Goal: Task Accomplishment & Management: Manage account settings

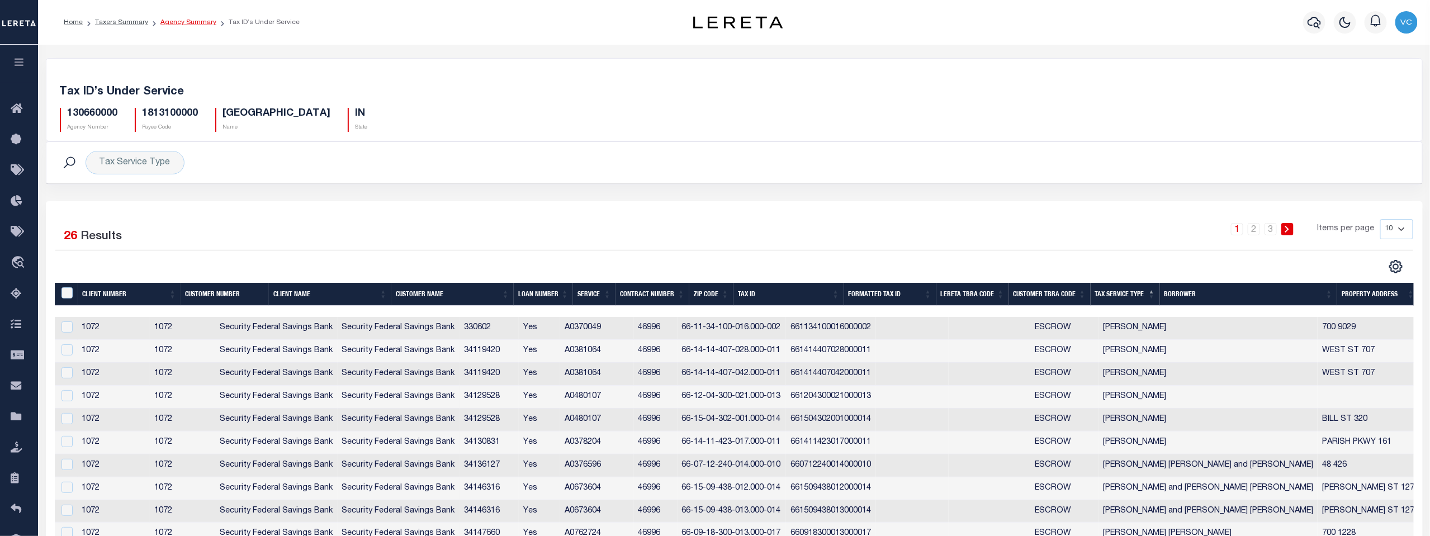
click at [179, 23] on link "Agency Summary" at bounding box center [188, 22] width 56 height 7
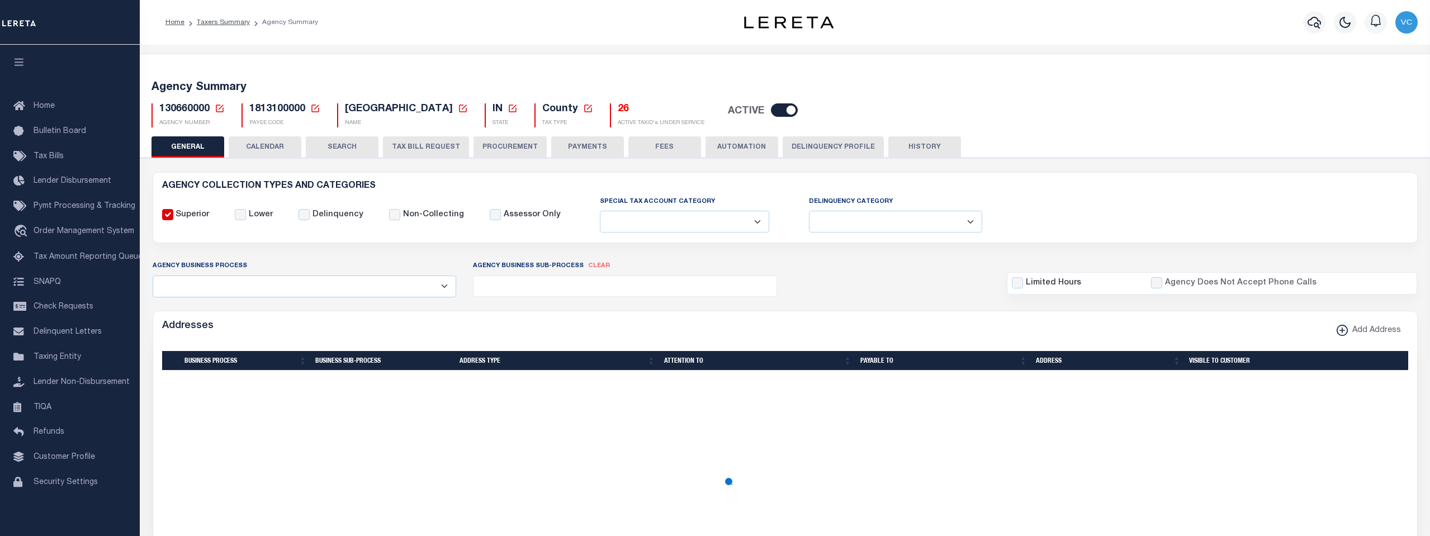
select select
click at [220, 108] on icon at bounding box center [220, 108] width 10 height 10
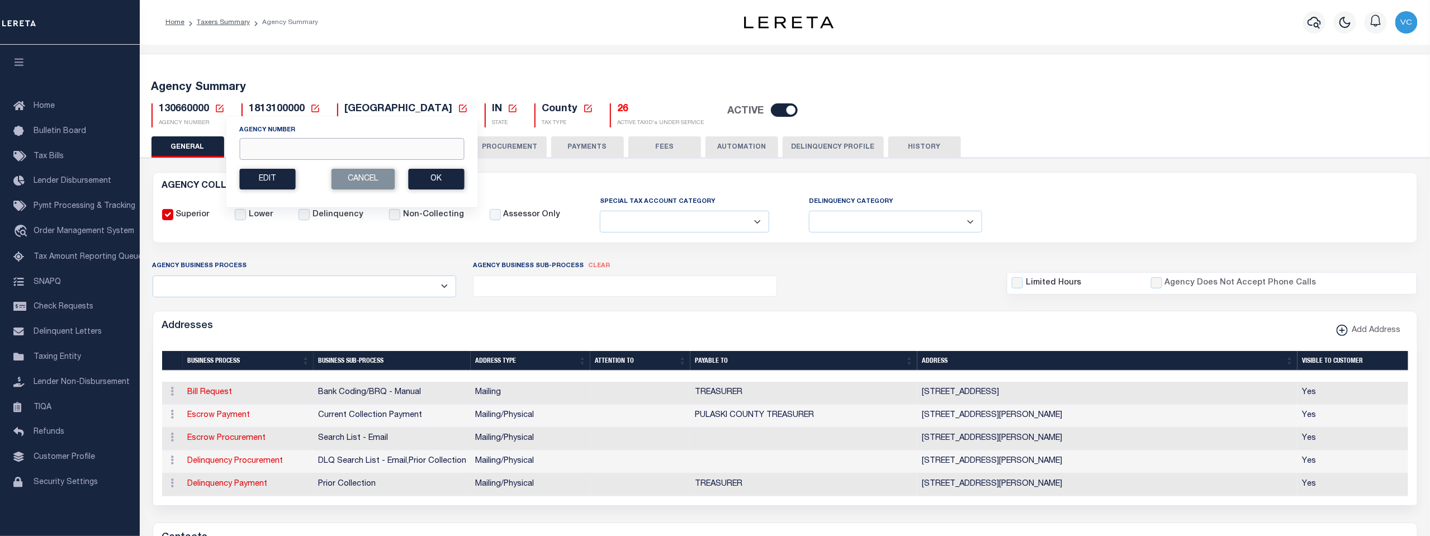
click at [253, 143] on input "Agency Number" at bounding box center [351, 149] width 225 height 22
type input "420150000"
click at [430, 186] on button "Ok" at bounding box center [436, 179] width 56 height 21
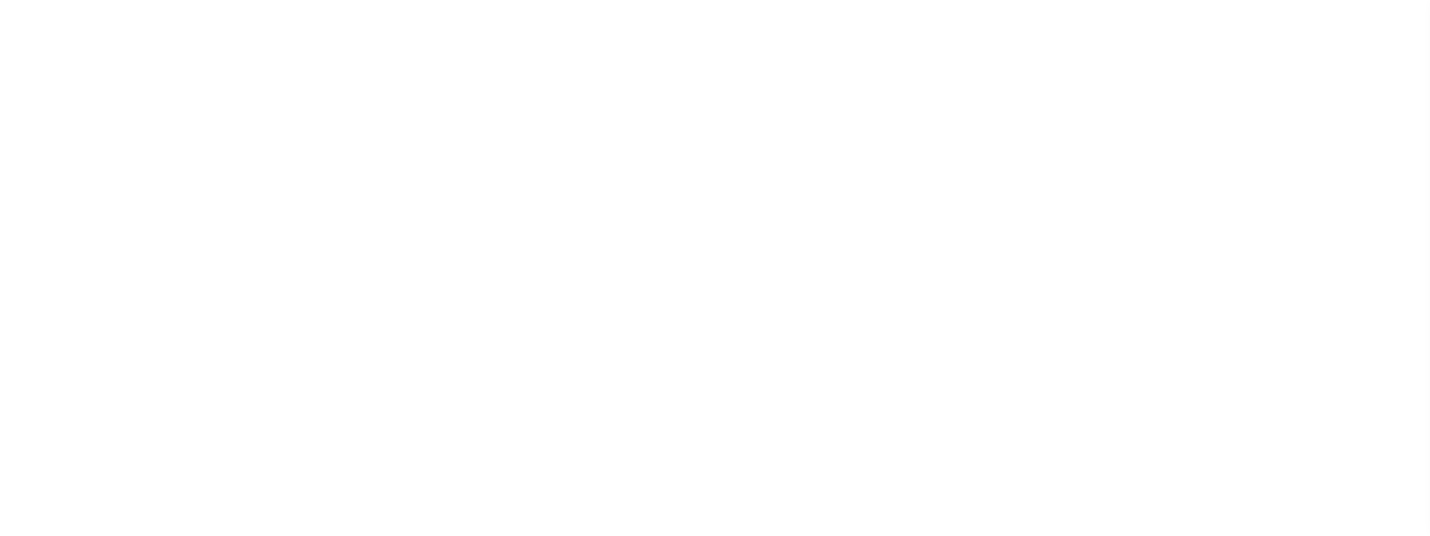
select select
checkbox input "false"
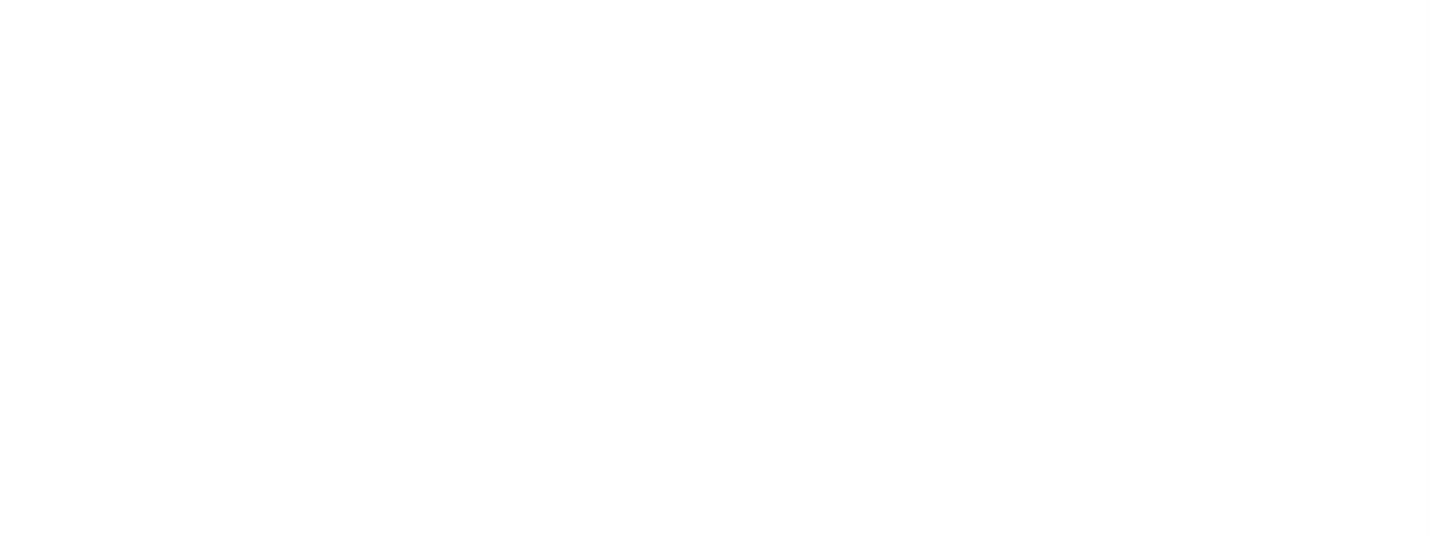
checkbox input "false"
type input "4802900000"
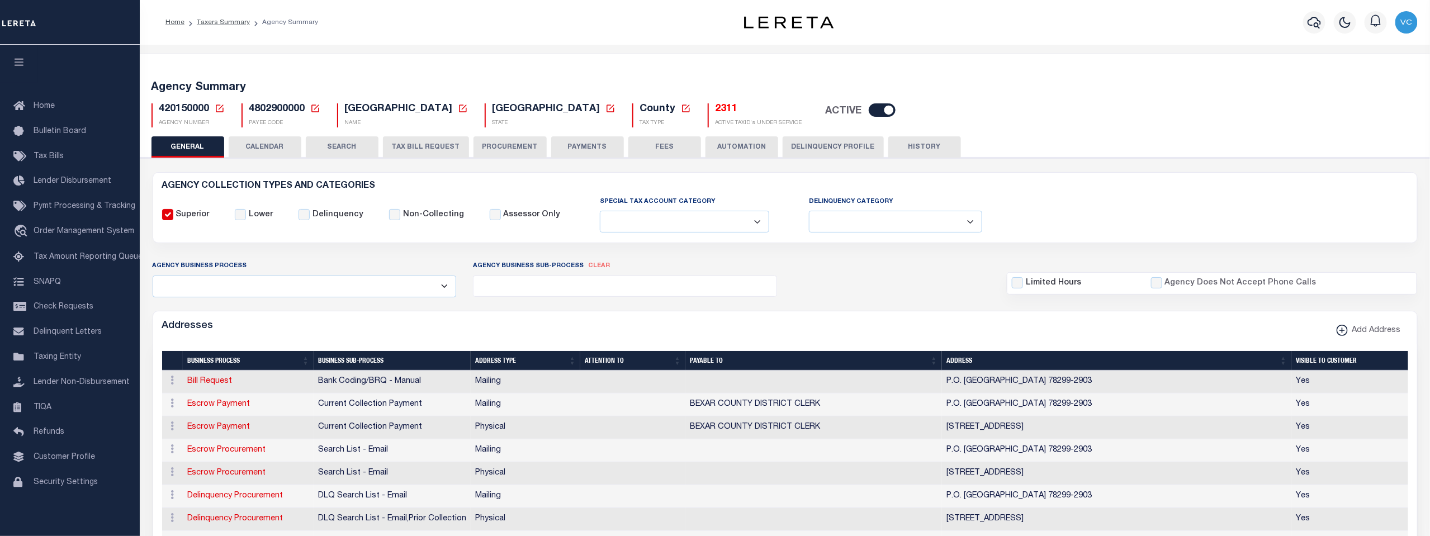
click at [715, 110] on h5 "2311" at bounding box center [758, 109] width 87 height 12
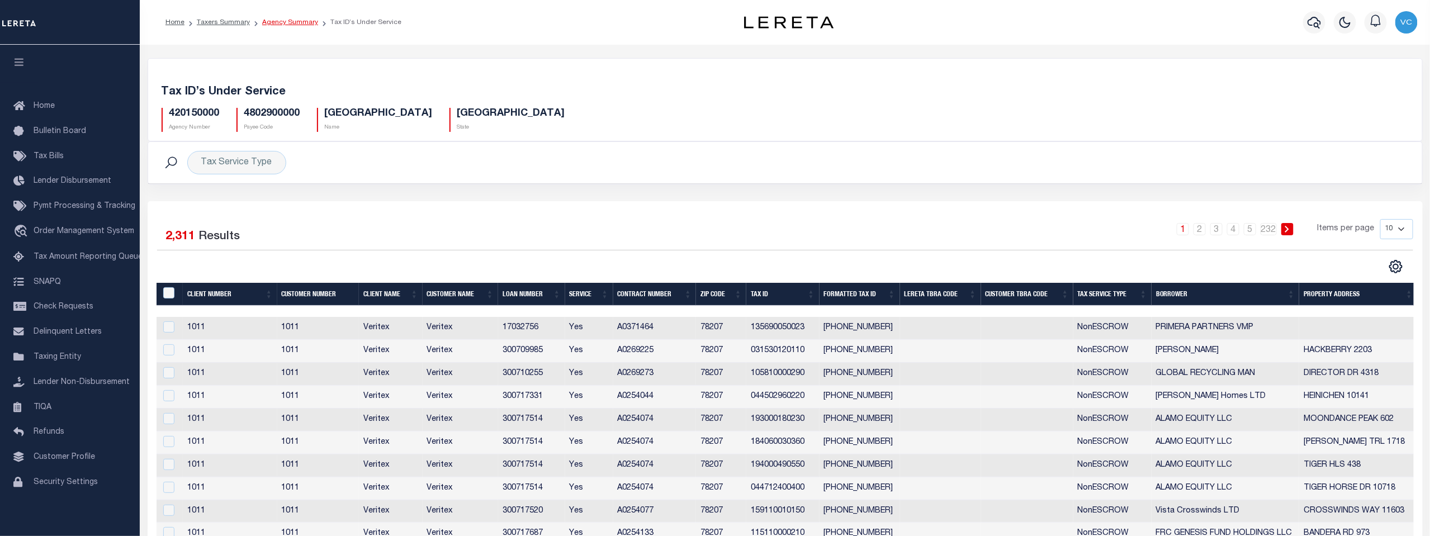
click at [278, 20] on link "Agency Summary" at bounding box center [290, 22] width 56 height 7
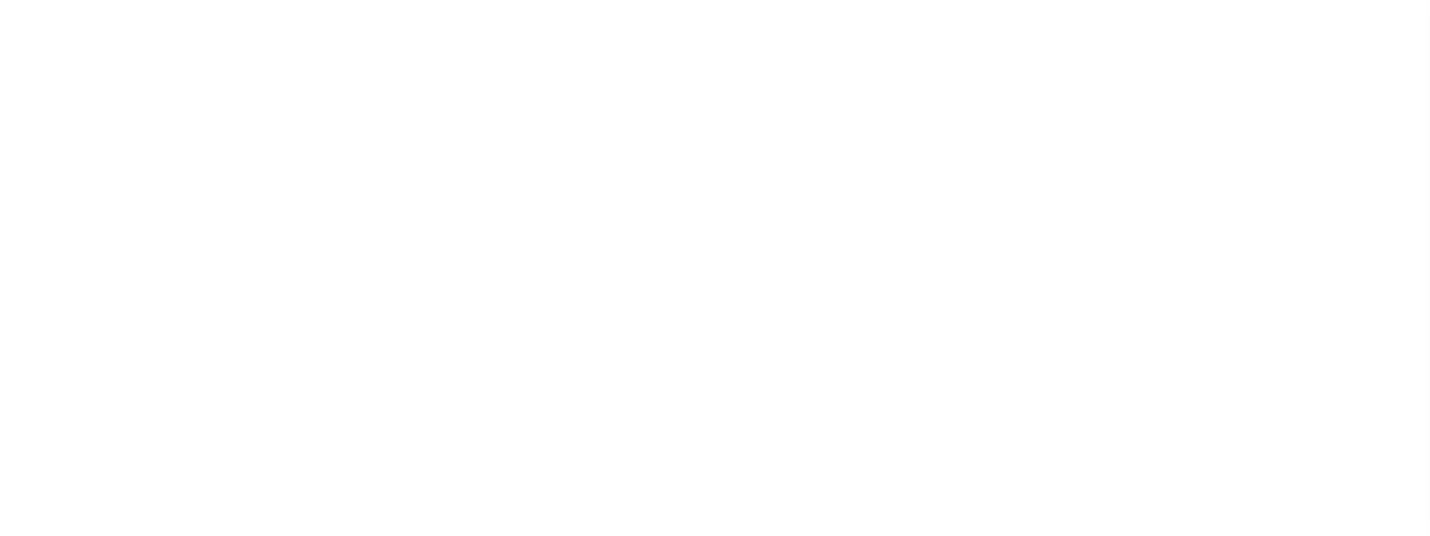
select select
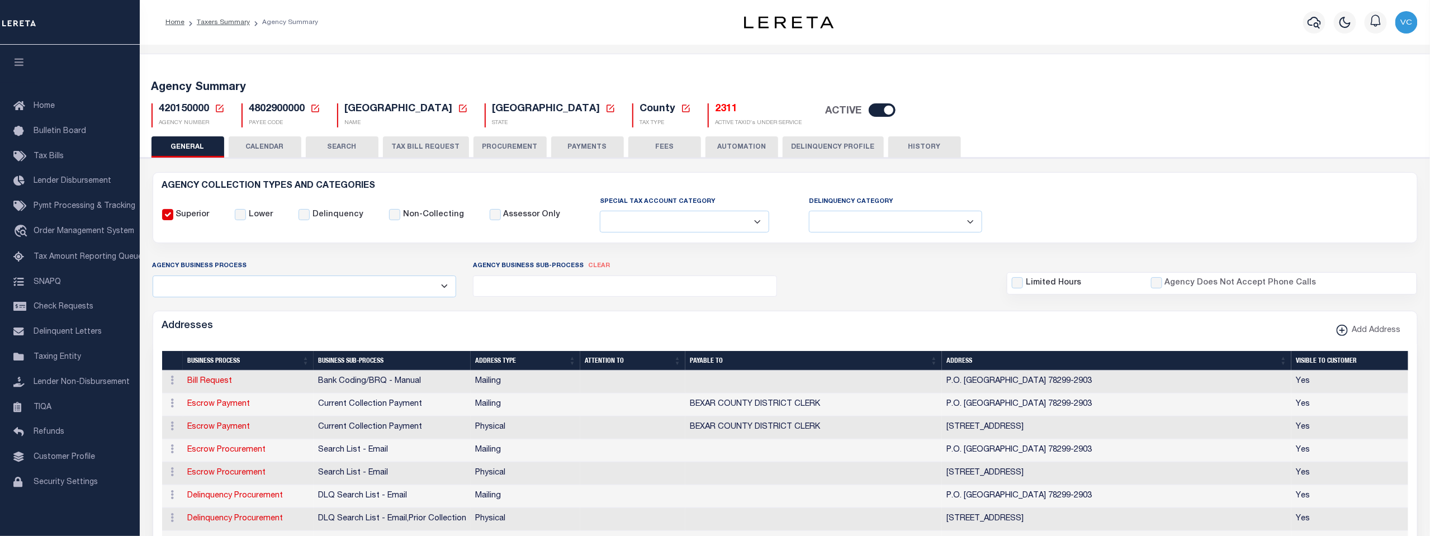
click at [218, 111] on icon at bounding box center [220, 109] width 8 height 8
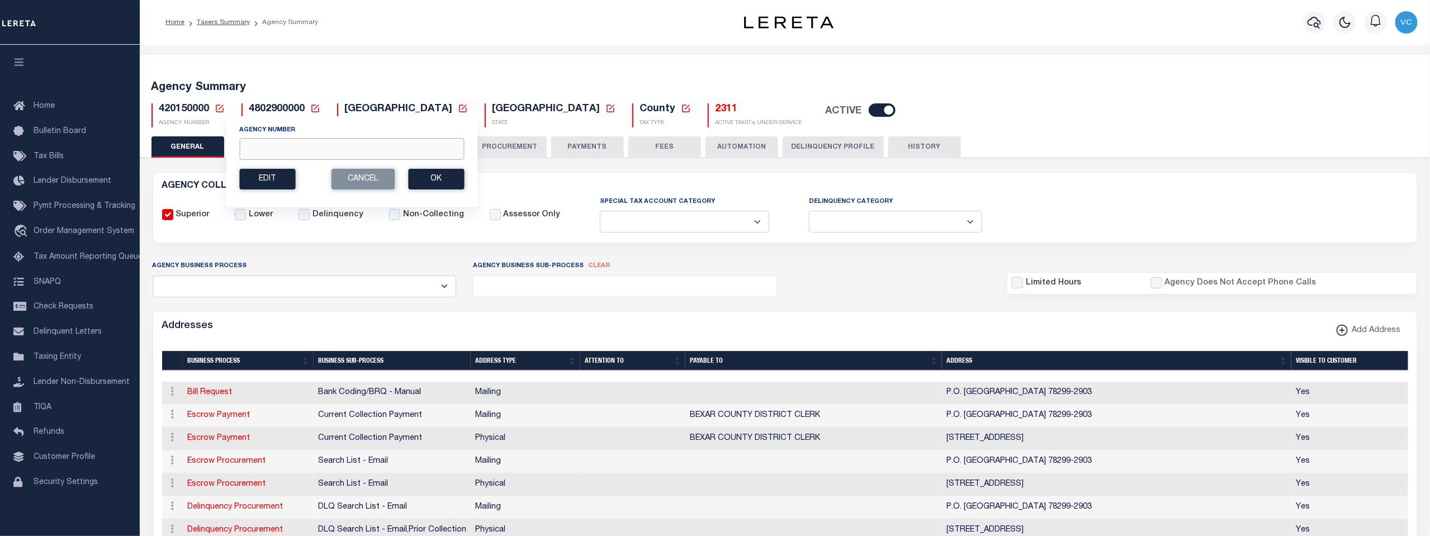
click at [286, 150] on input "Agency Number" at bounding box center [351, 149] width 225 height 22
type input "420158801"
click at [437, 182] on button "Ok" at bounding box center [436, 179] width 56 height 21
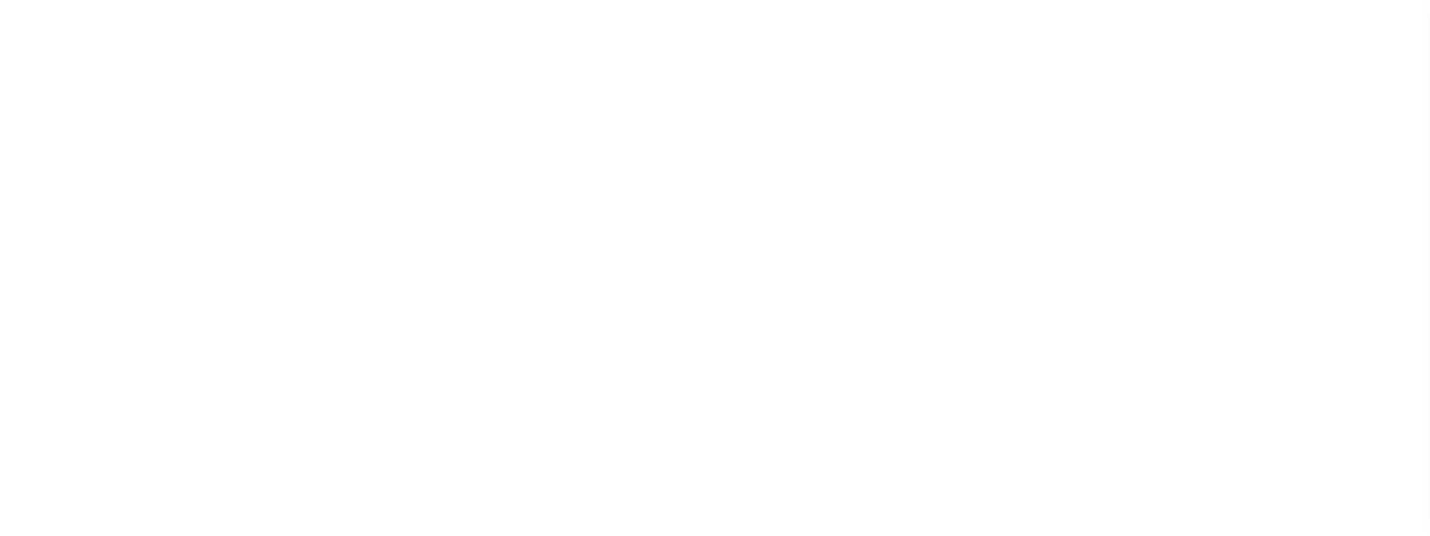
select select
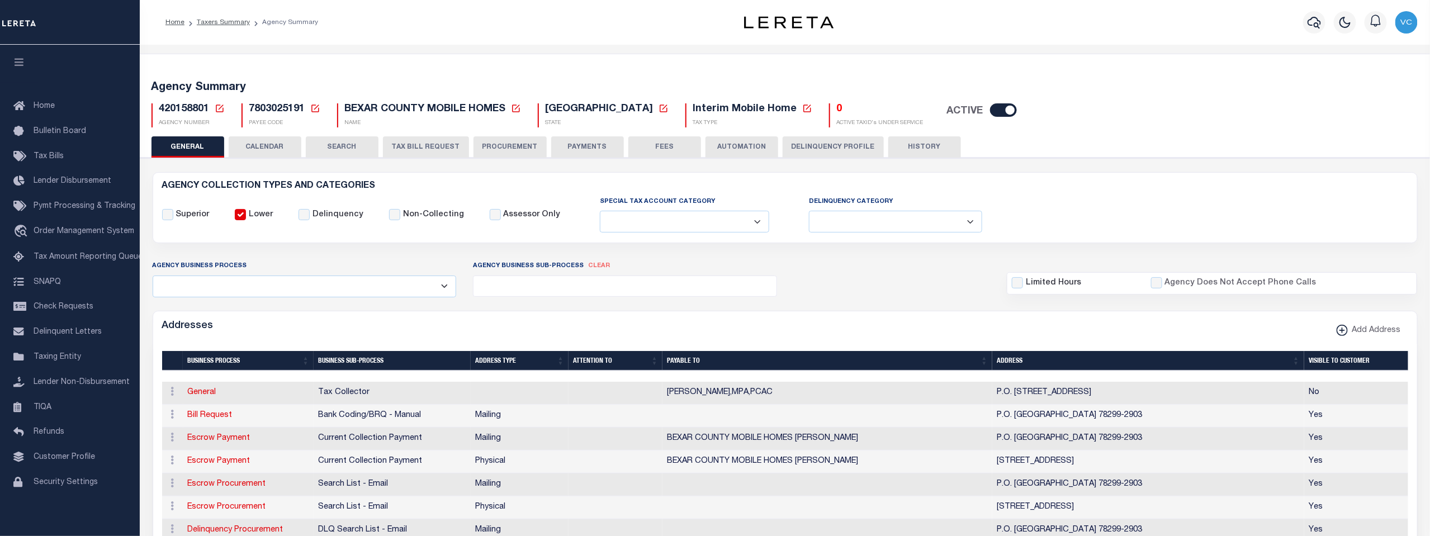
click at [217, 108] on icon at bounding box center [220, 108] width 10 height 10
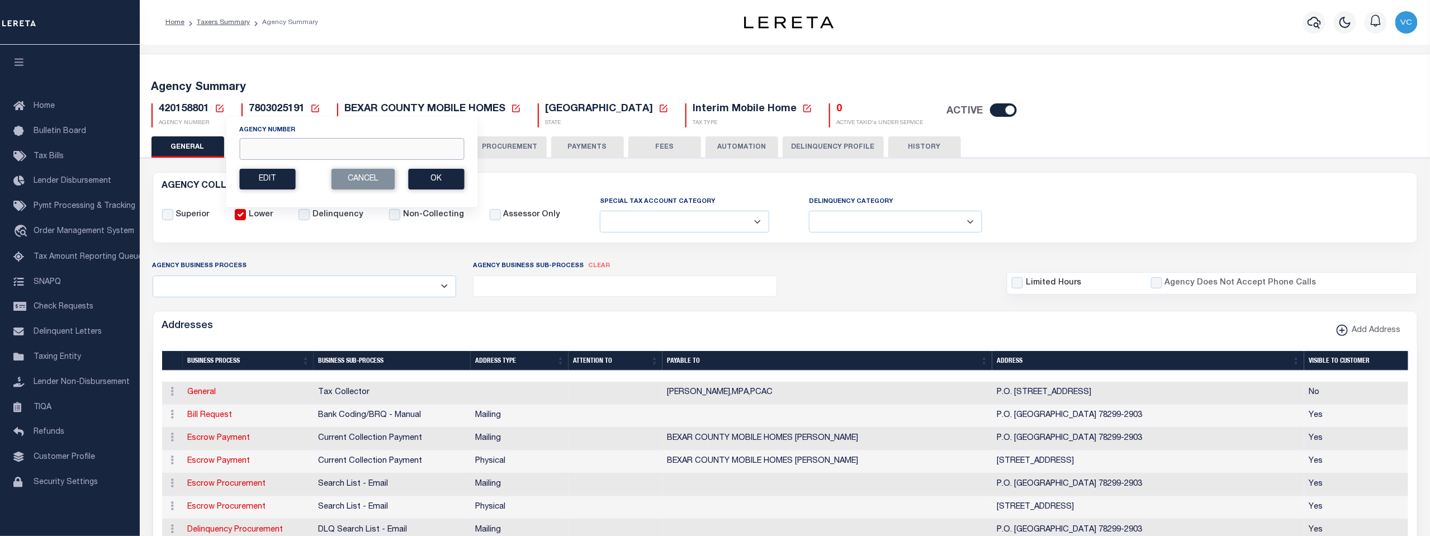
click at [295, 148] on input "Agency Number" at bounding box center [351, 149] width 225 height 22
type input "420150000"
click at [433, 178] on button "Ok" at bounding box center [436, 179] width 56 height 21
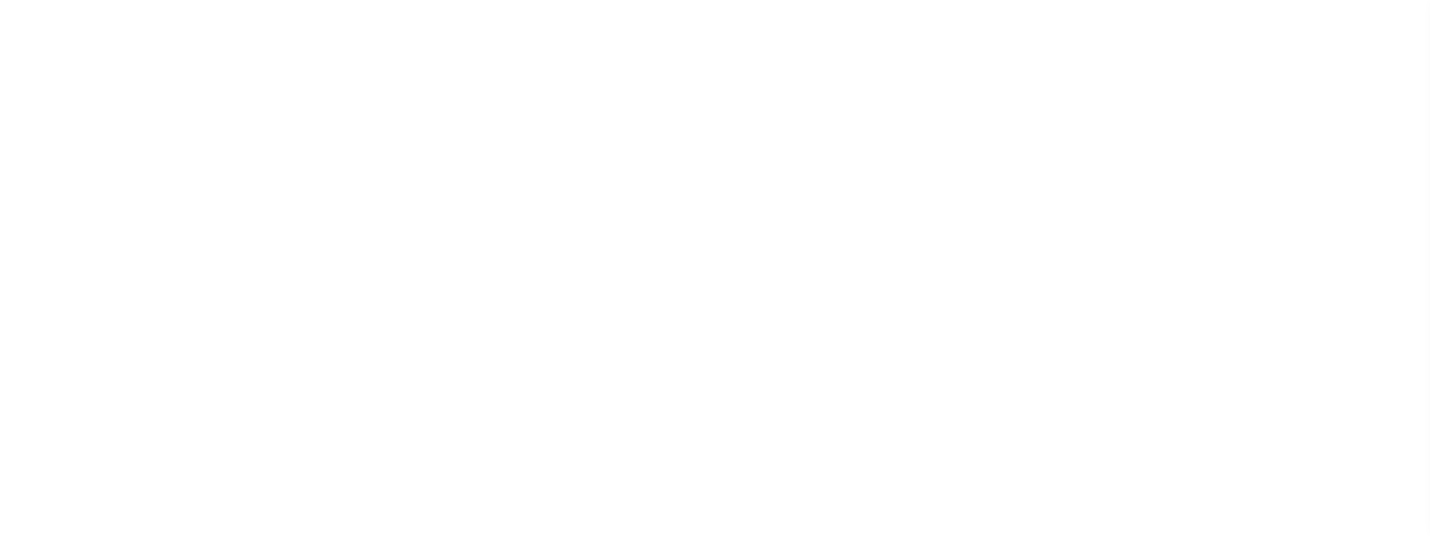
select select
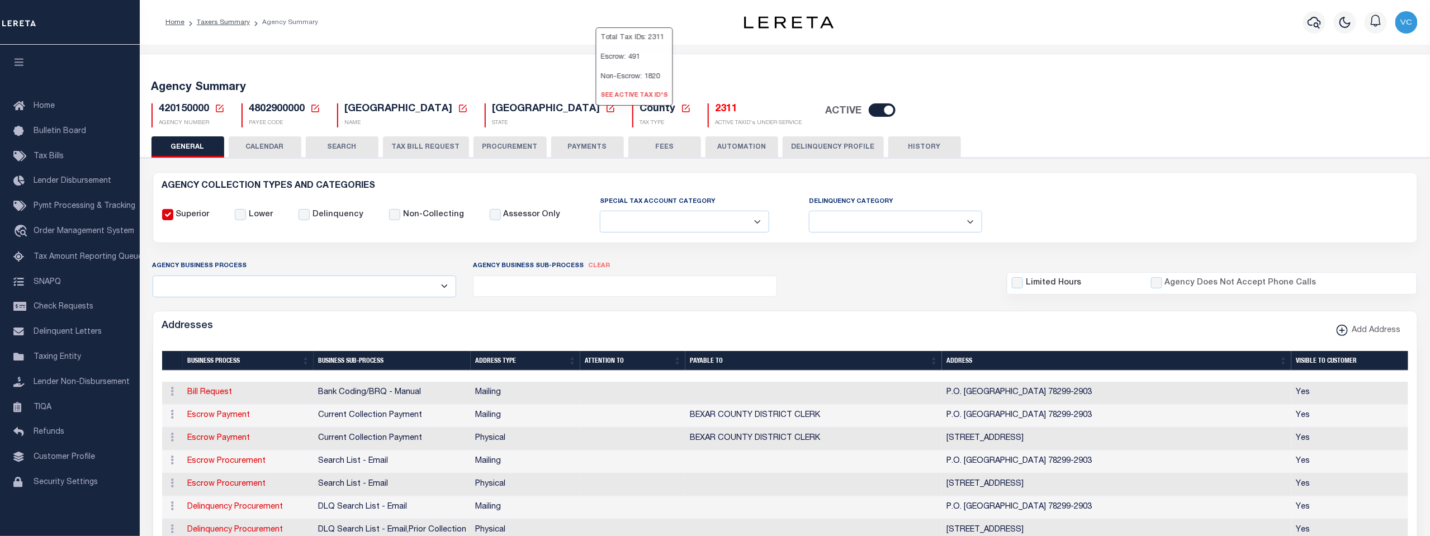
click at [597, 105] on link "See Active Tax ID's" at bounding box center [634, 96] width 76 height 18
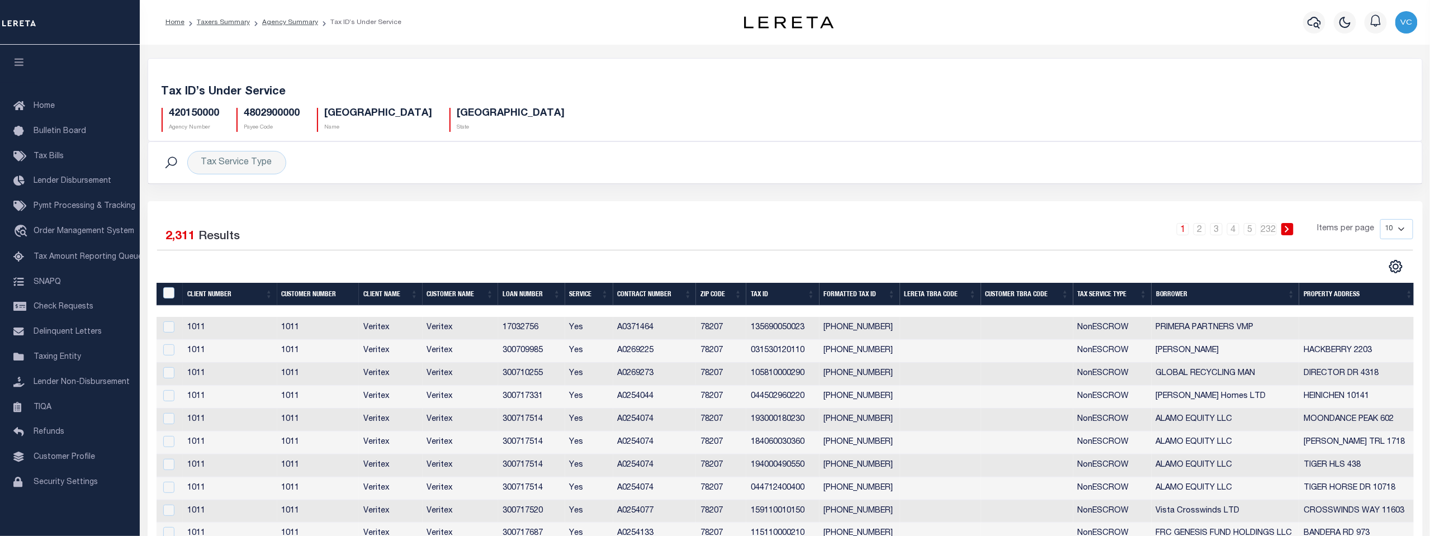
click at [1094, 296] on th "Tax Service Type" at bounding box center [1112, 294] width 78 height 23
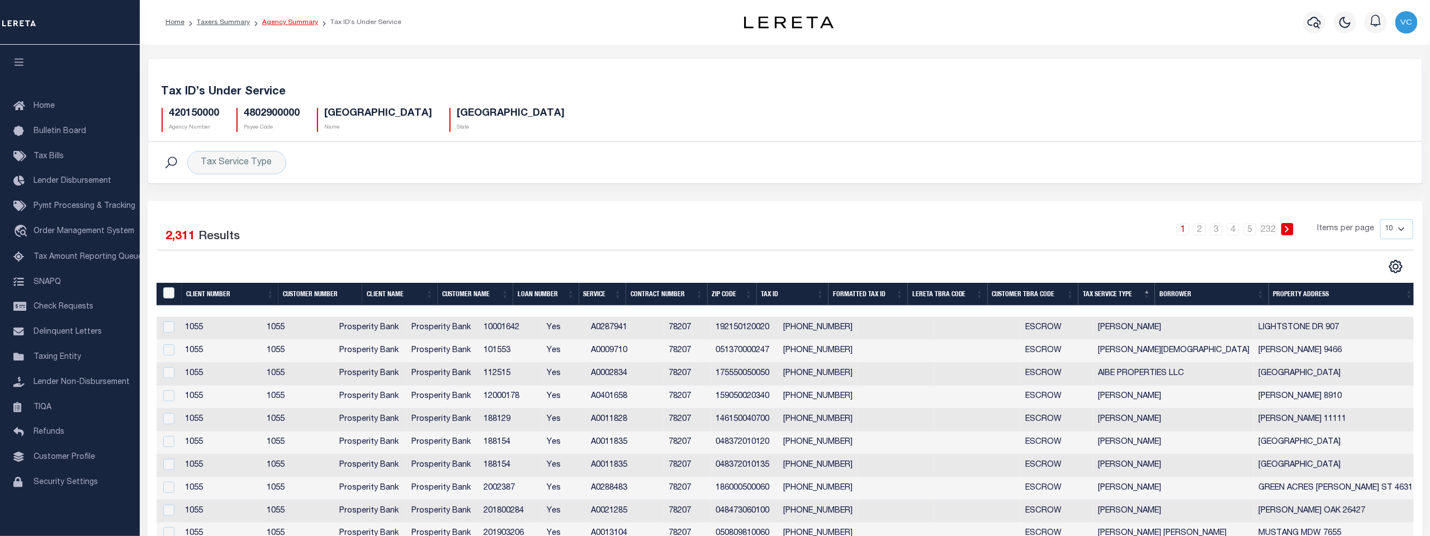
click at [291, 23] on link "Agency Summary" at bounding box center [290, 22] width 56 height 7
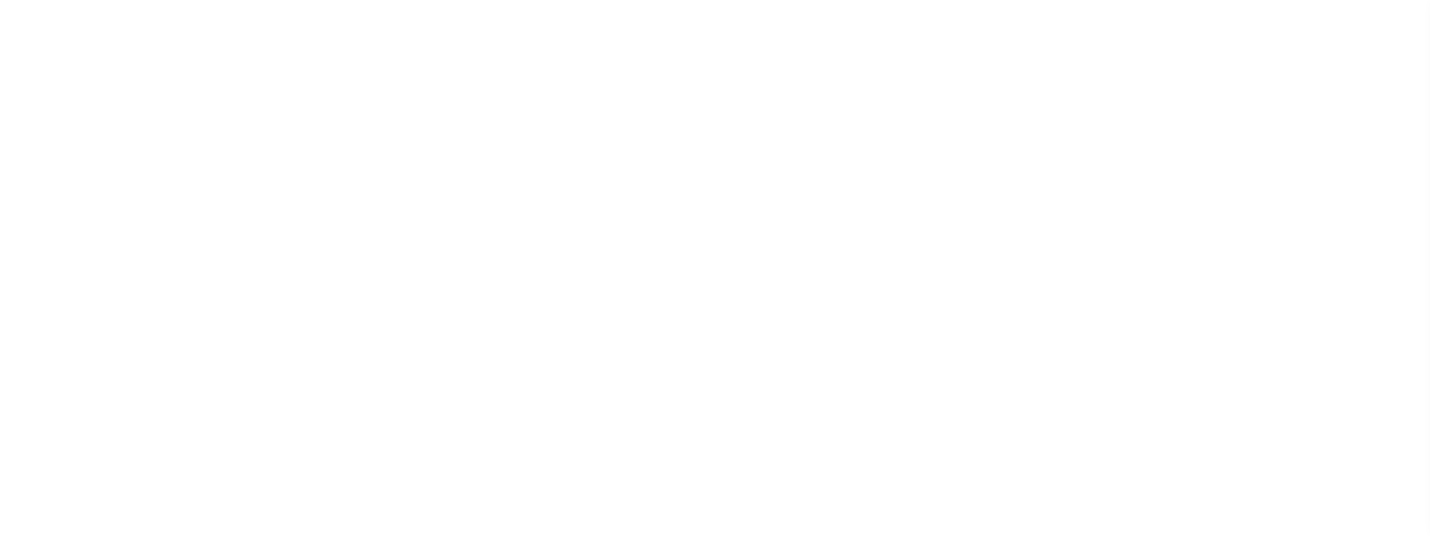
select select
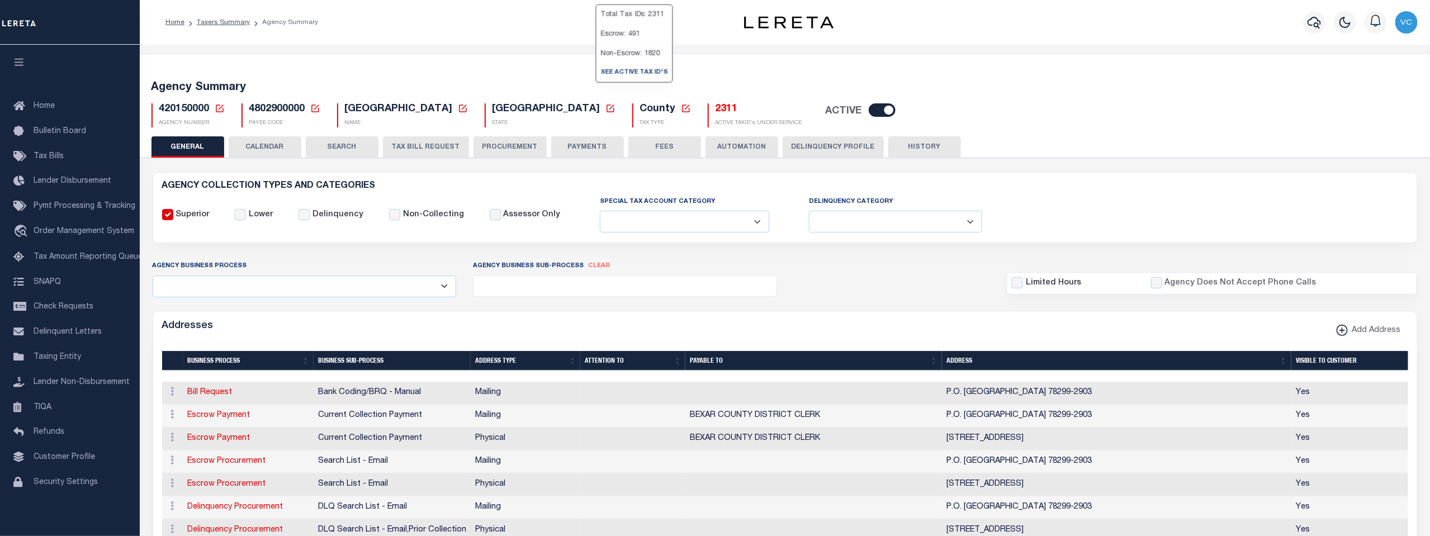
click at [715, 109] on h5 "2311" at bounding box center [758, 109] width 87 height 12
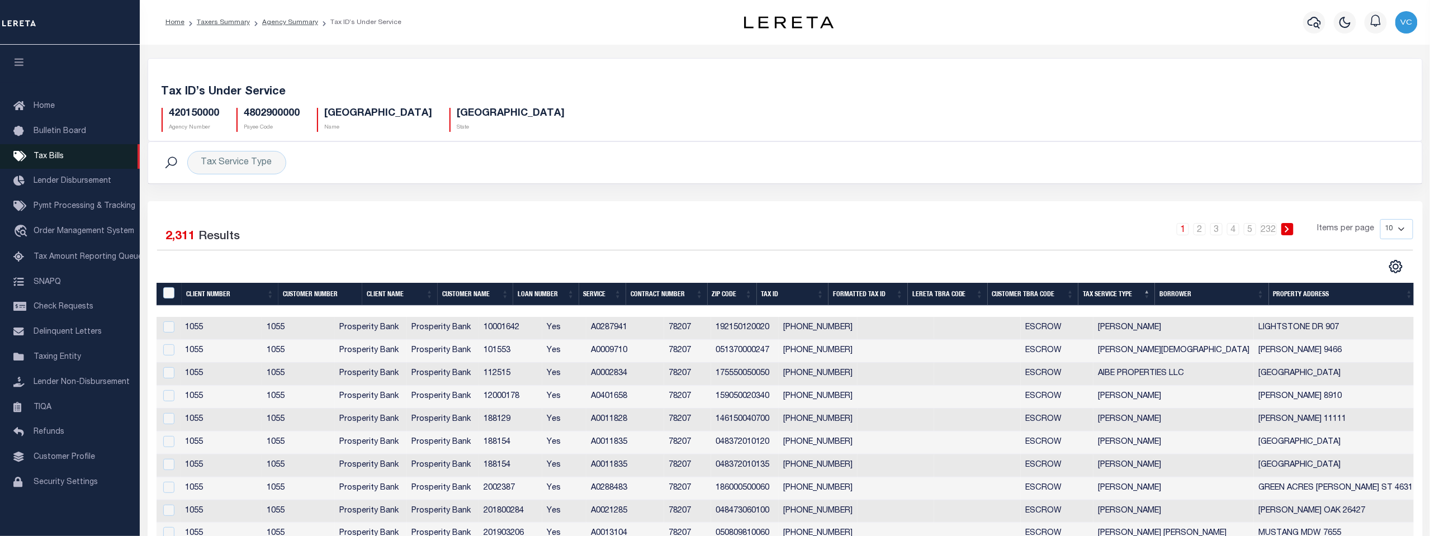
click at [45, 157] on span "Tax Bills" at bounding box center [49, 157] width 30 height 8
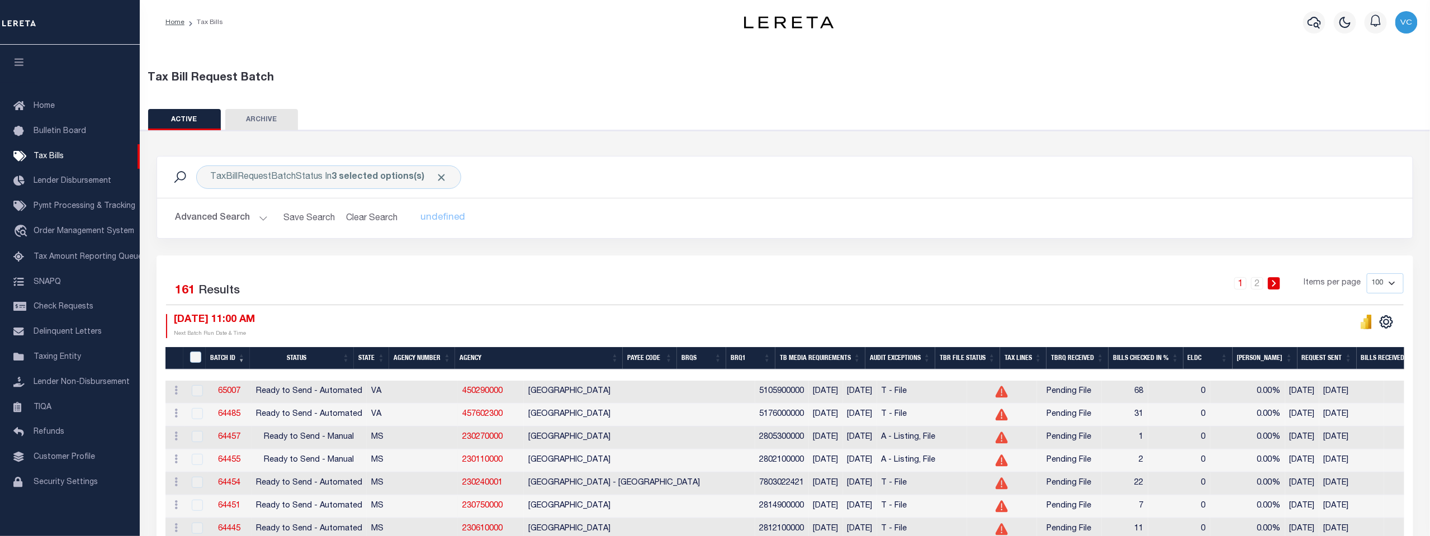
click at [417, 359] on th "Agency Number" at bounding box center [422, 358] width 66 height 23
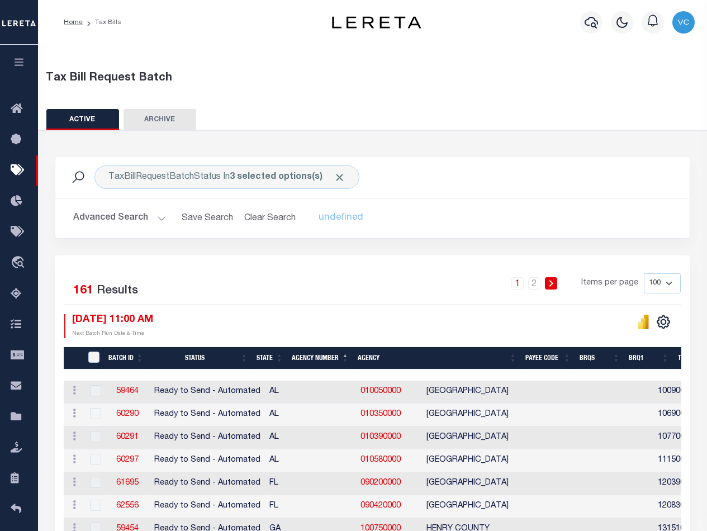
click at [671, 281] on select "100 200 500 1000" at bounding box center [662, 283] width 37 height 20
select select "200"
click at [644, 273] on select "100 200 500 1000" at bounding box center [662, 283] width 37 height 20
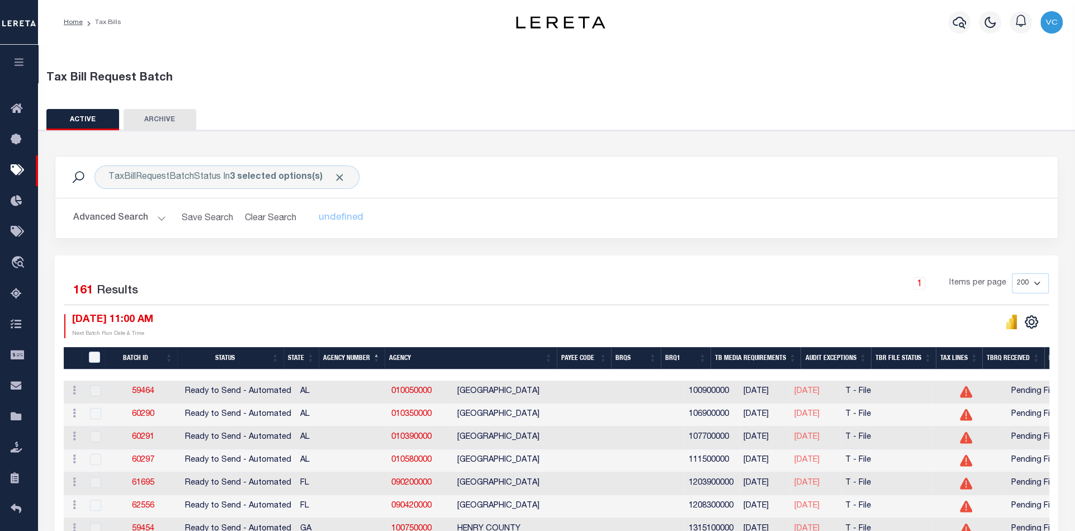
click at [110, 220] on button "Advanced Search" at bounding box center [119, 218] width 93 height 22
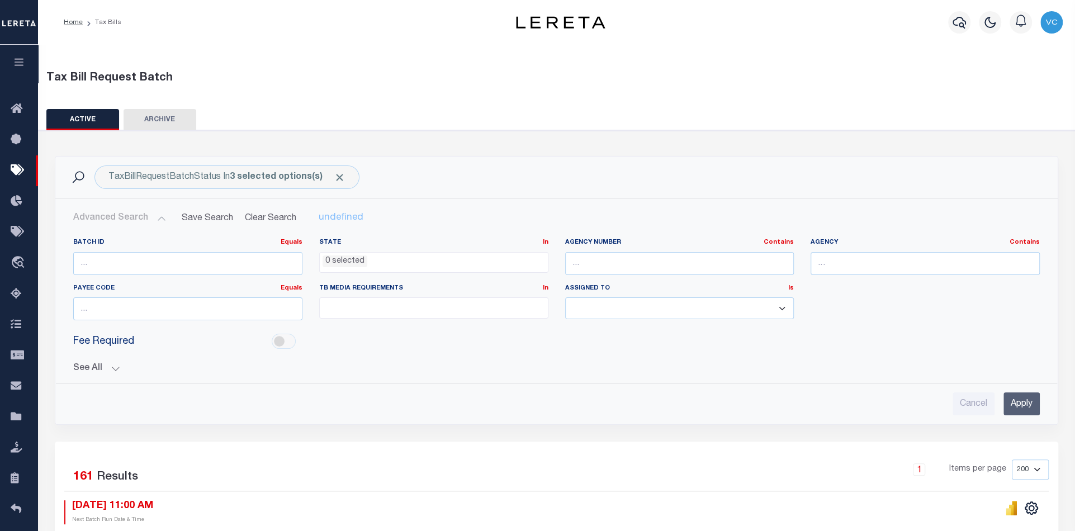
click at [85, 363] on button "See All" at bounding box center [556, 368] width 966 height 11
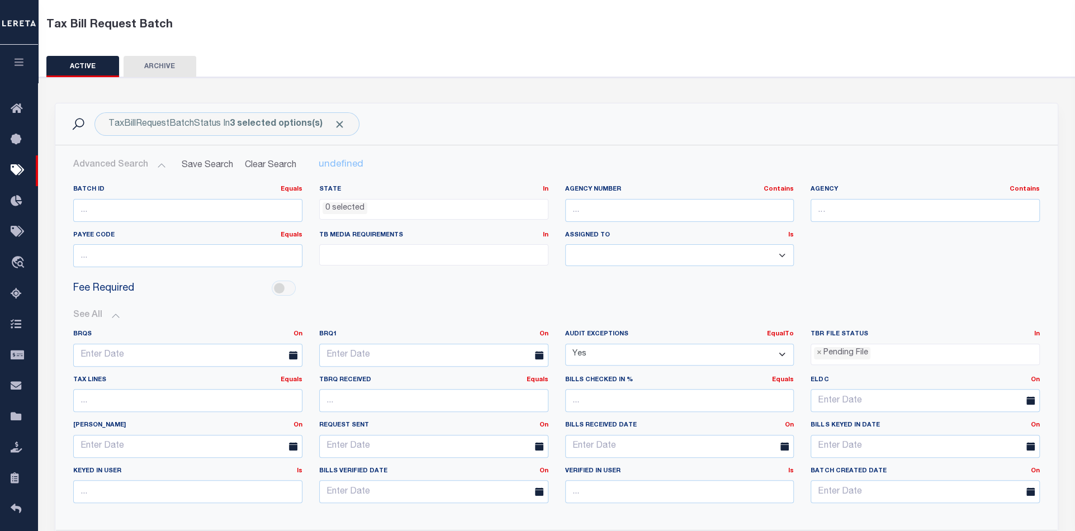
scroll to position [62, 0]
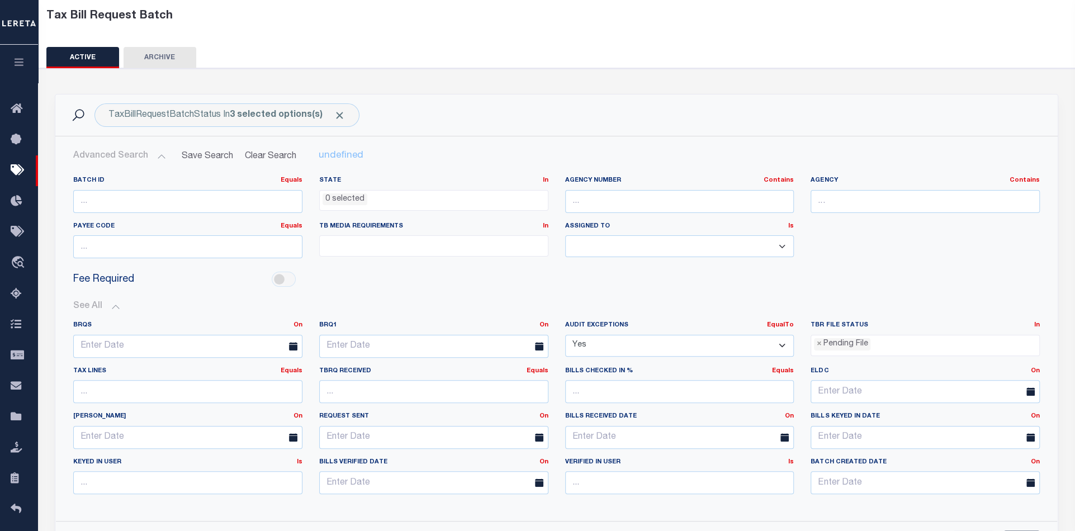
click at [781, 343] on select "Yes No" at bounding box center [679, 346] width 229 height 22
select select "false"
click at [565, 335] on select "Yes No" at bounding box center [679, 346] width 229 height 22
click at [631, 292] on div "See All BRQS On On After Before Between On On After Is" at bounding box center [556, 402] width 966 height 220
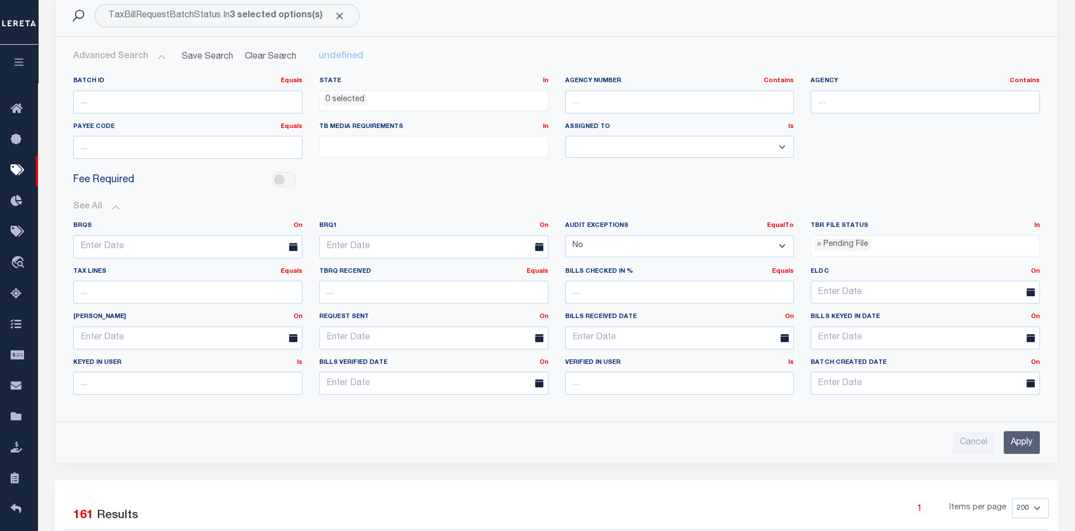
scroll to position [186, 0]
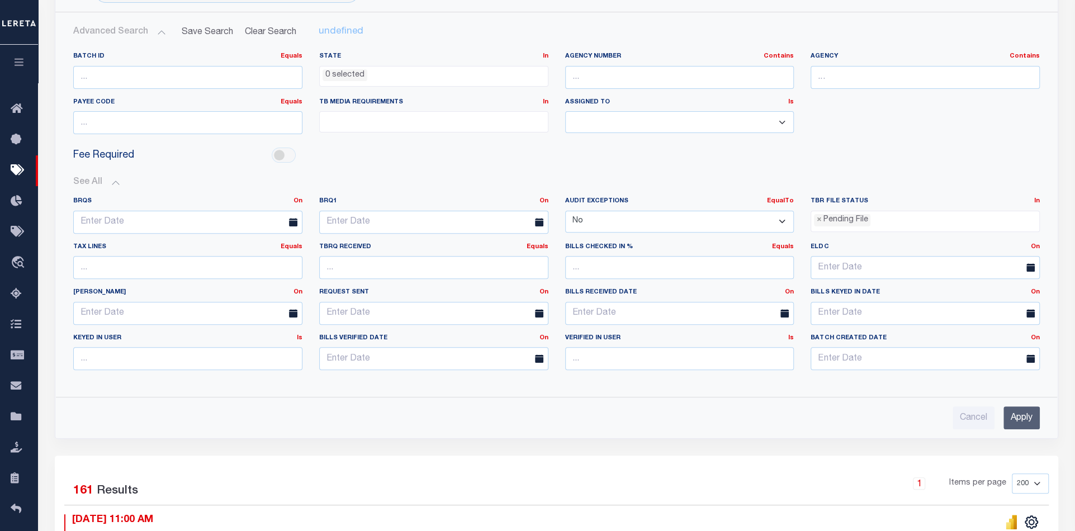
click at [1013, 413] on input "Apply" at bounding box center [1021, 417] width 36 height 23
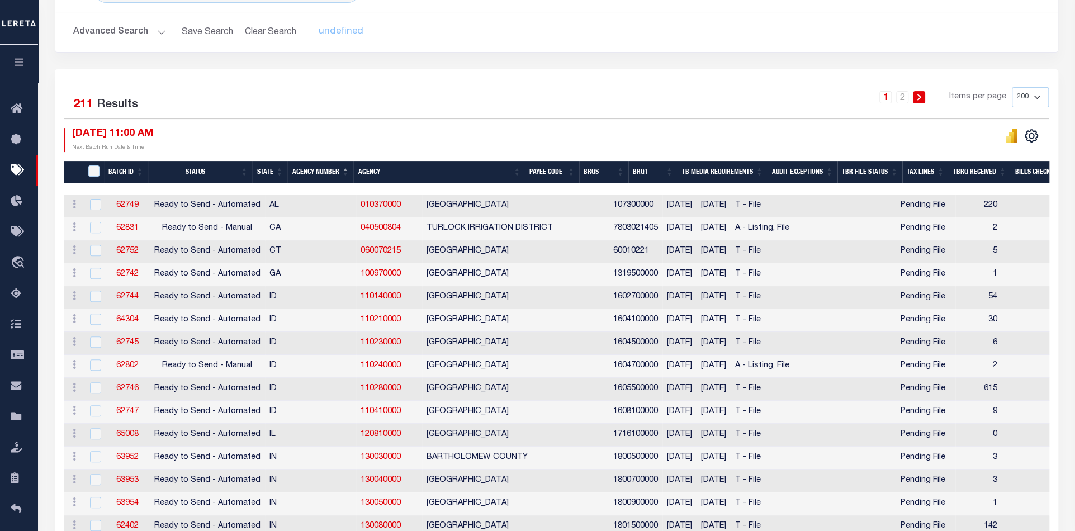
click at [315, 171] on th "Agency Number" at bounding box center [320, 172] width 66 height 23
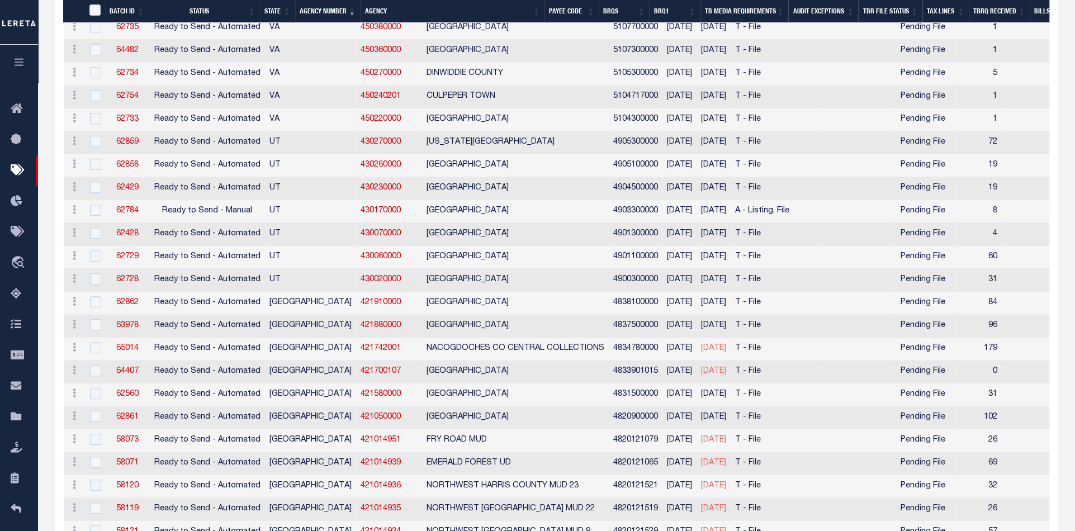
scroll to position [621, 0]
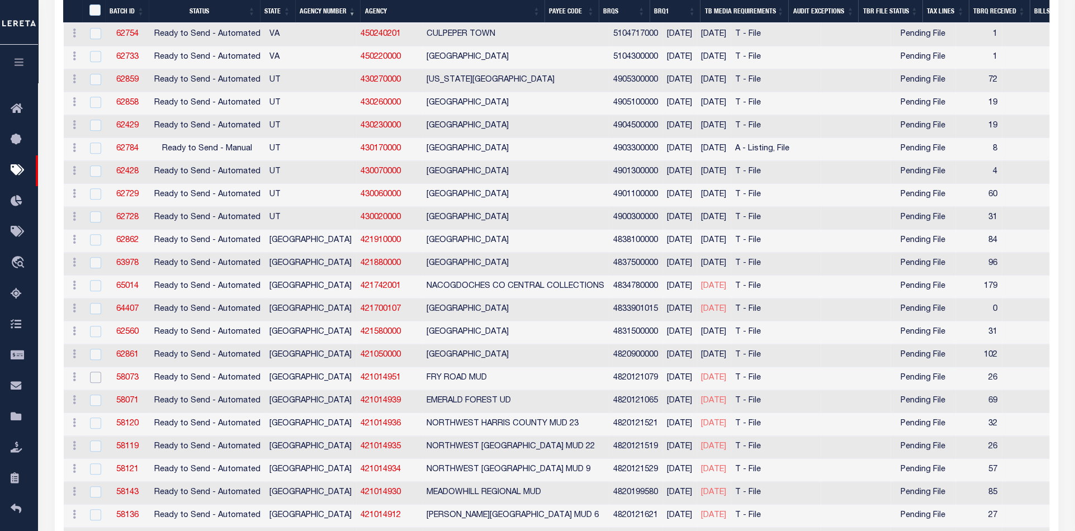
click at [92, 372] on input "checkbox" at bounding box center [95, 377] width 11 height 11
checkbox input "true"
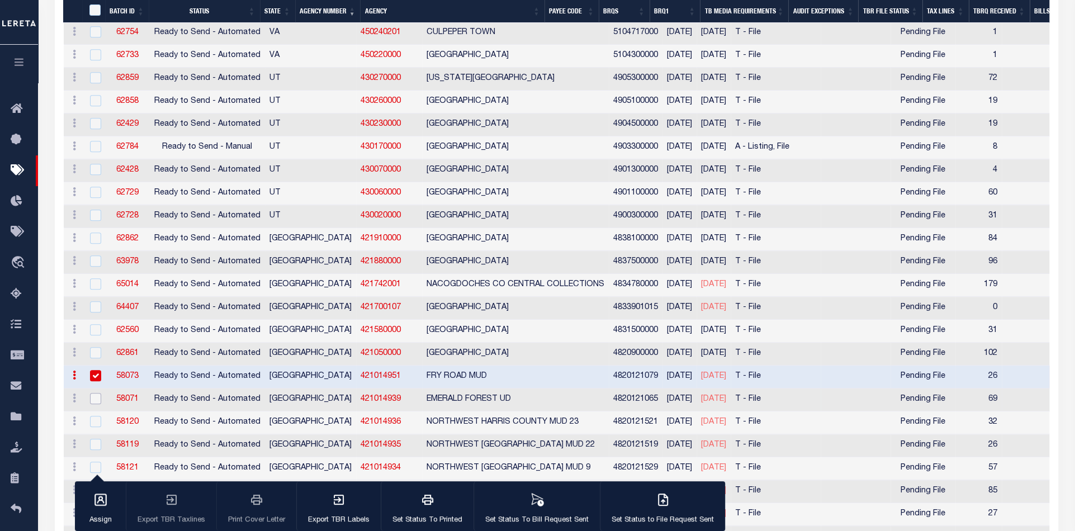
click at [92, 396] on input "checkbox" at bounding box center [95, 398] width 11 height 11
checkbox input "true"
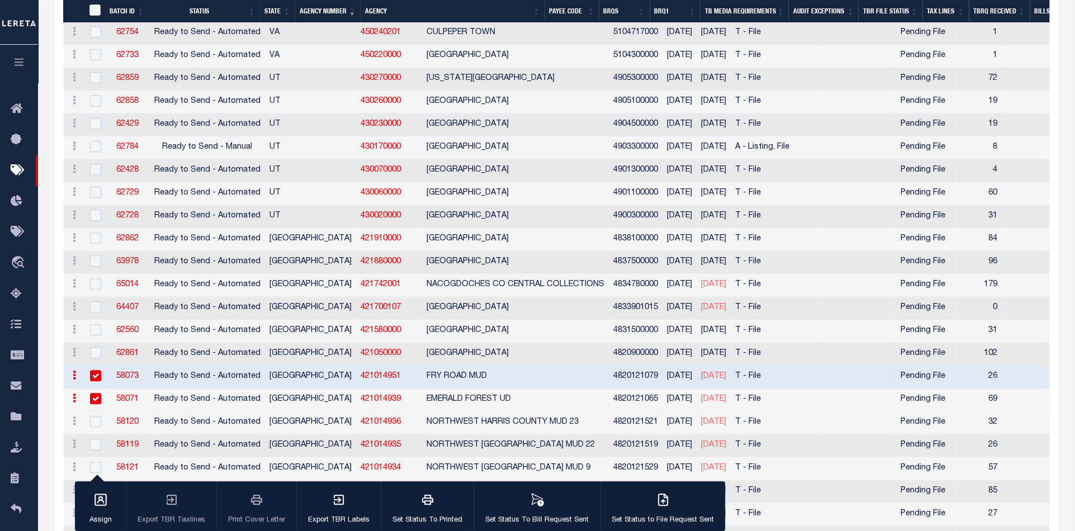
scroll to position [683, 0]
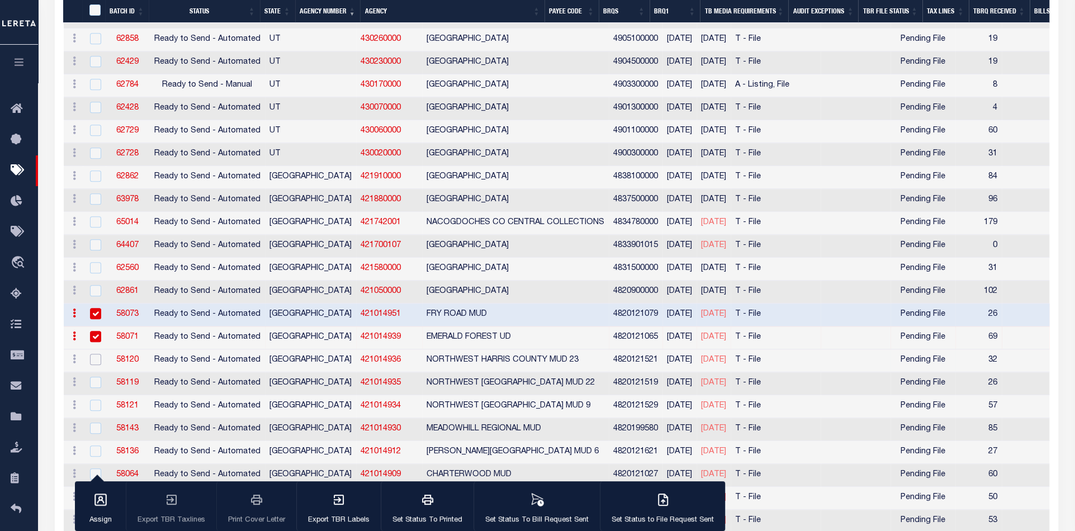
click at [94, 354] on input "checkbox" at bounding box center [95, 359] width 11 height 11
checkbox input "true"
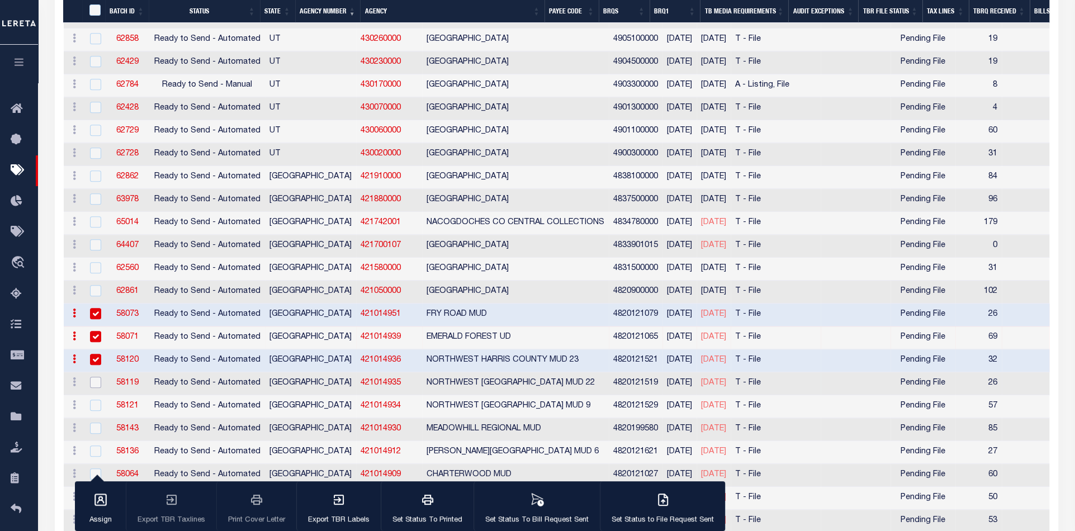
click at [94, 378] on input "checkbox" at bounding box center [95, 382] width 11 height 11
checkbox input "true"
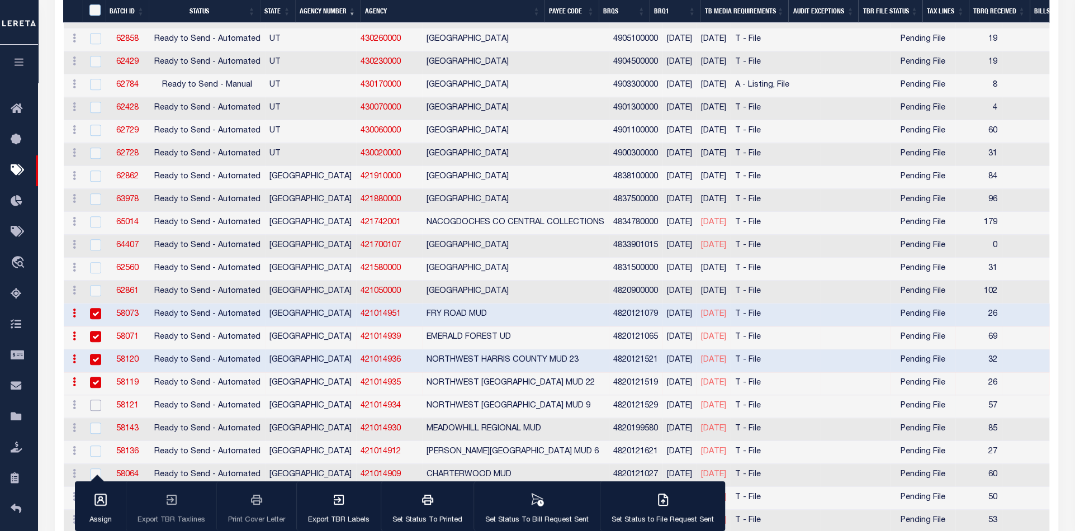
click at [93, 402] on input "checkbox" at bounding box center [95, 405] width 11 height 11
checkbox input "true"
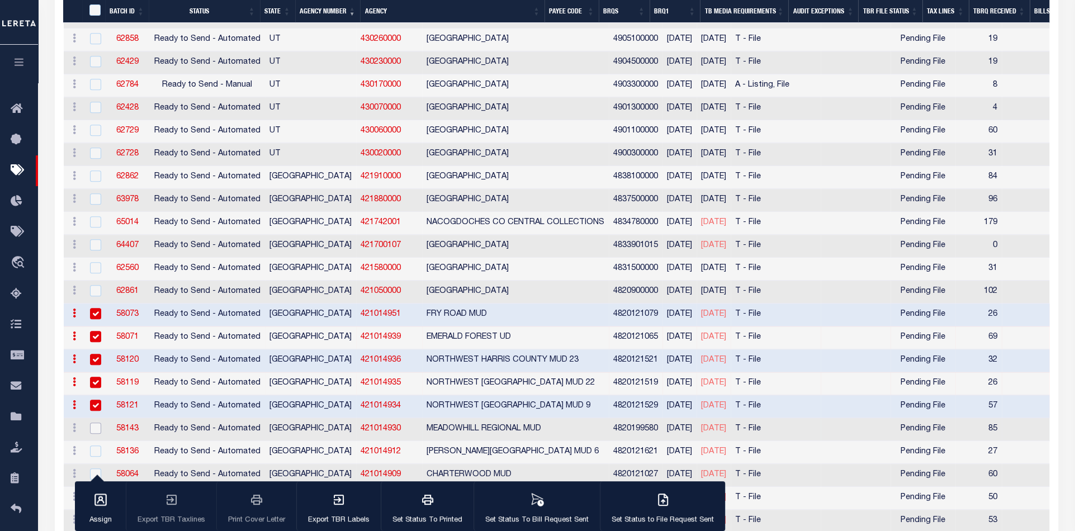
click at [92, 422] on input "checkbox" at bounding box center [95, 427] width 11 height 11
checkbox input "true"
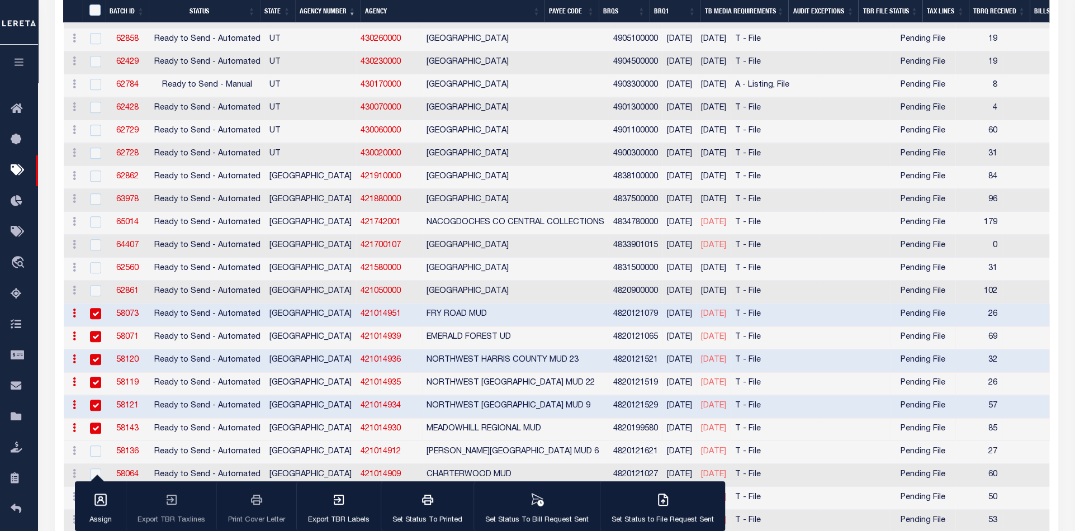
scroll to position [745, 0]
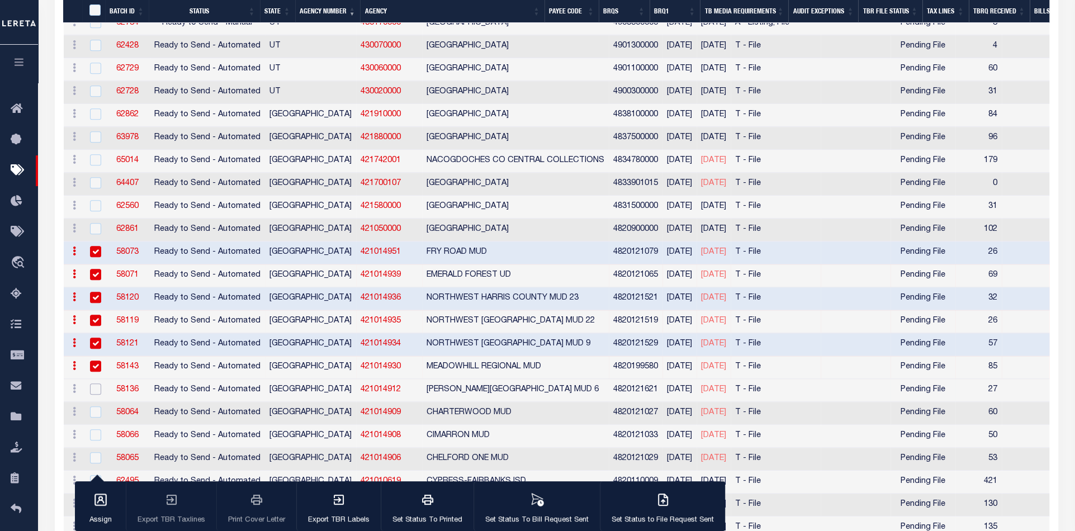
click at [96, 383] on input "checkbox" at bounding box center [95, 388] width 11 height 11
checkbox input "true"
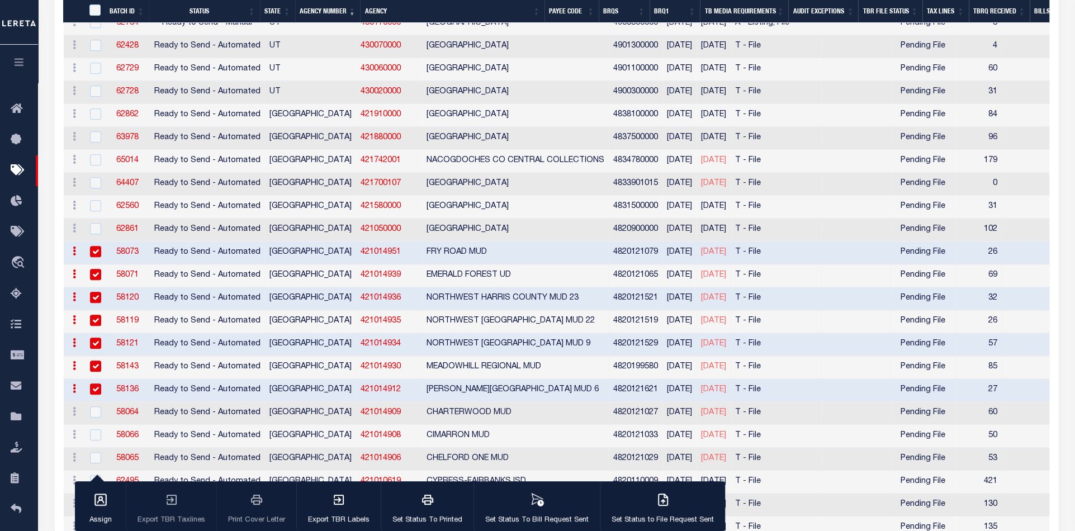
scroll to position [869, 0]
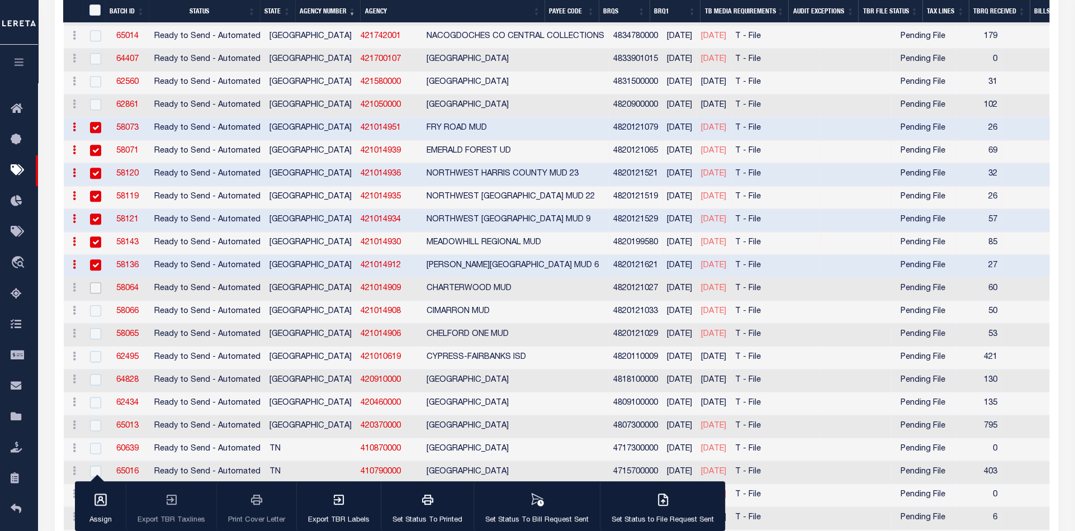
click at [94, 283] on input "checkbox" at bounding box center [95, 287] width 11 height 11
checkbox input "true"
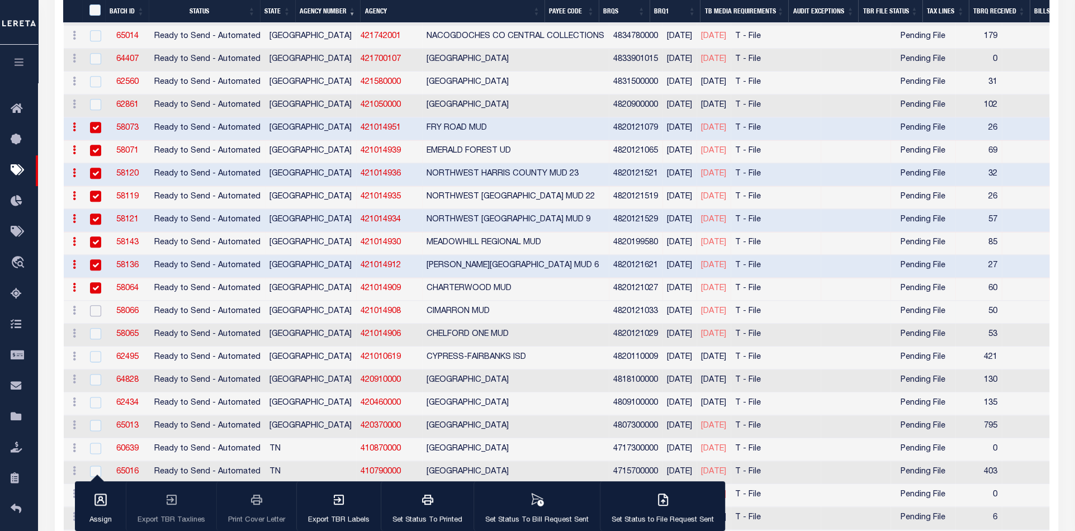
click at [95, 305] on input "checkbox" at bounding box center [95, 310] width 11 height 11
checkbox input "true"
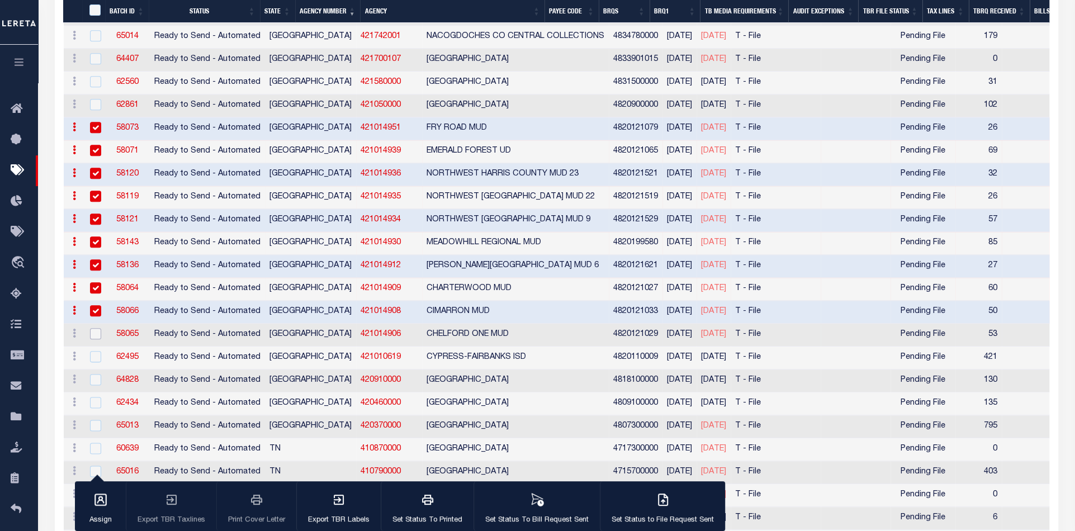
click at [94, 328] on input "checkbox" at bounding box center [95, 333] width 11 height 11
checkbox input "true"
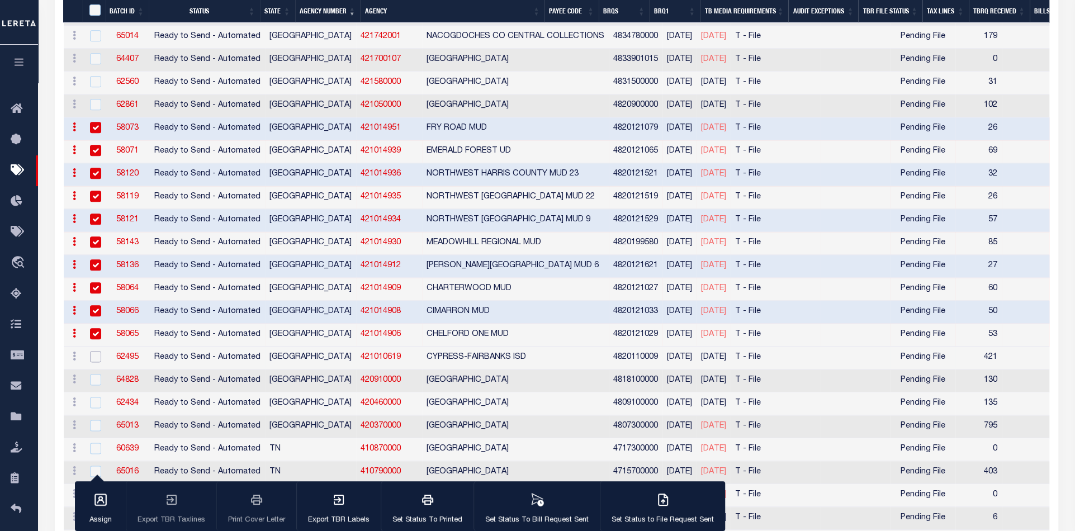
click at [94, 351] on input "checkbox" at bounding box center [95, 356] width 11 height 11
checkbox input "true"
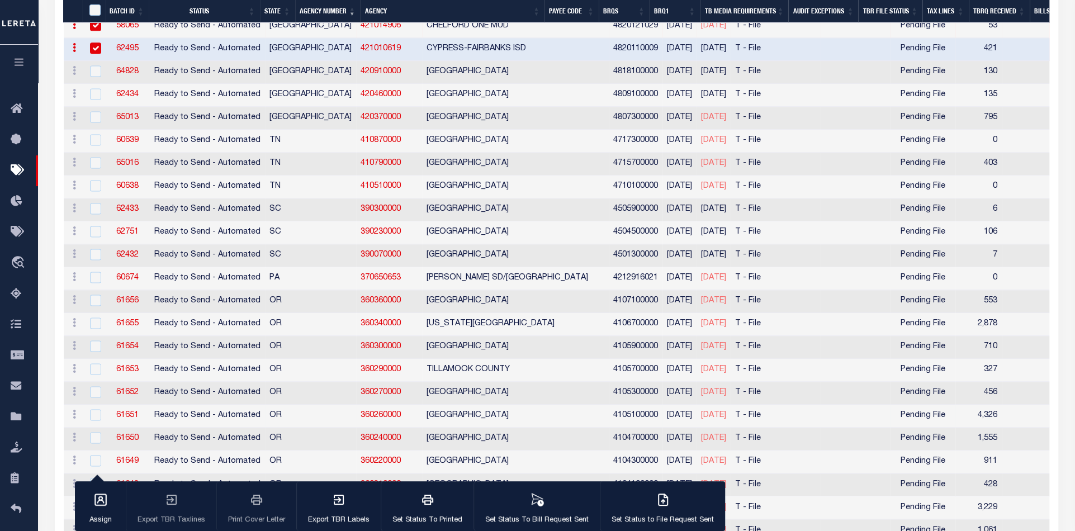
scroll to position [1180, 0]
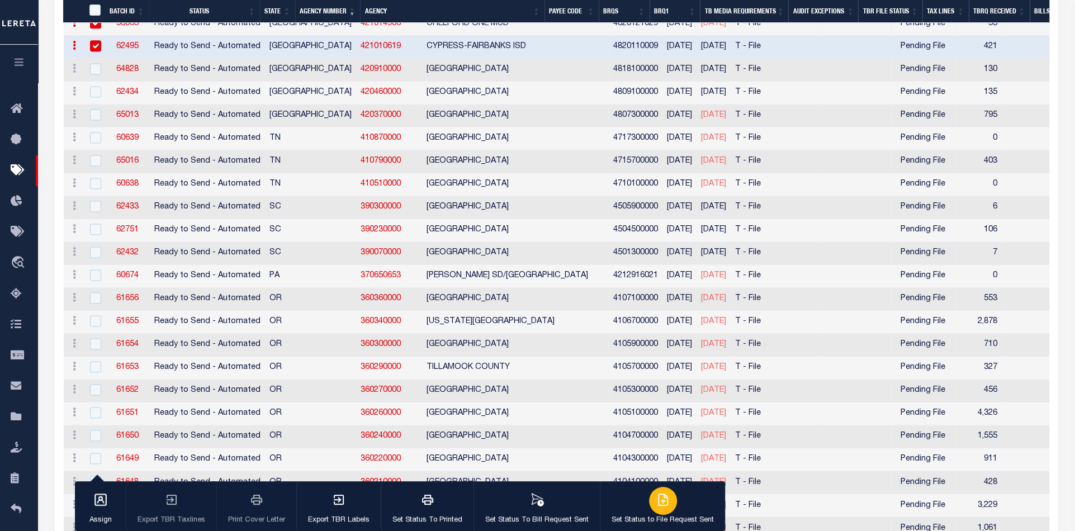
click at [663, 505] on icon "button" at bounding box center [662, 499] width 13 height 13
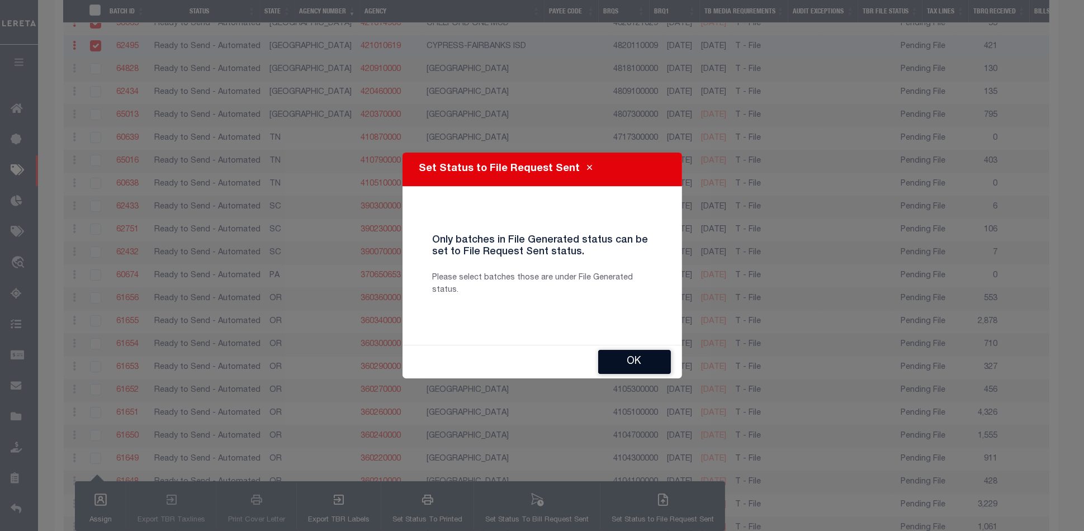
click at [643, 367] on button "OK" at bounding box center [634, 362] width 73 height 24
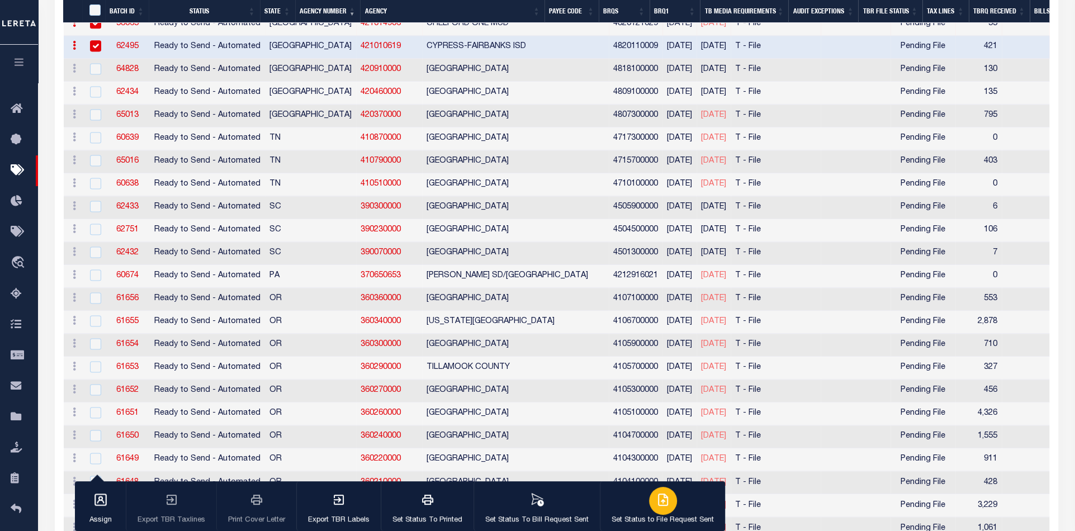
click at [656, 496] on icon "button" at bounding box center [662, 499] width 13 height 13
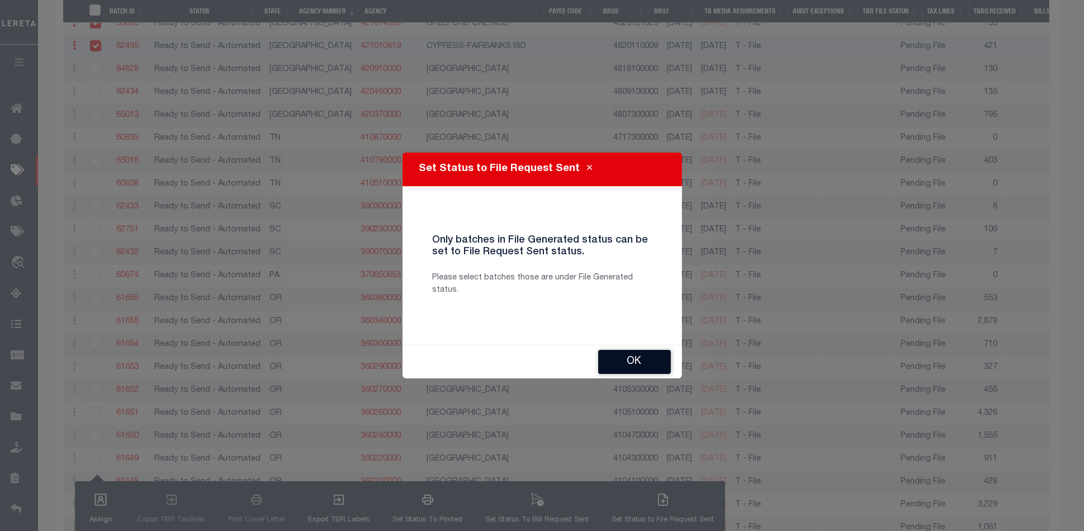
click at [633, 357] on button "OK" at bounding box center [634, 362] width 73 height 24
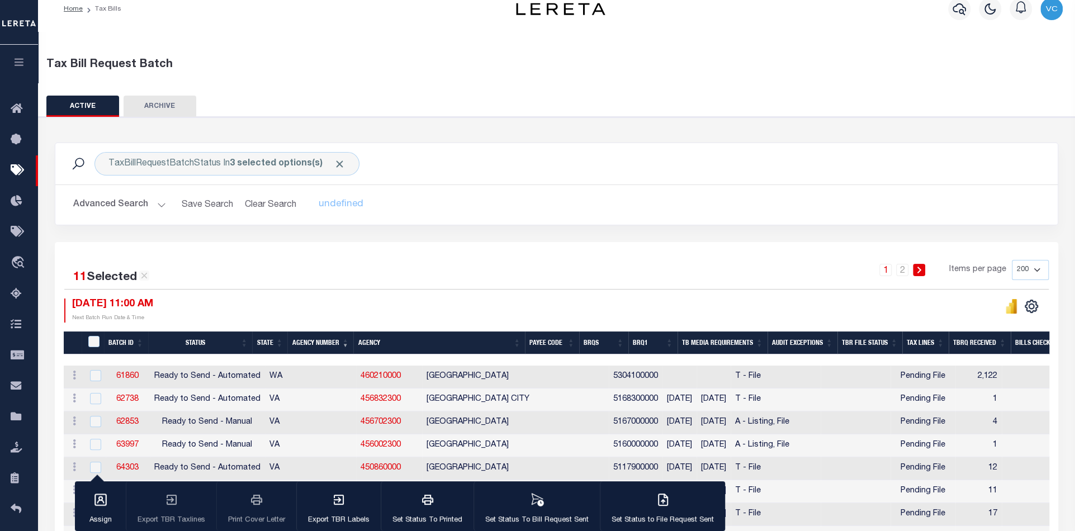
scroll to position [0, 0]
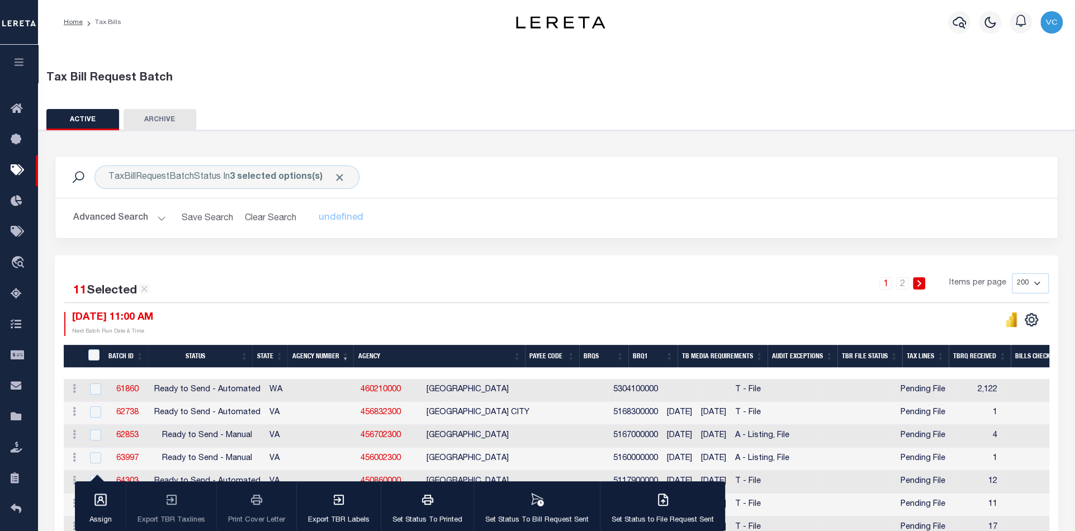
click at [107, 213] on button "Advanced Search" at bounding box center [119, 218] width 93 height 22
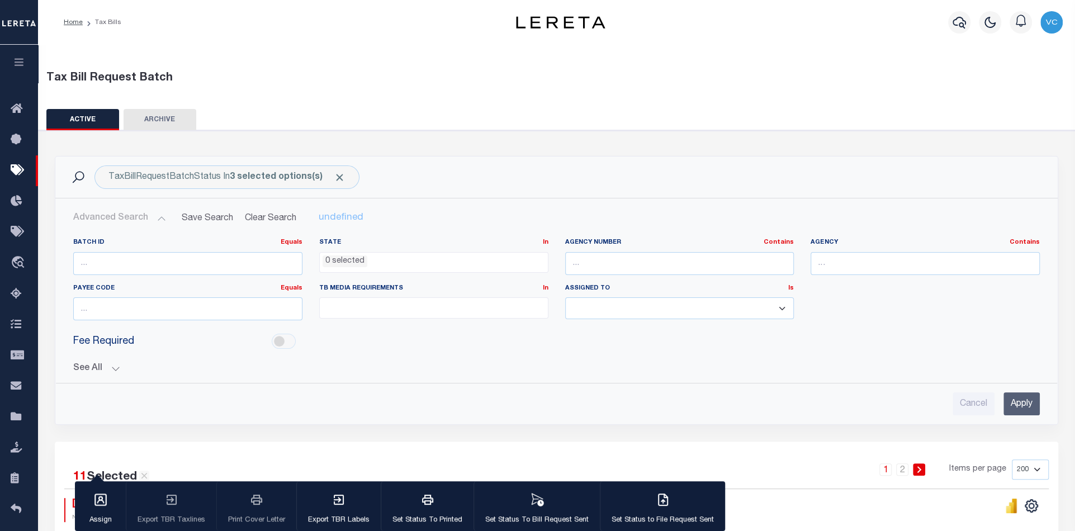
click at [83, 363] on button "See All" at bounding box center [556, 368] width 966 height 11
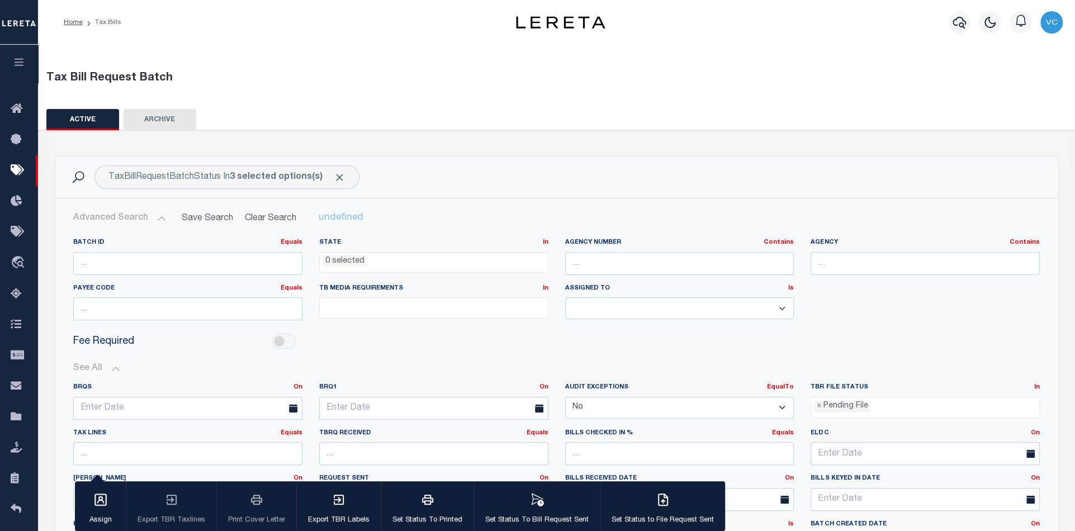
click at [885, 406] on ul "× Pending File" at bounding box center [925, 404] width 228 height 15
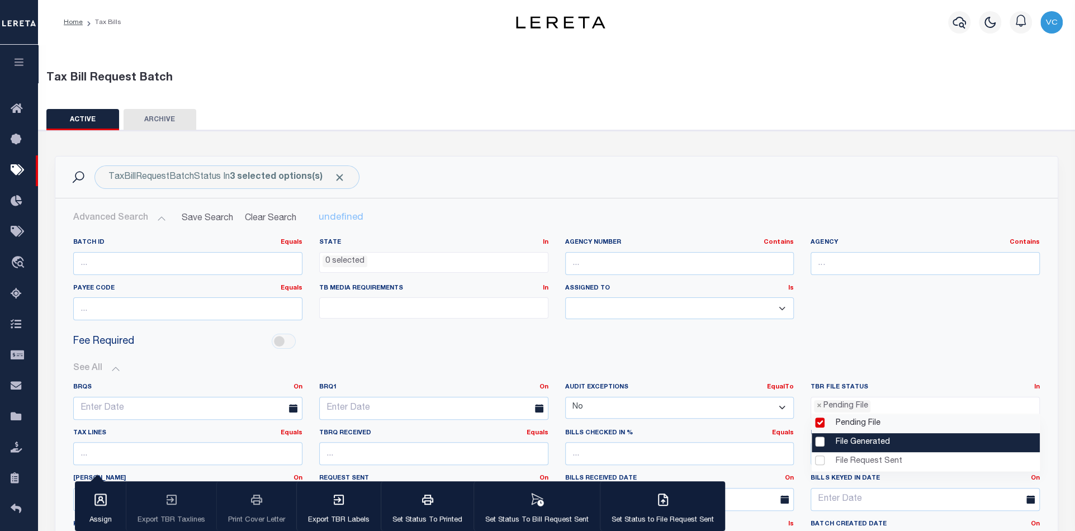
click at [863, 445] on li "File Generated" at bounding box center [925, 442] width 228 height 19
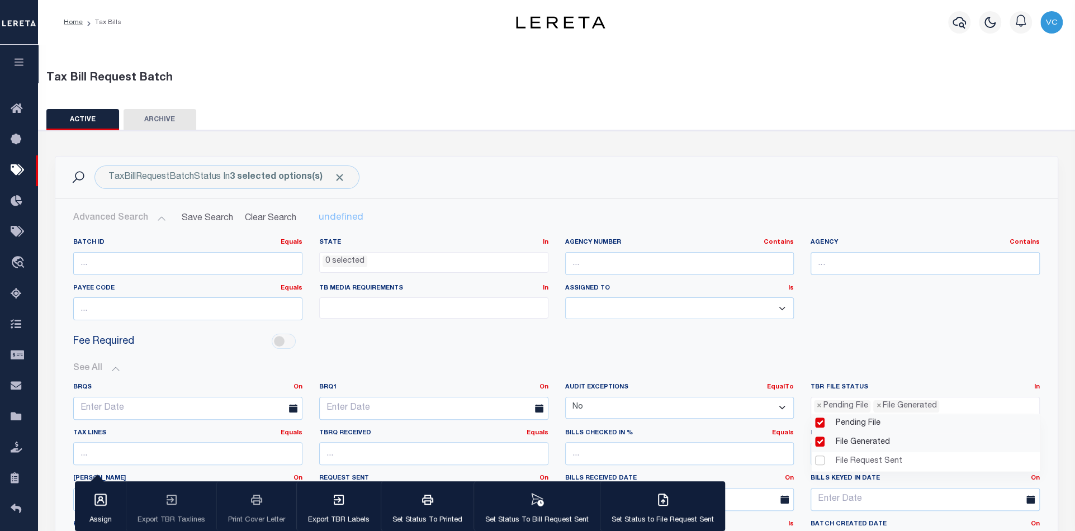
click at [781, 333] on div "Fee Required" at bounding box center [556, 341] width 983 height 25
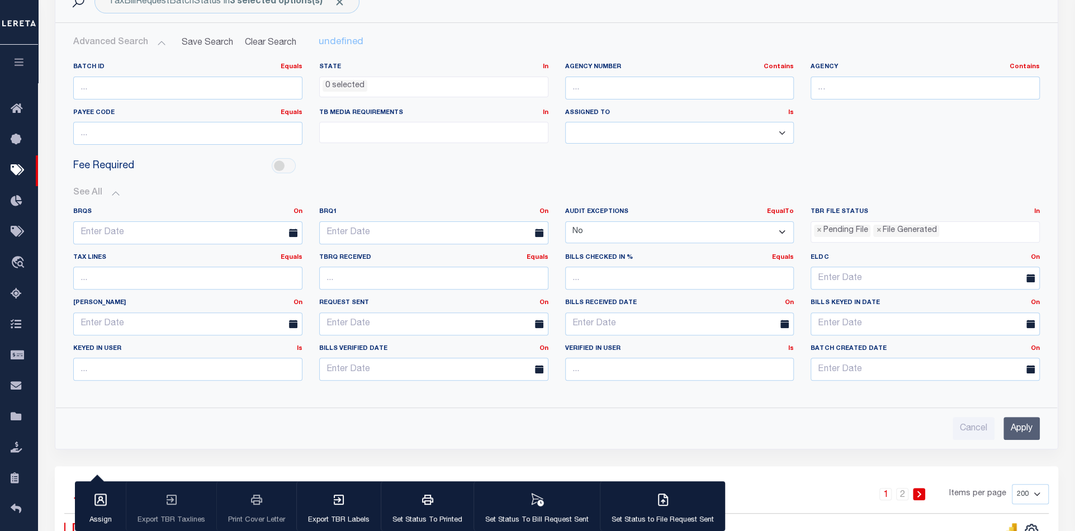
scroll to position [186, 0]
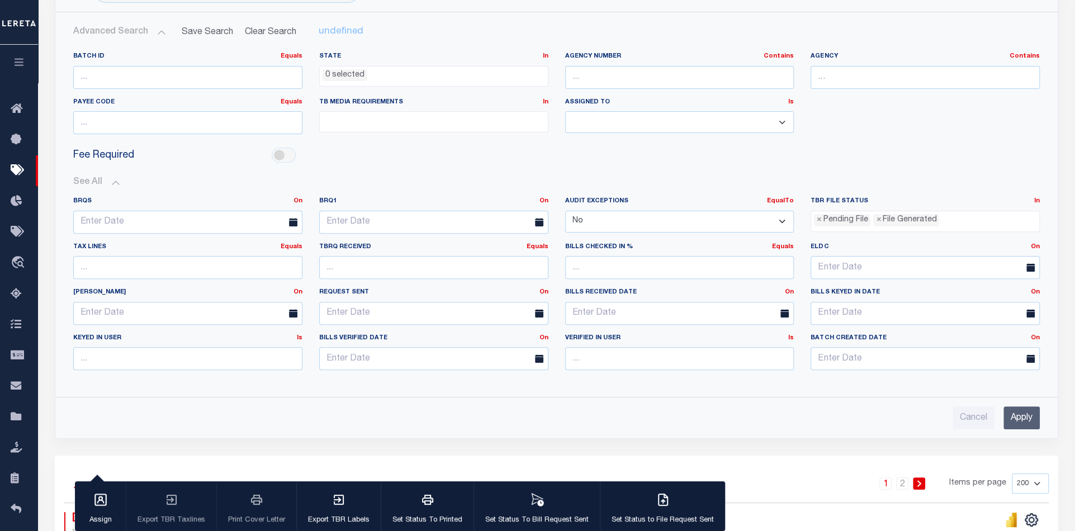
click at [1024, 417] on input "Apply" at bounding box center [1021, 417] width 36 height 23
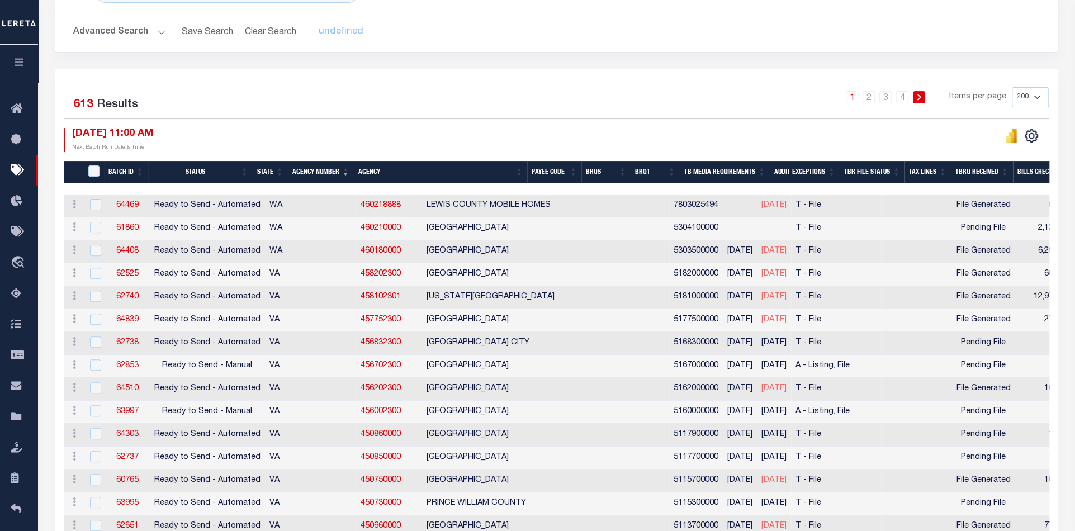
click at [323, 167] on th "Agency Number" at bounding box center [321, 172] width 66 height 23
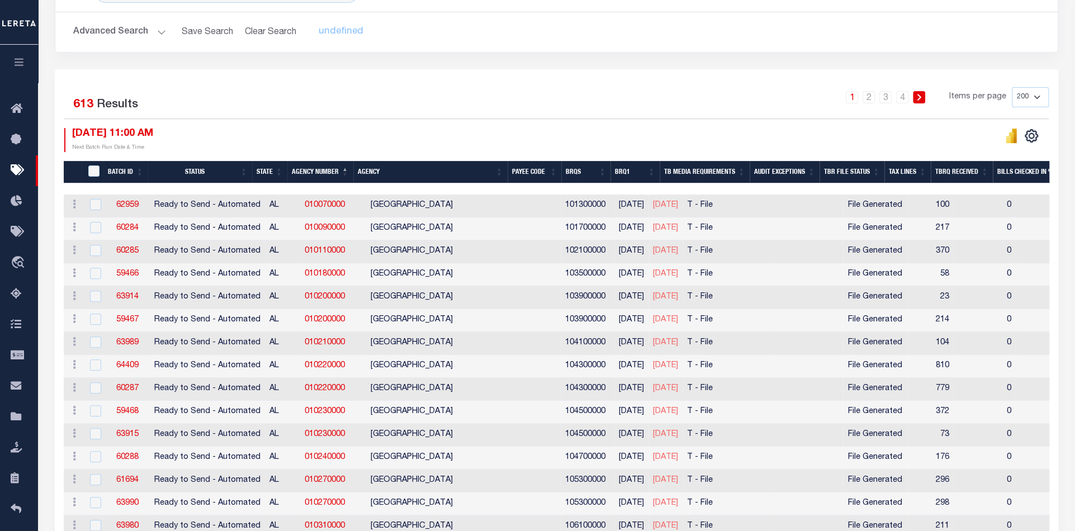
click at [323, 168] on th "Agency Number" at bounding box center [320, 172] width 66 height 23
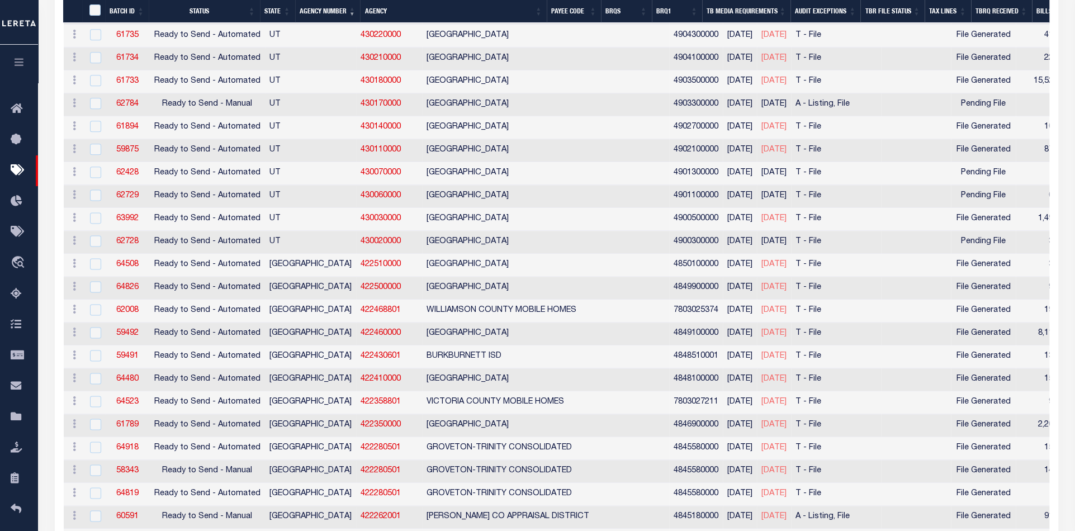
scroll to position [1118, 0]
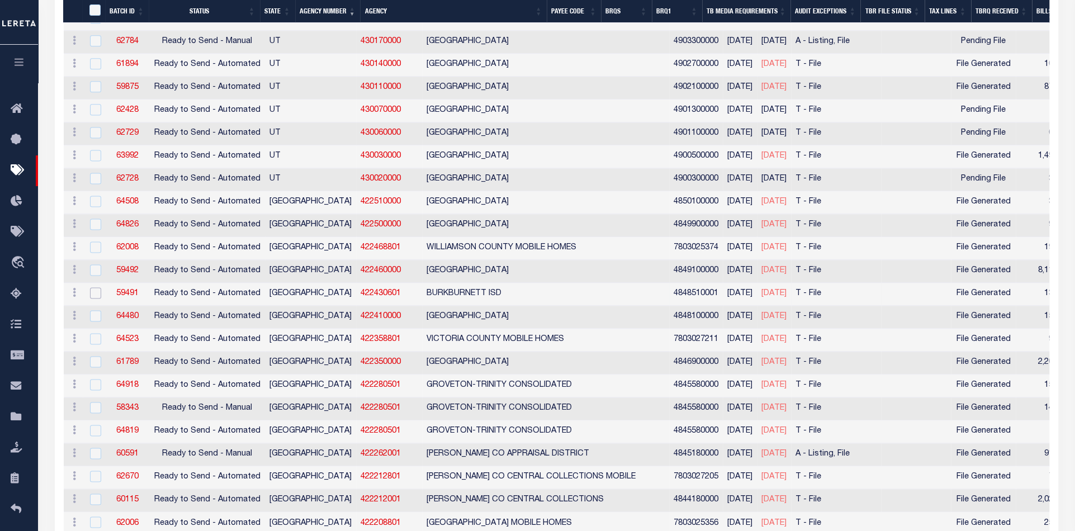
click at [93, 287] on input "checkbox" at bounding box center [95, 292] width 11 height 11
checkbox input "true"
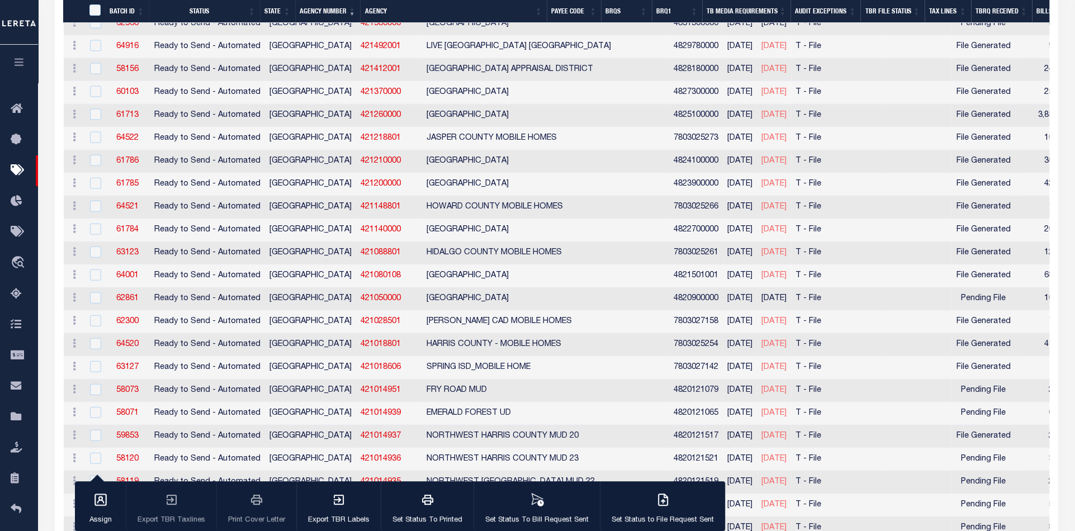
scroll to position [1925, 0]
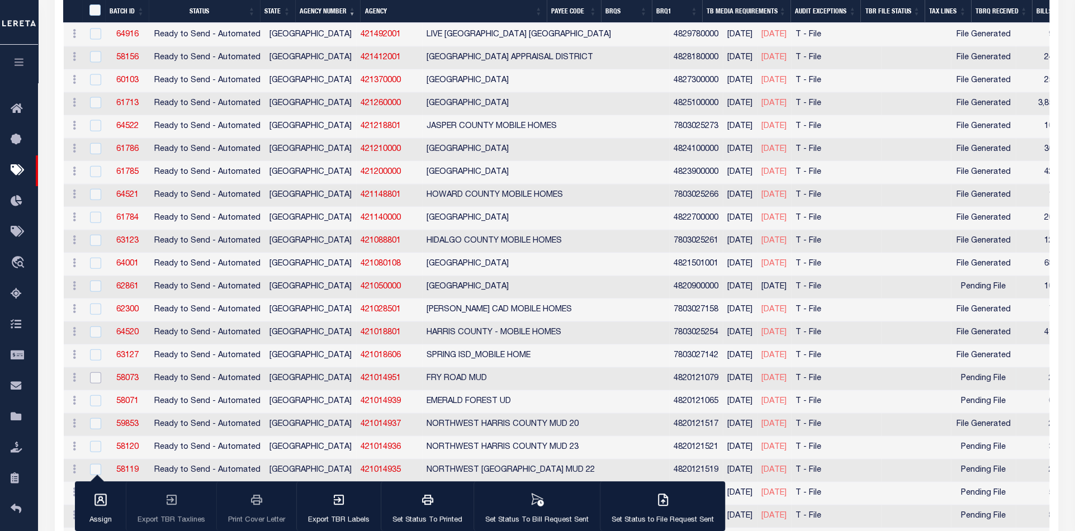
click at [92, 372] on input "checkbox" at bounding box center [95, 377] width 11 height 11
checkbox input "true"
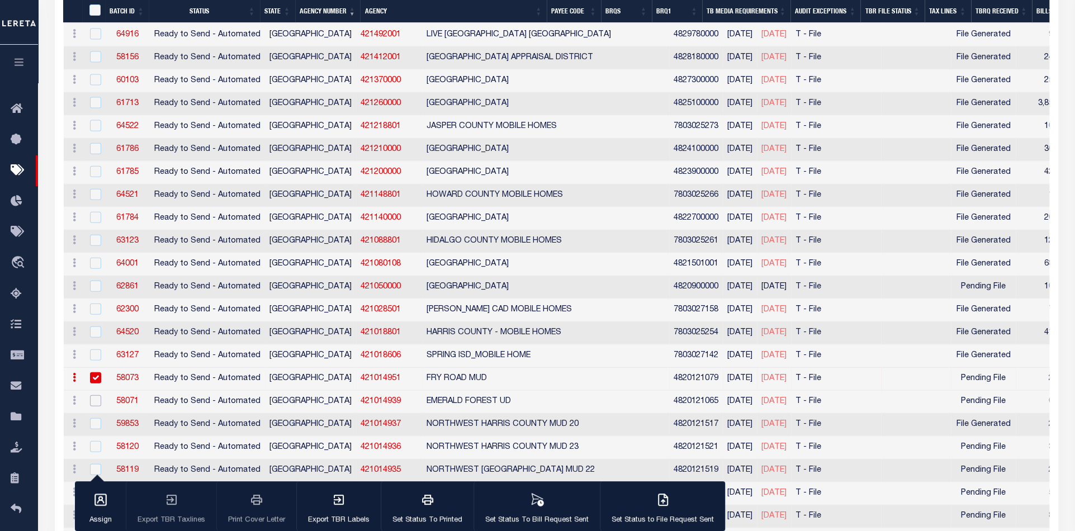
click at [94, 395] on input "checkbox" at bounding box center [95, 400] width 11 height 11
checkbox input "true"
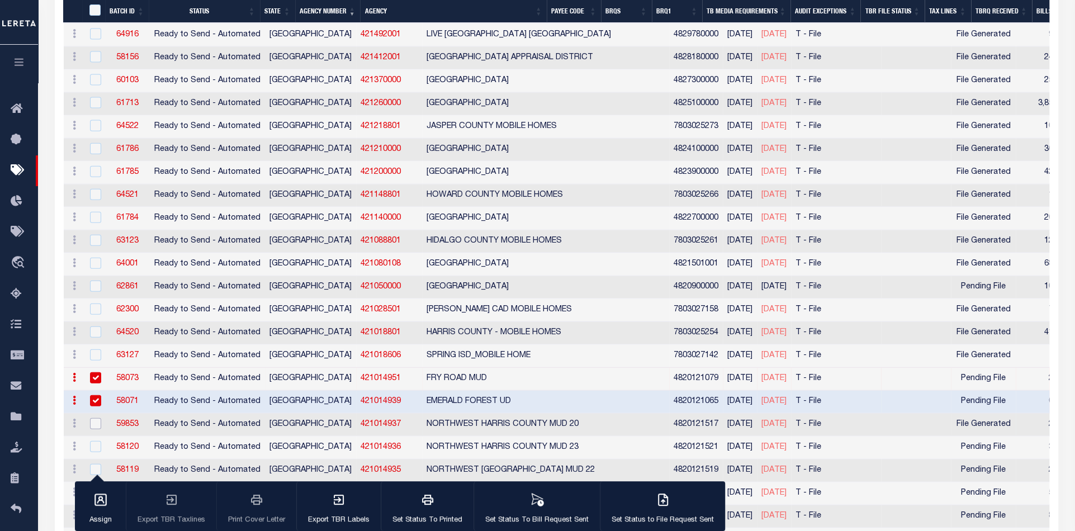
click at [97, 418] on input "checkbox" at bounding box center [95, 423] width 11 height 11
checkbox input "true"
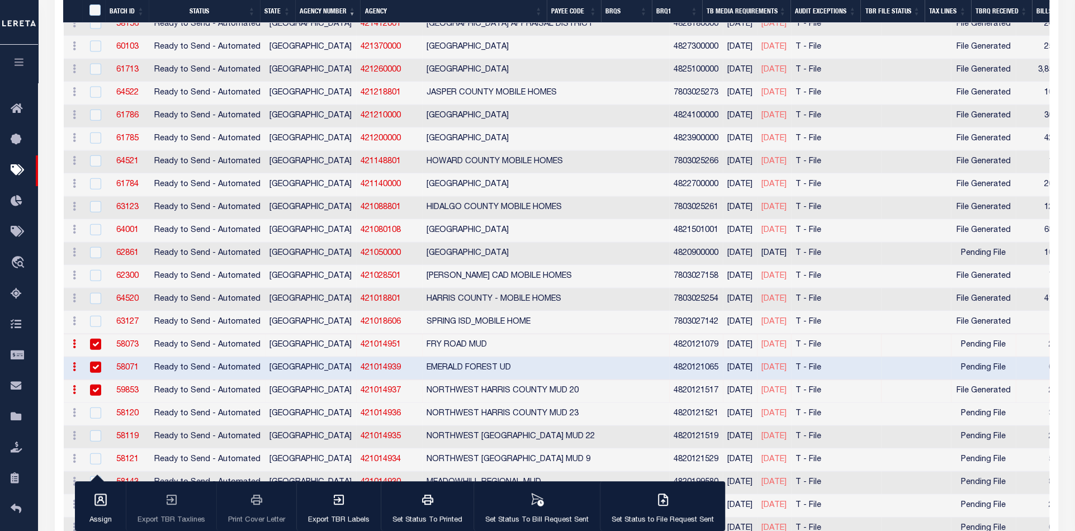
scroll to position [2049, 0]
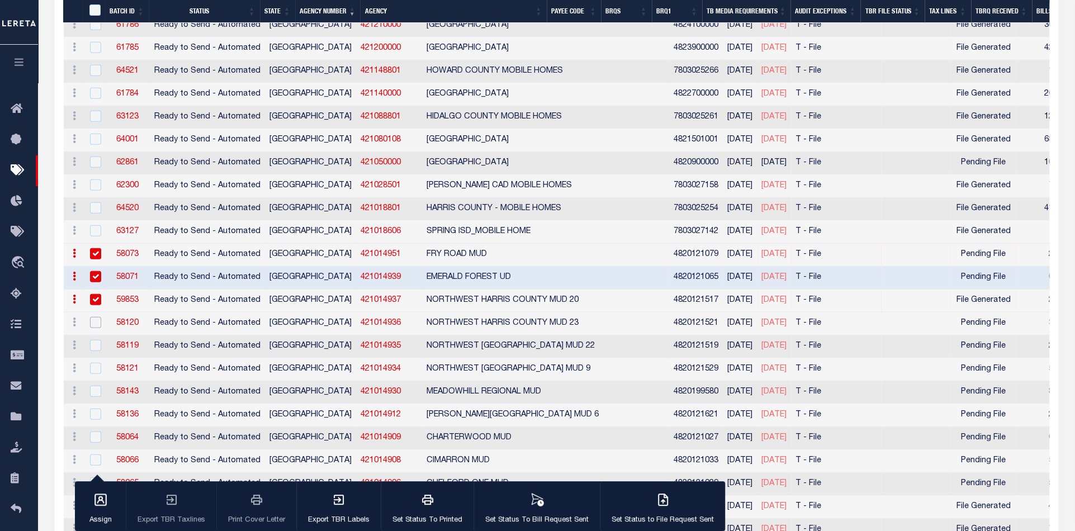
click at [96, 317] on input "checkbox" at bounding box center [95, 322] width 11 height 11
checkbox input "true"
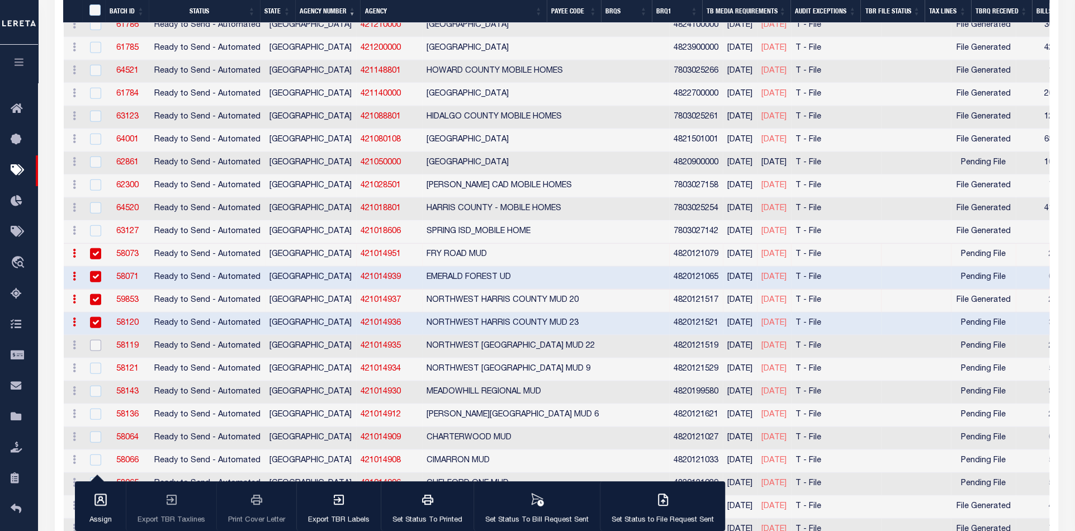
click at [94, 340] on input "checkbox" at bounding box center [95, 345] width 11 height 11
checkbox input "true"
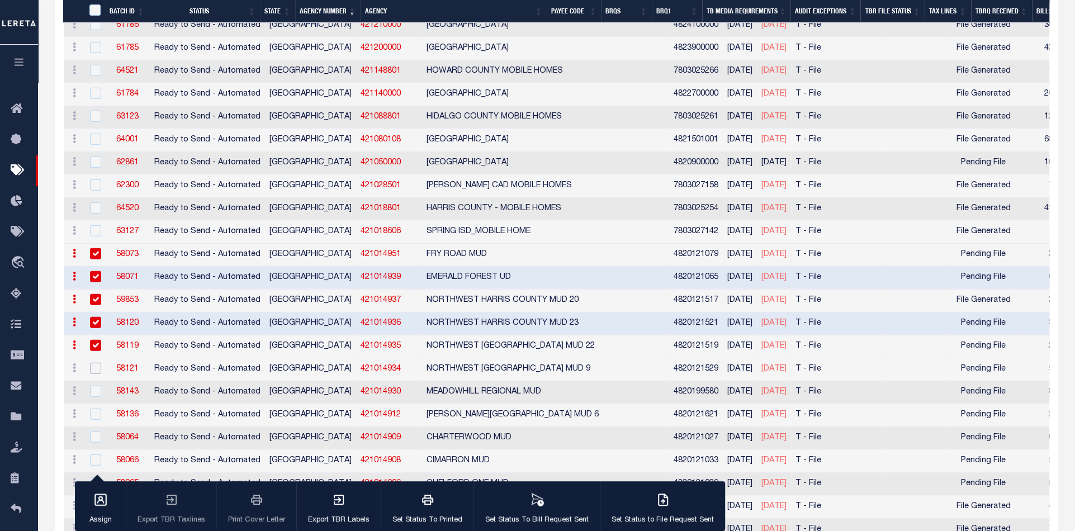
click at [93, 363] on input "checkbox" at bounding box center [95, 368] width 11 height 11
checkbox input "true"
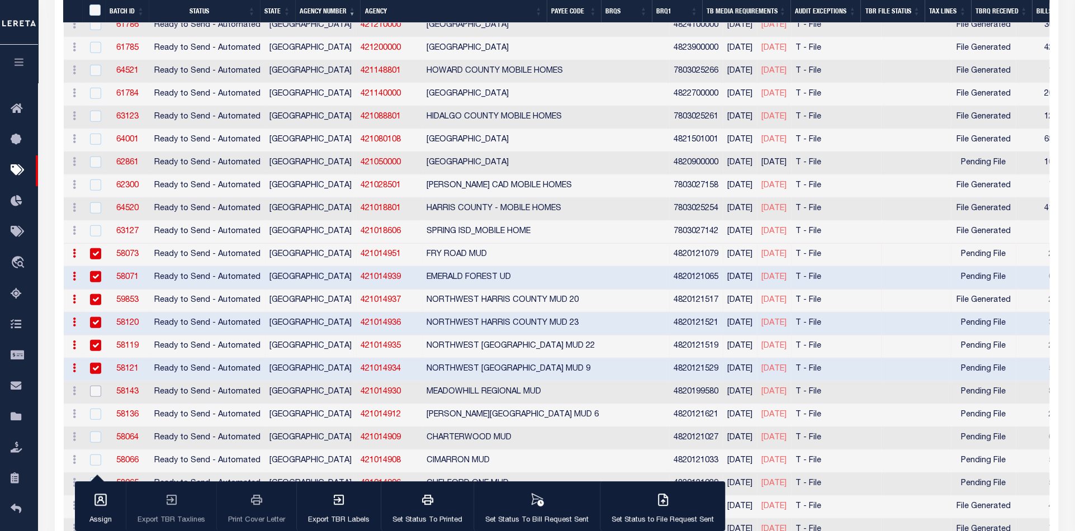
click at [92, 386] on input "checkbox" at bounding box center [95, 391] width 11 height 11
checkbox input "true"
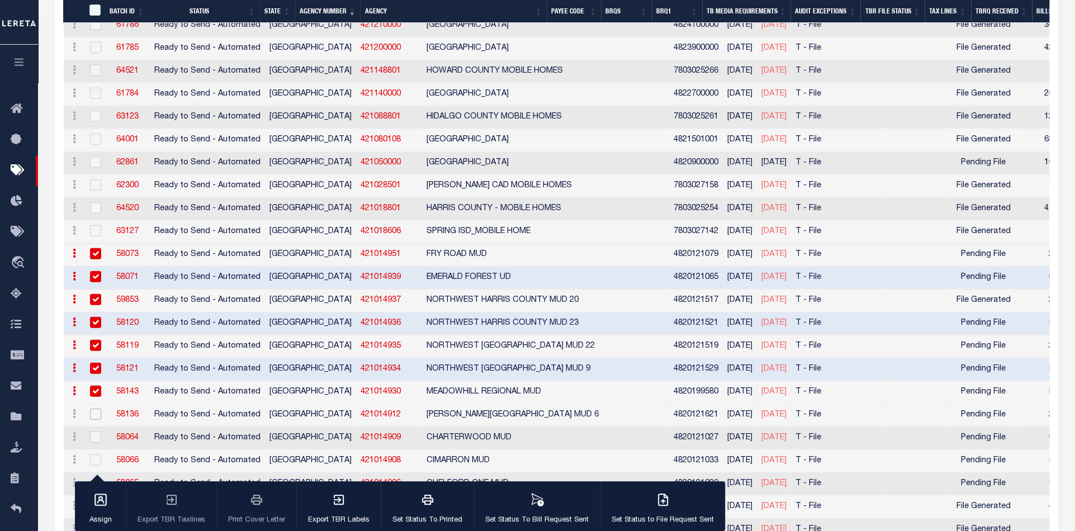
click at [93, 409] on input "checkbox" at bounding box center [95, 414] width 11 height 11
checkbox input "true"
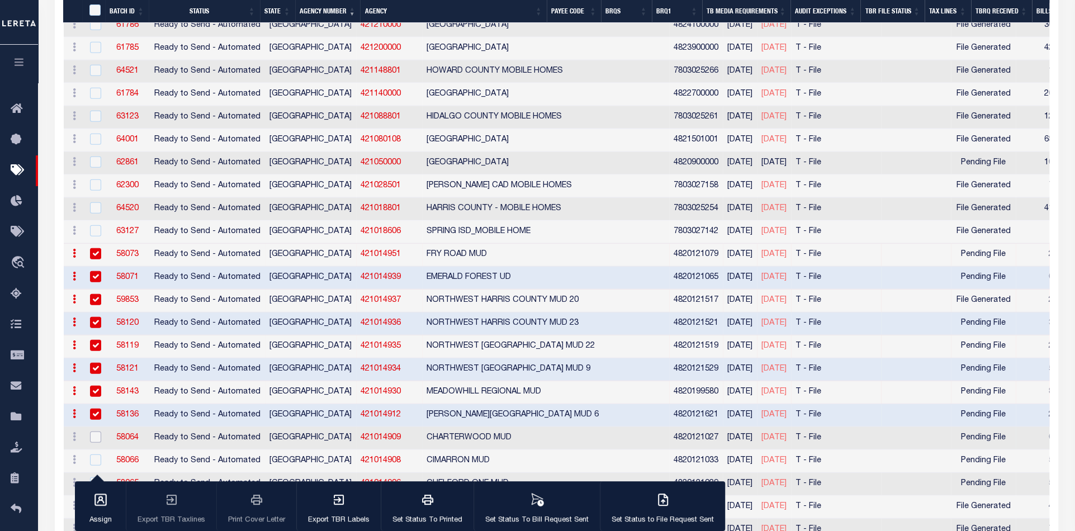
click at [94, 431] on input "checkbox" at bounding box center [95, 436] width 11 height 11
checkbox input "true"
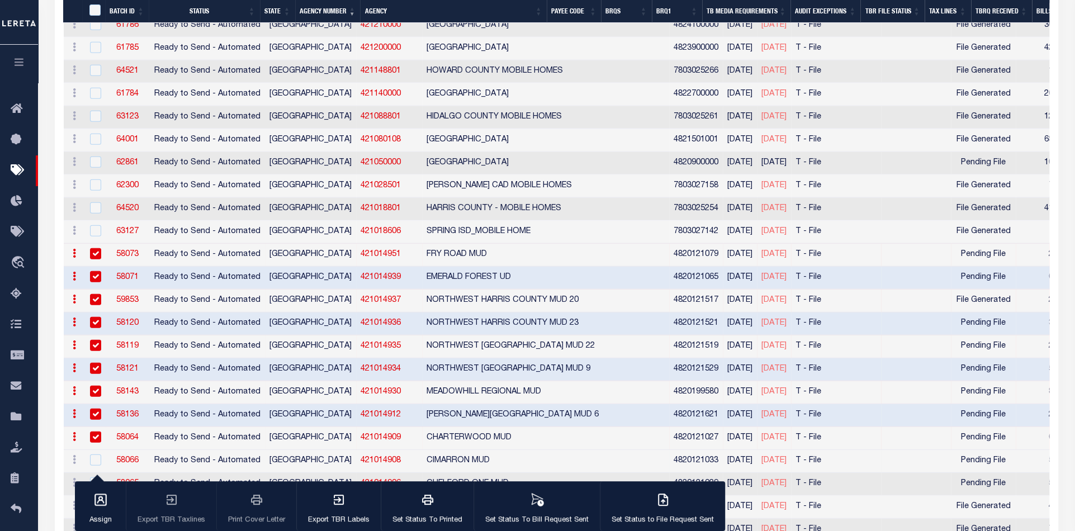
scroll to position [2173, 0]
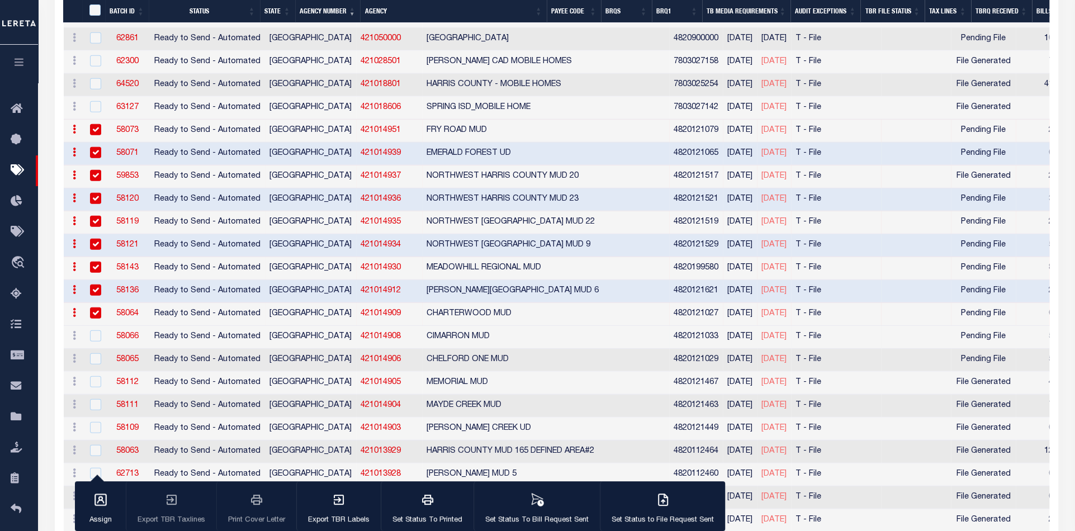
click at [87, 330] on div at bounding box center [94, 336] width 14 height 12
checkbox input "true"
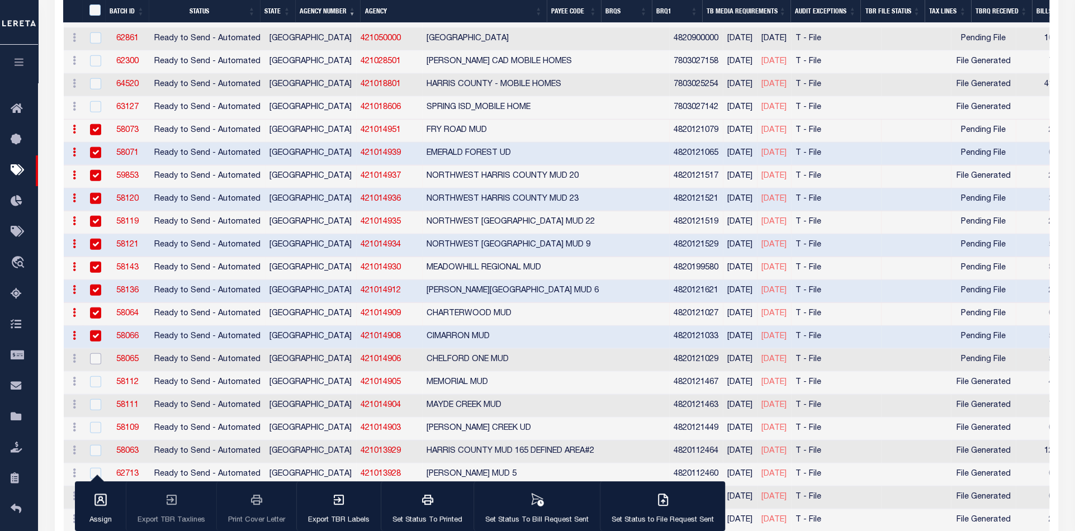
click at [94, 353] on input "checkbox" at bounding box center [95, 358] width 11 height 11
checkbox input "true"
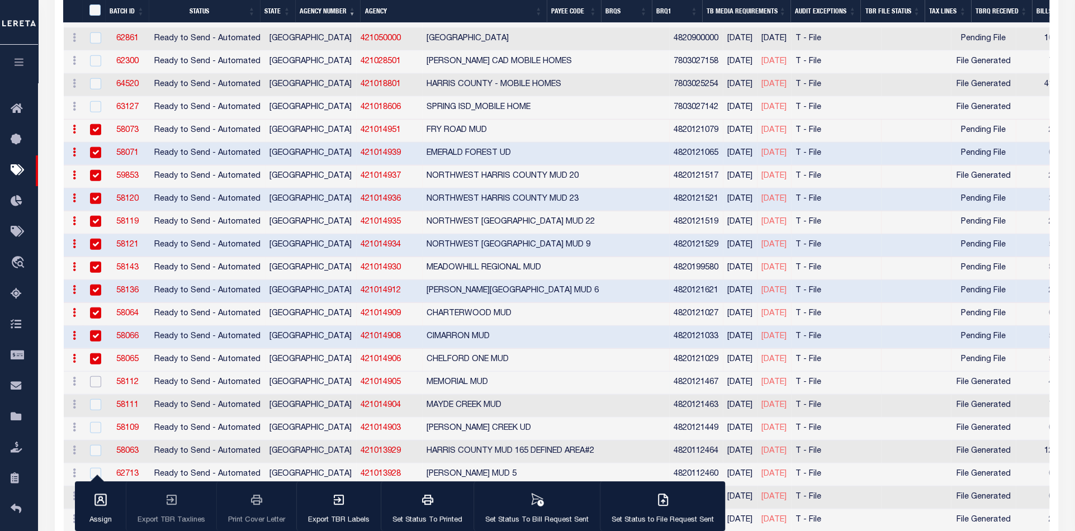
click at [94, 376] on input "checkbox" at bounding box center [95, 381] width 11 height 11
checkbox input "true"
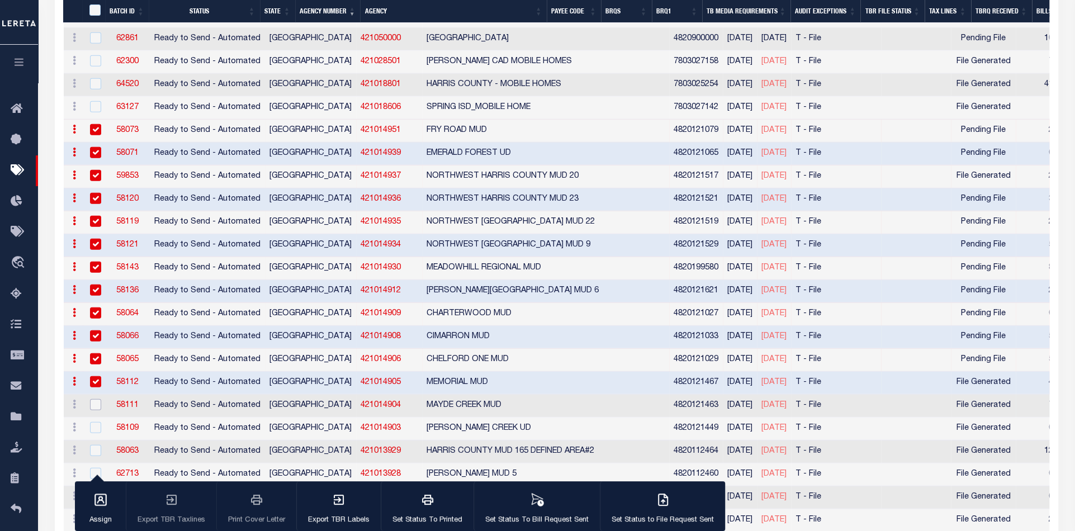
click at [94, 399] on input "checkbox" at bounding box center [95, 404] width 11 height 11
checkbox input "true"
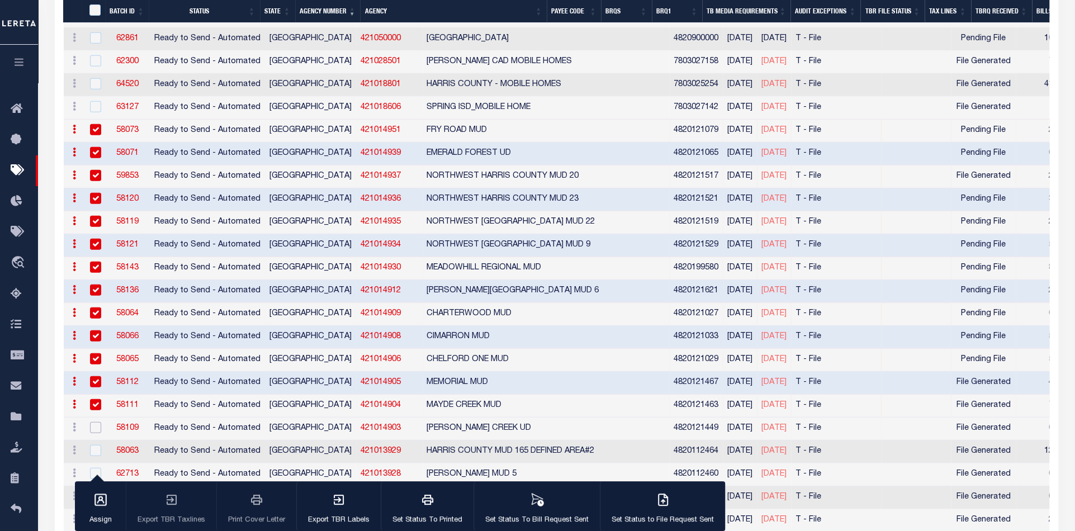
click at [96, 422] on input "checkbox" at bounding box center [95, 427] width 11 height 11
checkbox input "true"
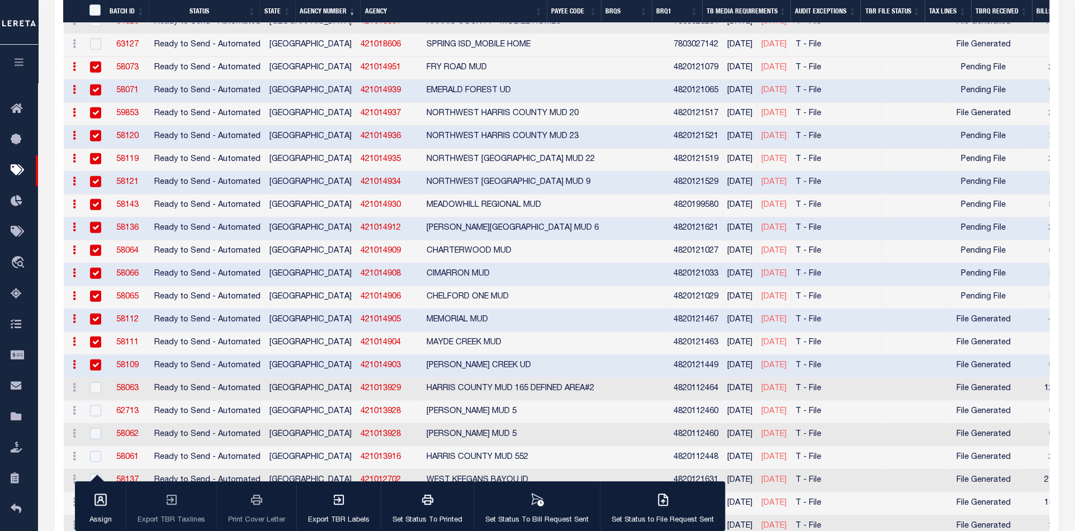
scroll to position [2297, 0]
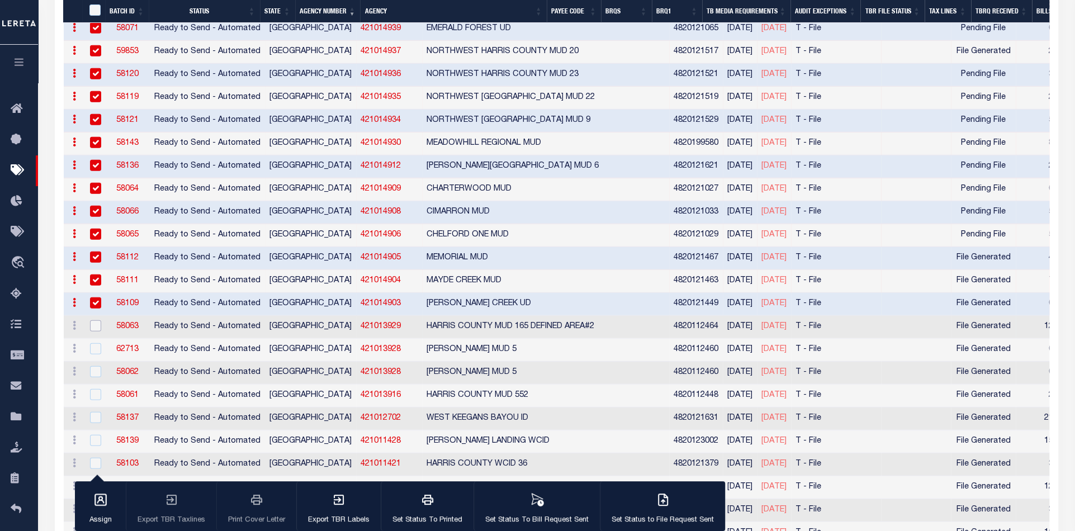
click at [94, 320] on input "checkbox" at bounding box center [95, 325] width 11 height 11
checkbox input "true"
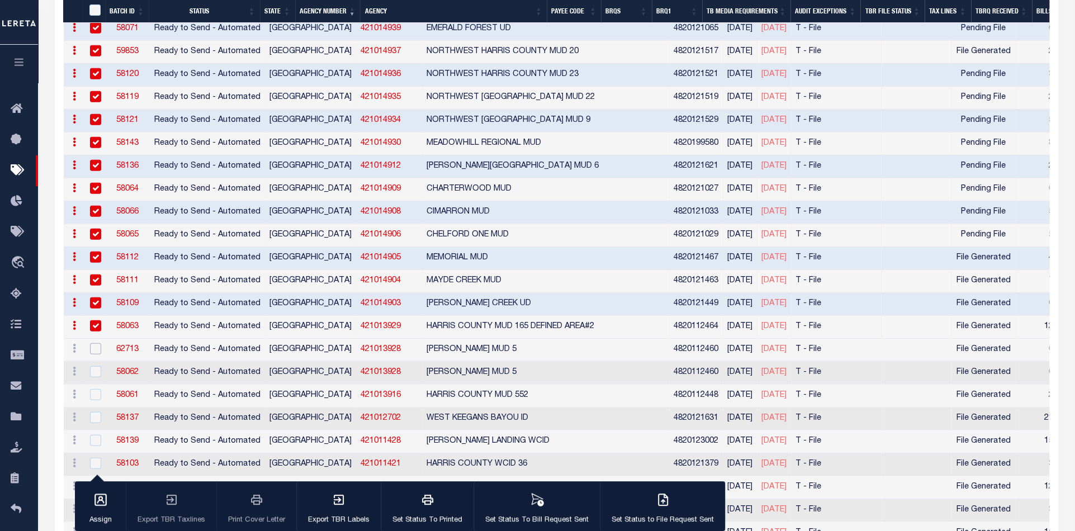
click at [96, 343] on input "checkbox" at bounding box center [95, 348] width 11 height 11
checkbox input "true"
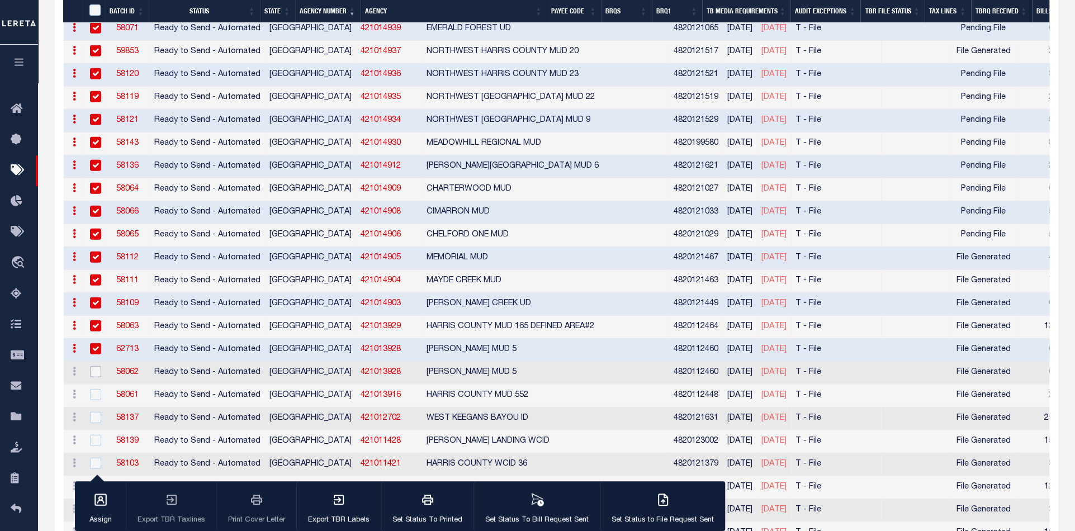
click at [96, 366] on input "checkbox" at bounding box center [95, 371] width 11 height 11
checkbox input "true"
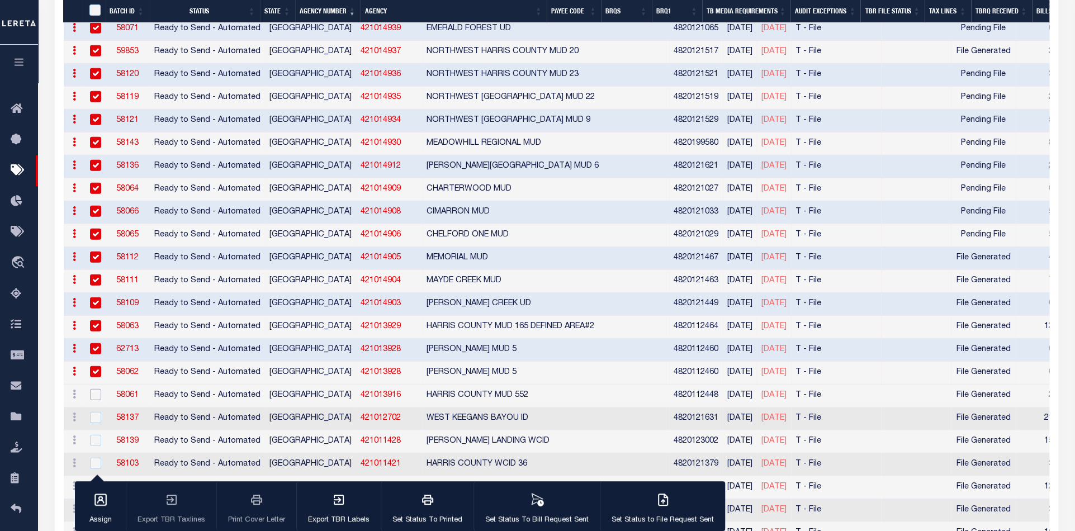
click at [94, 389] on input "checkbox" at bounding box center [95, 394] width 11 height 11
checkbox input "true"
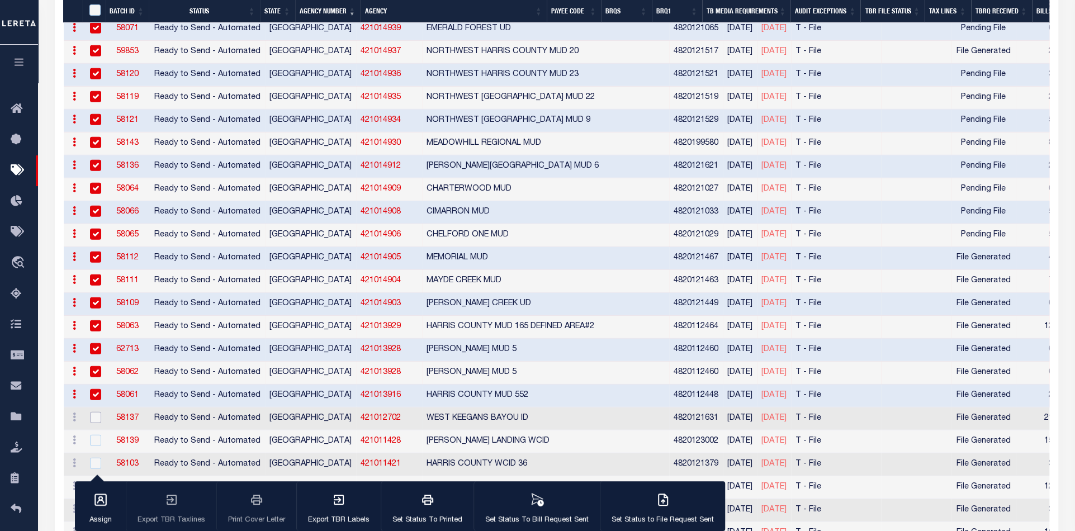
click at [94, 412] on input "checkbox" at bounding box center [95, 417] width 11 height 11
checkbox input "true"
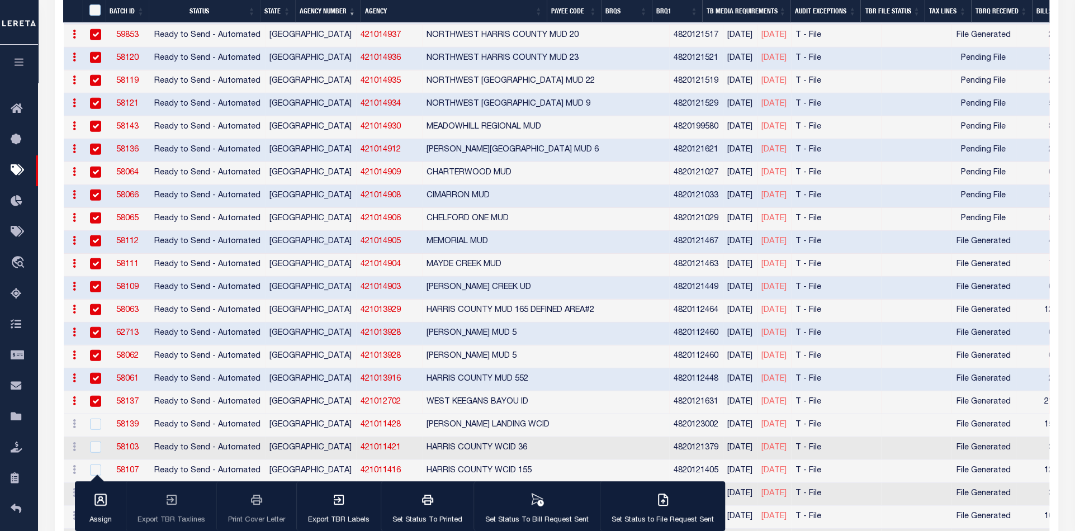
scroll to position [2421, 0]
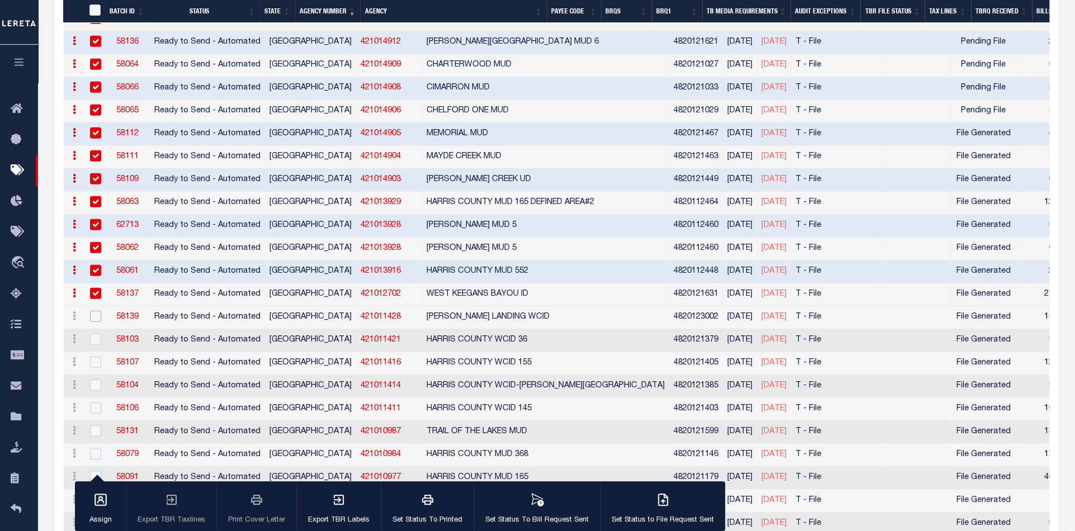
click at [94, 311] on input "checkbox" at bounding box center [95, 316] width 11 height 11
checkbox input "true"
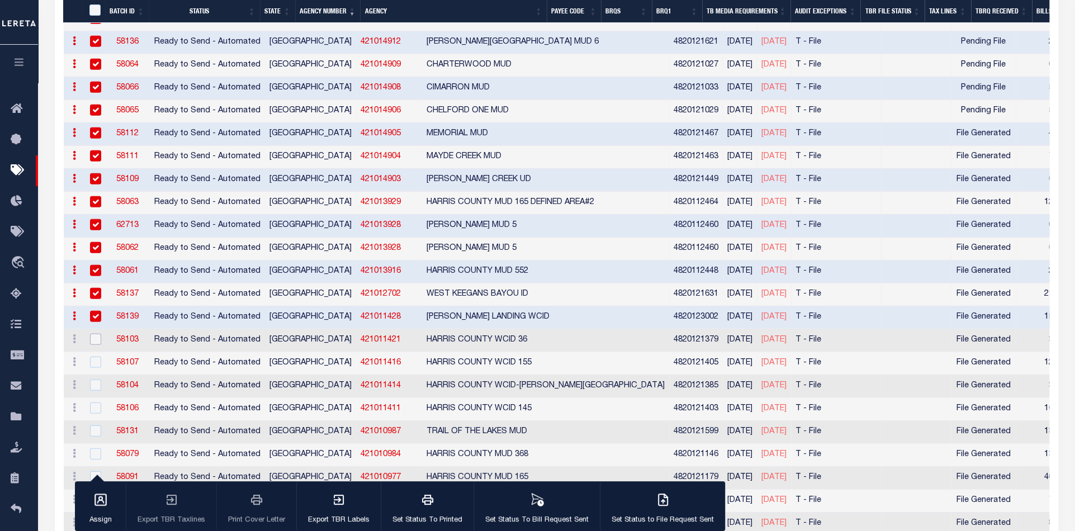
click at [96, 334] on input "checkbox" at bounding box center [95, 339] width 11 height 11
checkbox input "true"
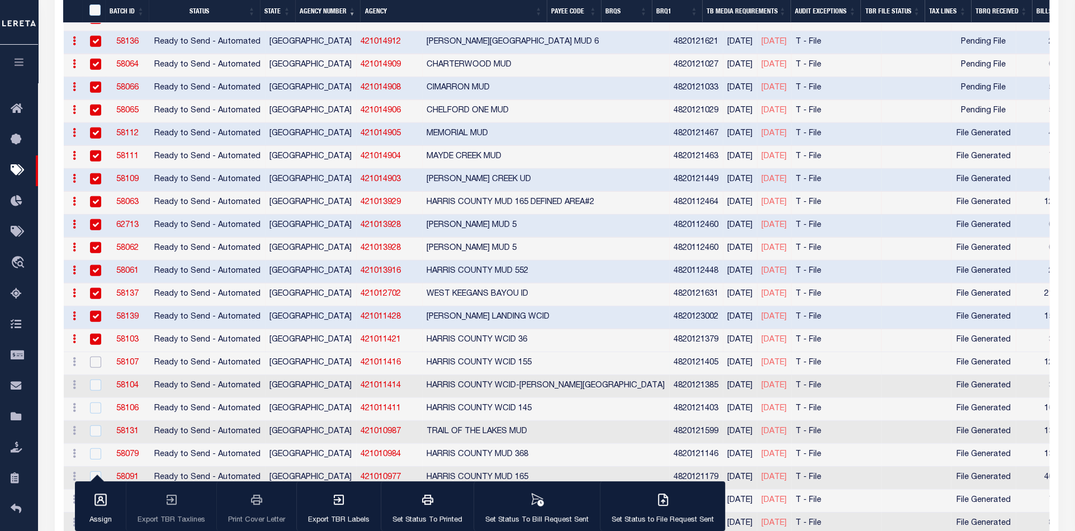
click at [93, 357] on input "checkbox" at bounding box center [95, 362] width 11 height 11
checkbox input "true"
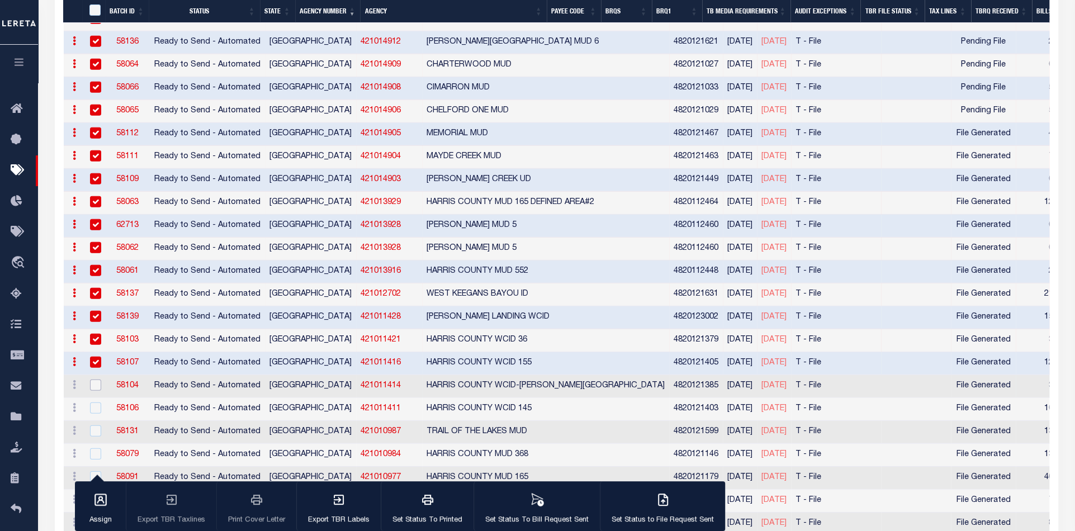
click at [94, 379] on input "checkbox" at bounding box center [95, 384] width 11 height 11
checkbox input "true"
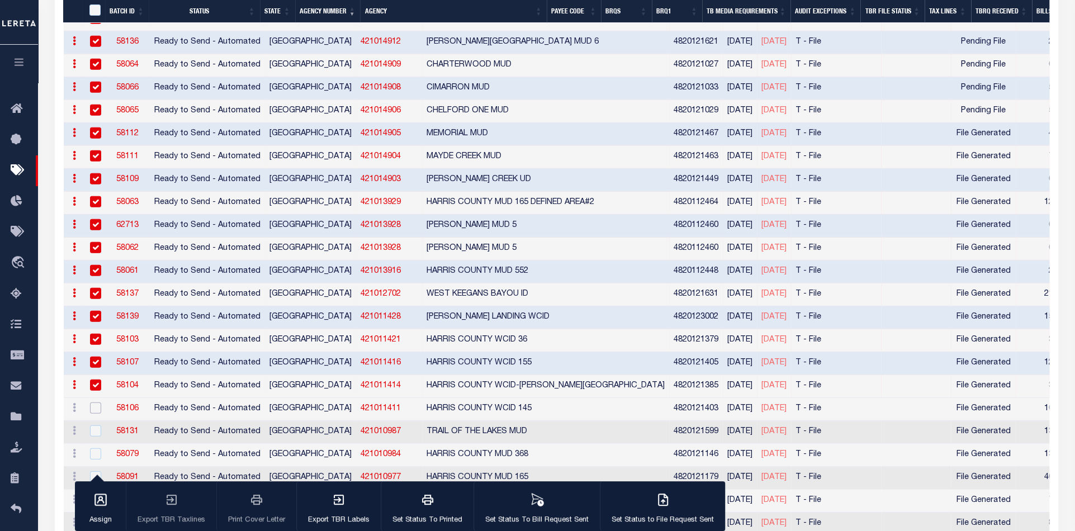
click at [94, 402] on input "checkbox" at bounding box center [95, 407] width 11 height 11
checkbox input "true"
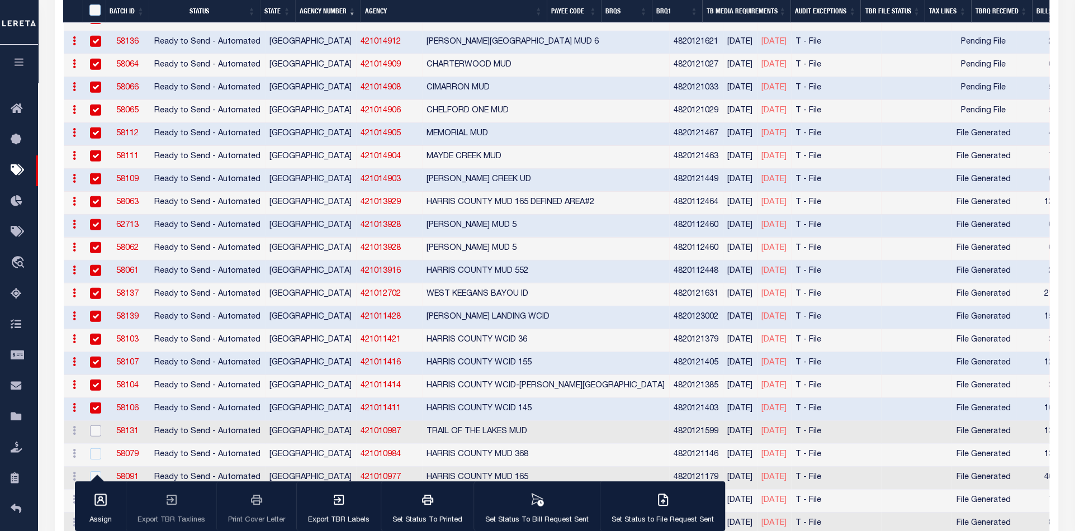
click at [94, 425] on input "checkbox" at bounding box center [95, 430] width 11 height 11
checkbox input "true"
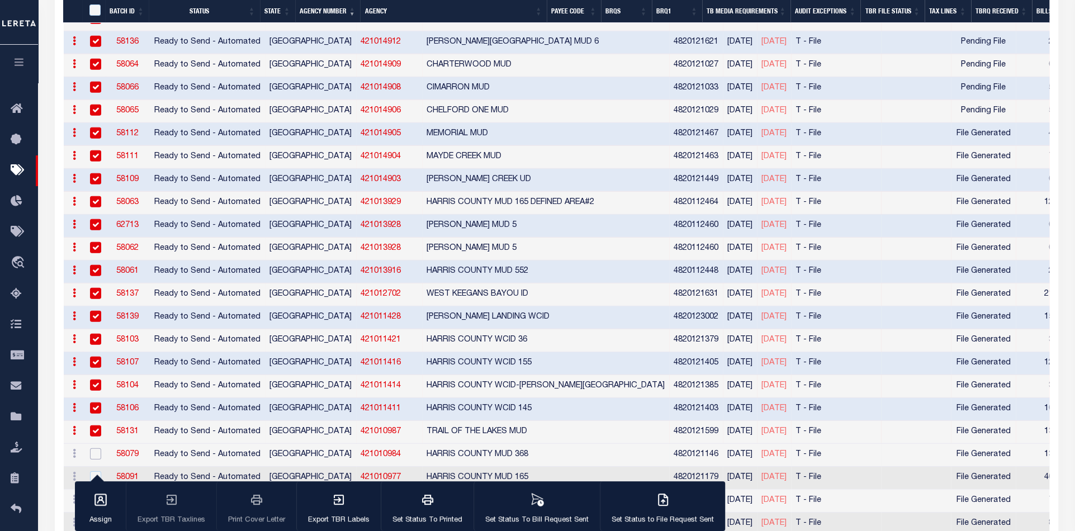
click at [95, 448] on input "checkbox" at bounding box center [95, 453] width 11 height 11
checkbox input "true"
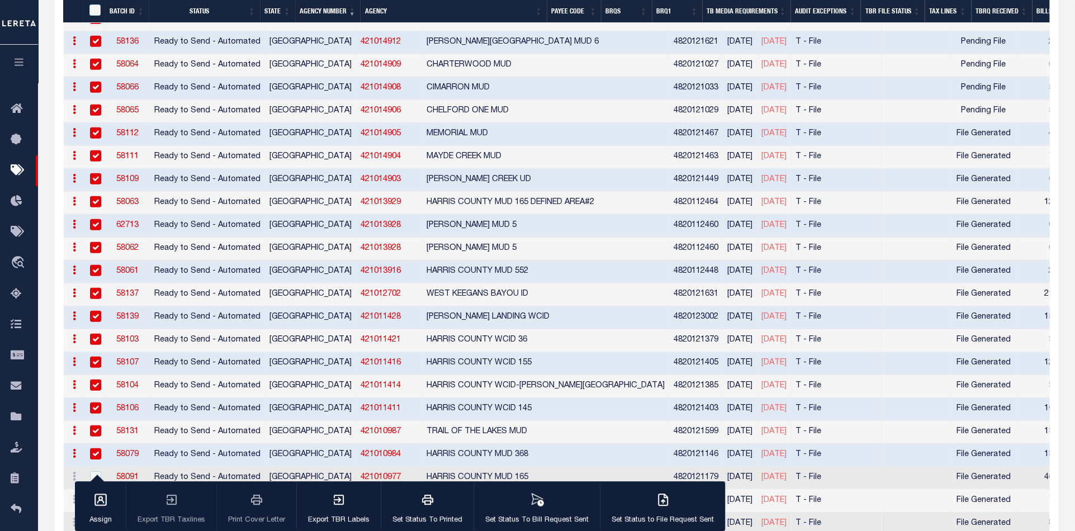
scroll to position [2546, 0]
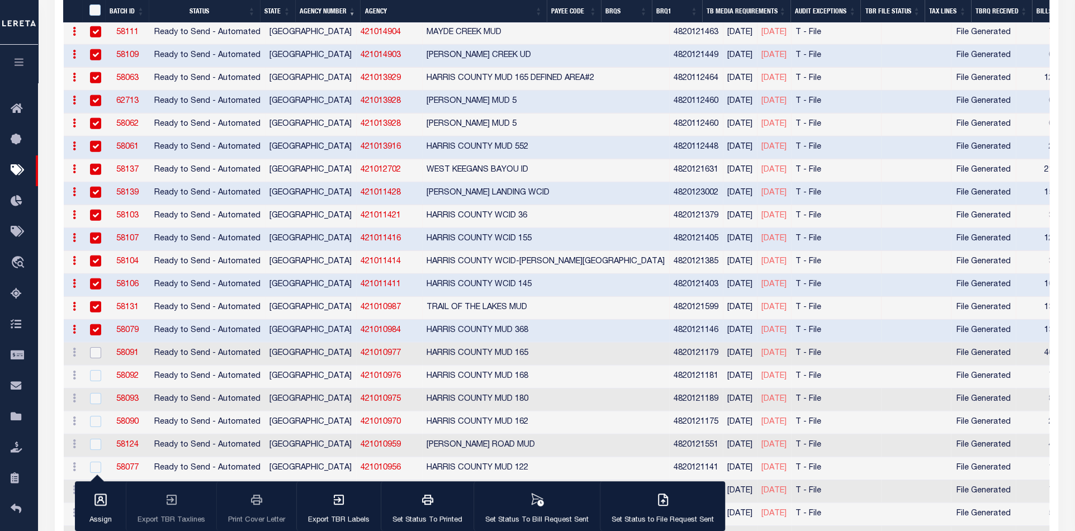
click at [92, 347] on input "checkbox" at bounding box center [95, 352] width 11 height 11
checkbox input "true"
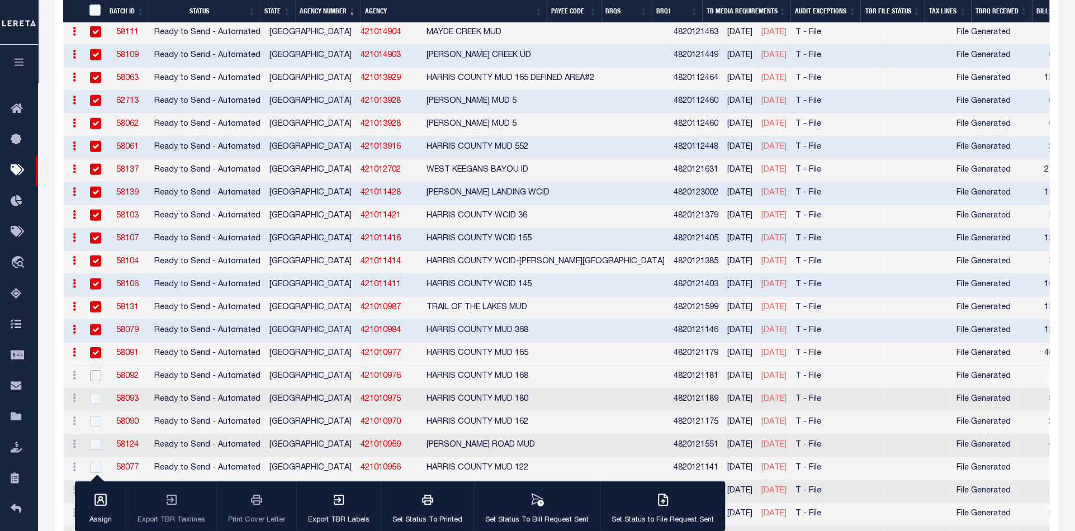
click at [93, 370] on input "checkbox" at bounding box center [95, 375] width 11 height 11
checkbox input "true"
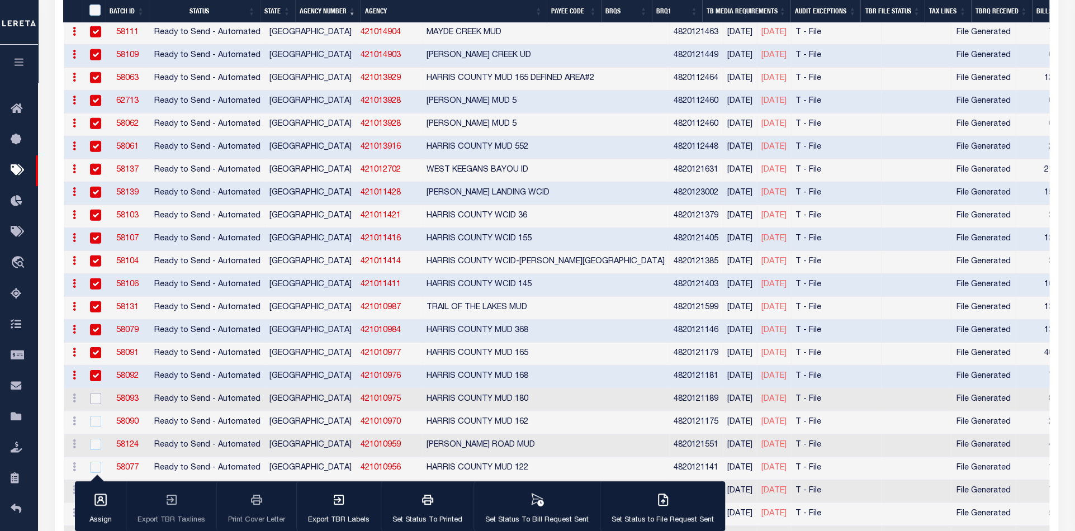
click at [94, 393] on input "checkbox" at bounding box center [95, 398] width 11 height 11
checkbox input "true"
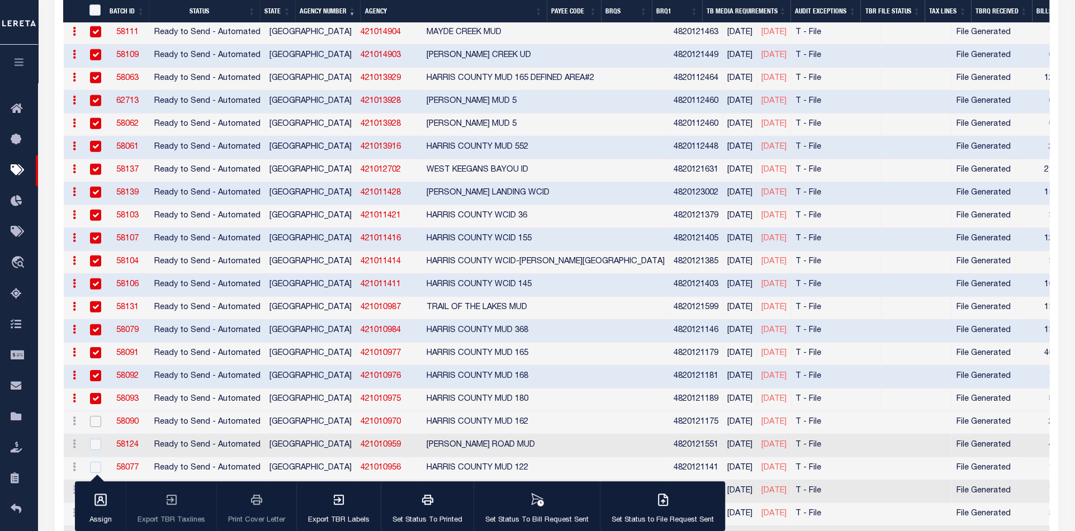
click at [95, 416] on input "checkbox" at bounding box center [95, 421] width 11 height 11
checkbox input "true"
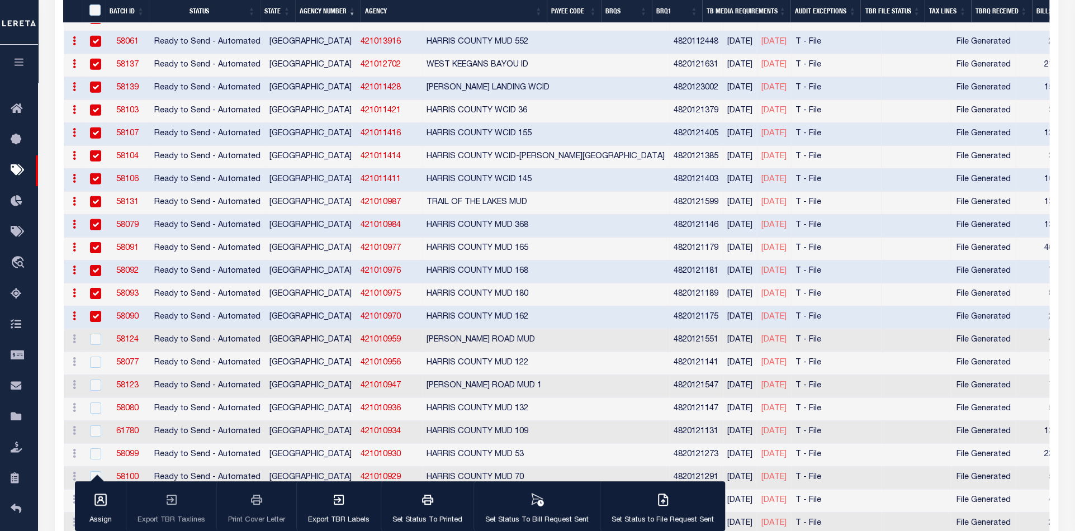
scroll to position [2732, 0]
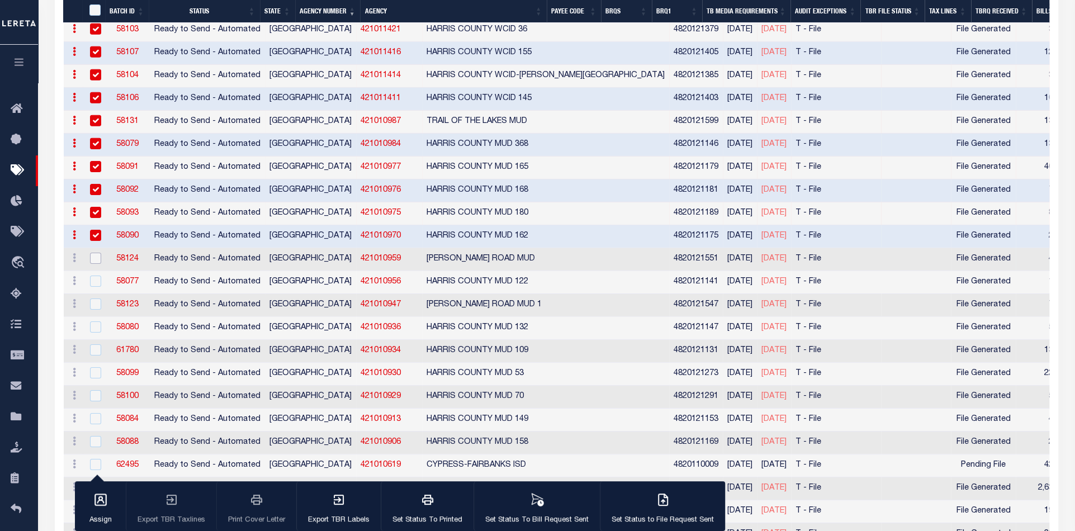
click at [96, 253] on input "checkbox" at bounding box center [95, 258] width 11 height 11
checkbox input "true"
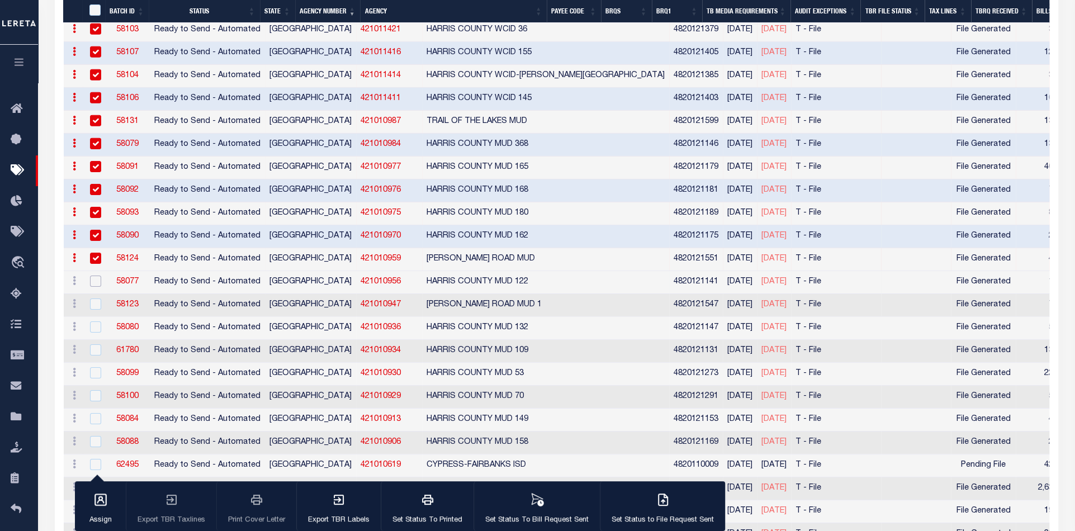
click at [95, 276] on input "checkbox" at bounding box center [95, 281] width 11 height 11
checkbox input "true"
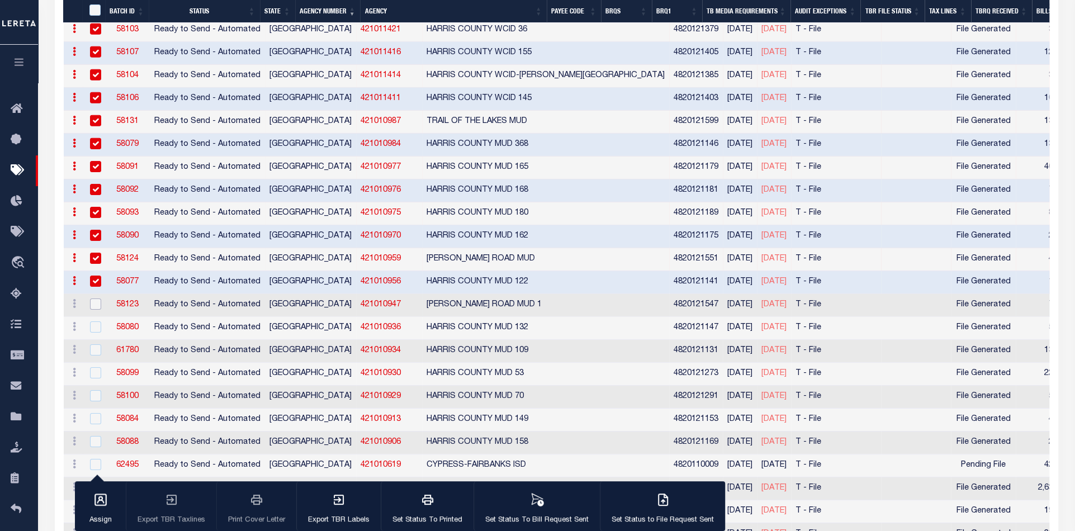
click at [94, 298] on input "checkbox" at bounding box center [95, 303] width 11 height 11
checkbox input "true"
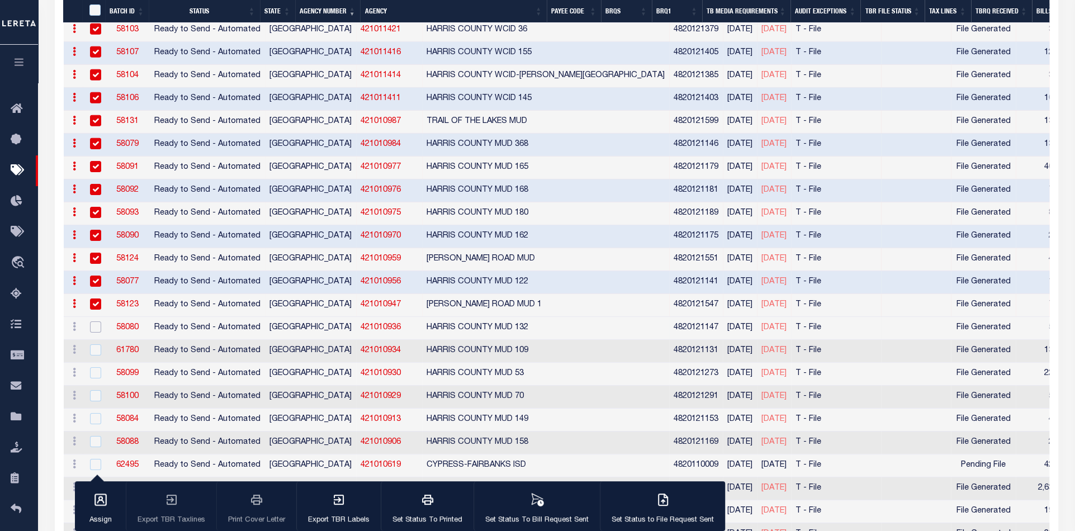
click at [94, 321] on input "checkbox" at bounding box center [95, 326] width 11 height 11
checkbox input "true"
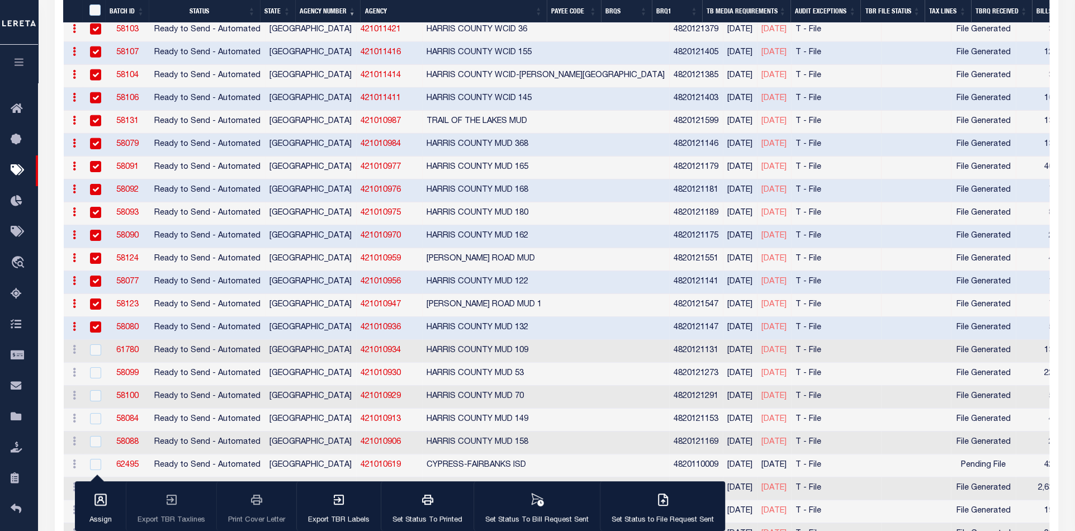
click at [92, 340] on td at bounding box center [94, 351] width 23 height 23
checkbox input "true"
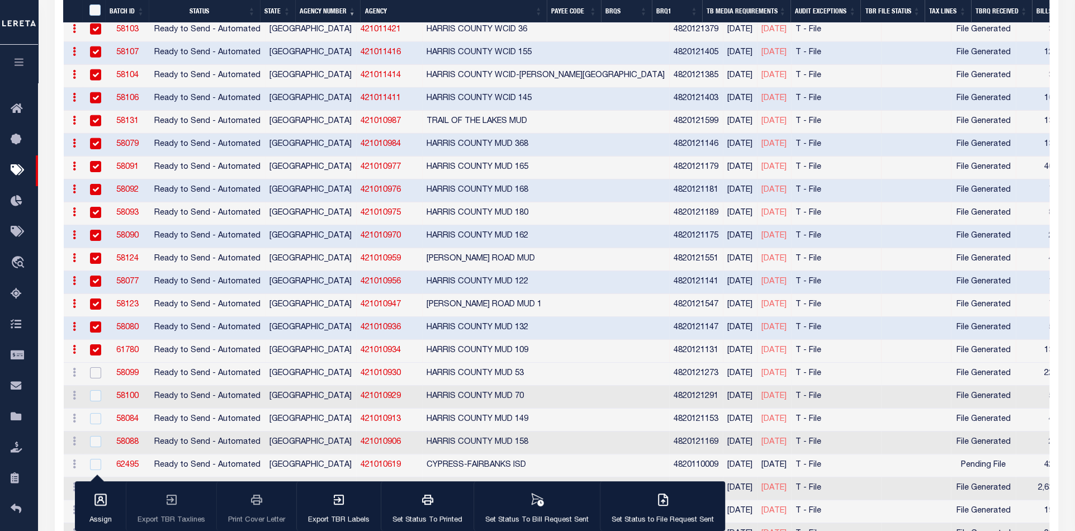
click at [97, 367] on input "checkbox" at bounding box center [95, 372] width 11 height 11
checkbox input "true"
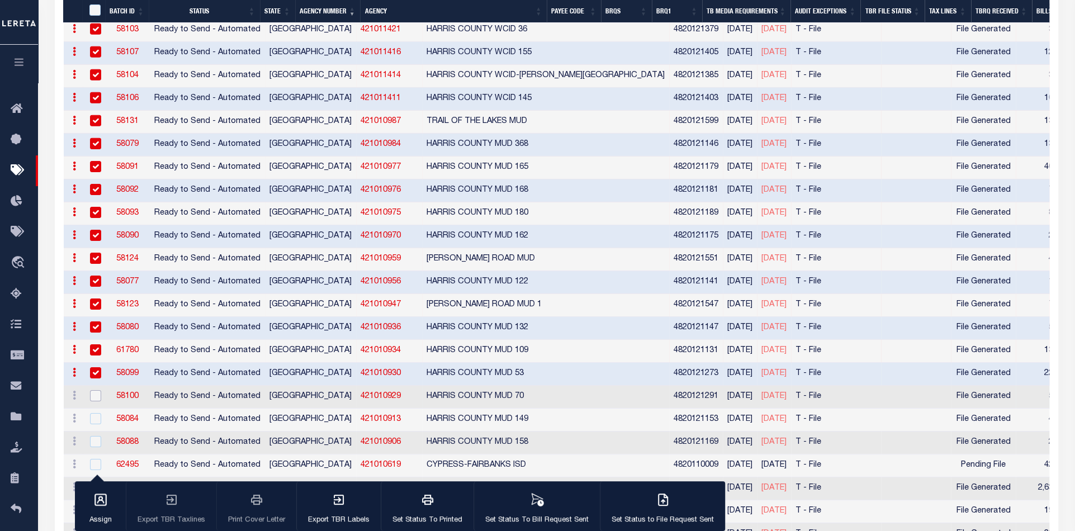
click at [96, 390] on input "checkbox" at bounding box center [95, 395] width 11 height 11
checkbox input "true"
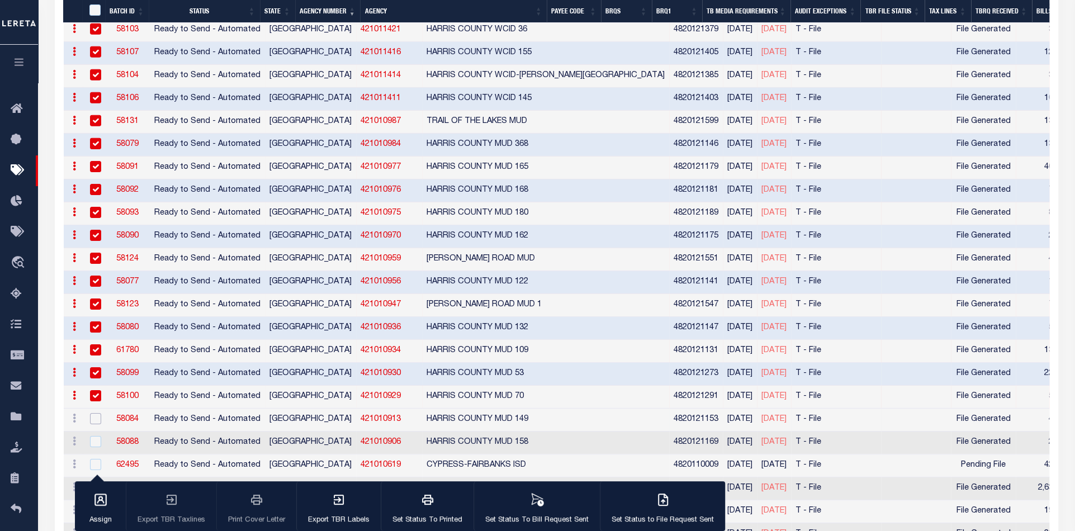
click at [94, 413] on input "checkbox" at bounding box center [95, 418] width 11 height 11
checkbox input "true"
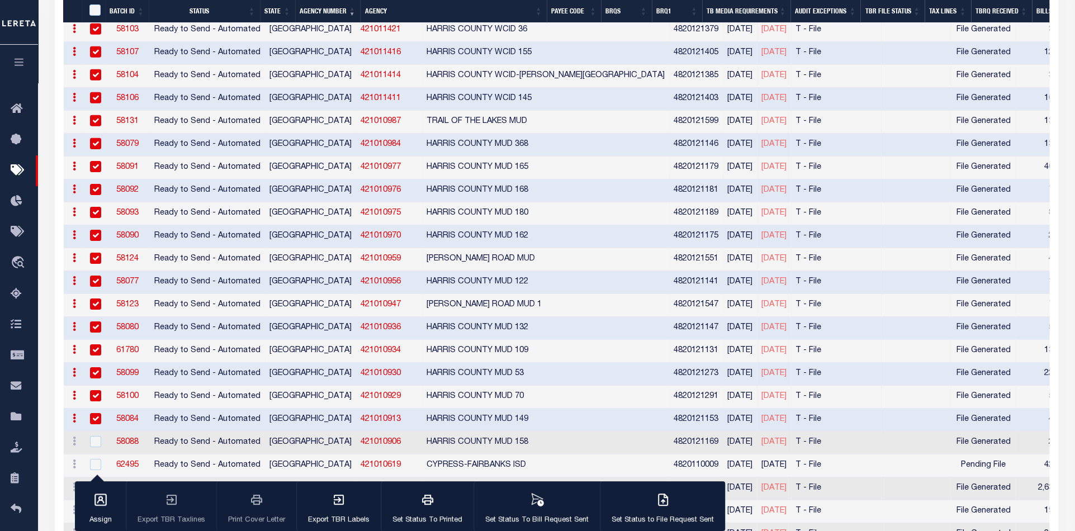
scroll to position [2918, 0]
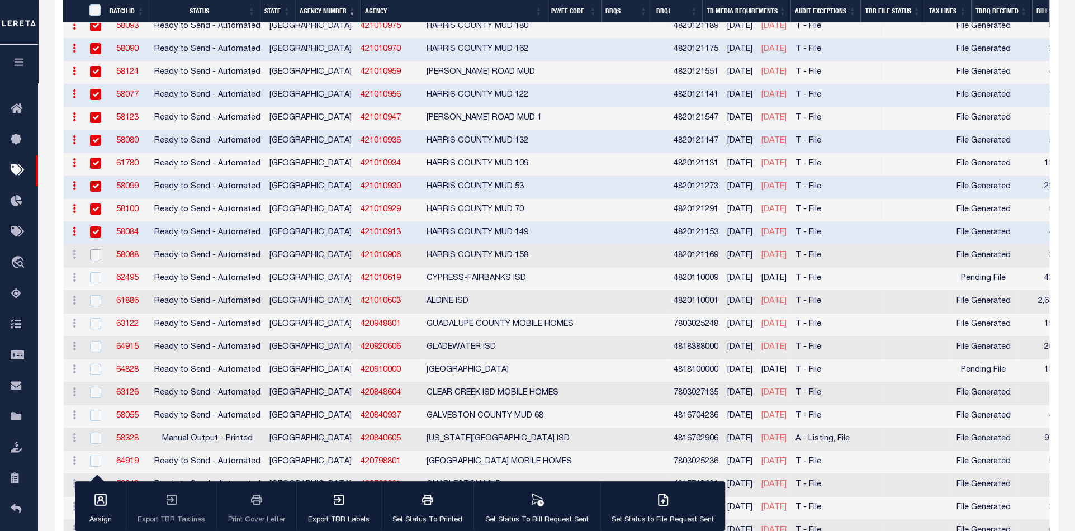
click at [94, 249] on input "checkbox" at bounding box center [95, 254] width 11 height 11
checkbox input "true"
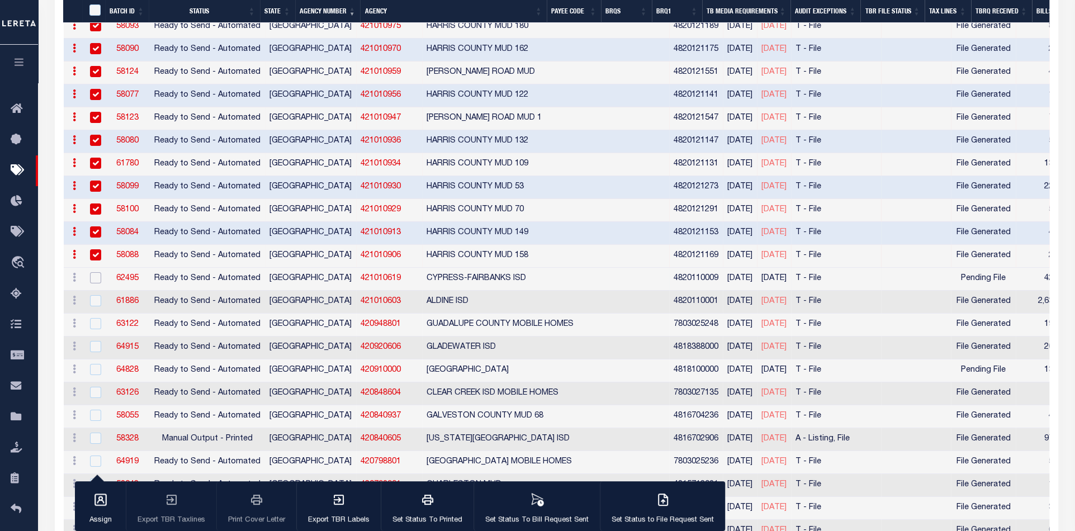
click at [94, 272] on input "checkbox" at bounding box center [95, 277] width 11 height 11
checkbox input "true"
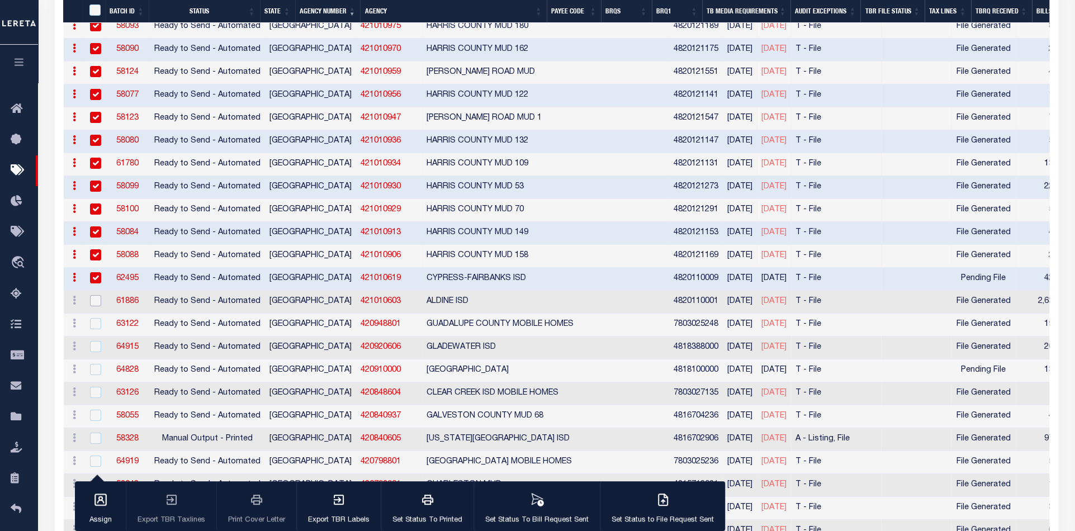
click at [92, 295] on input "checkbox" at bounding box center [95, 300] width 11 height 11
checkbox input "true"
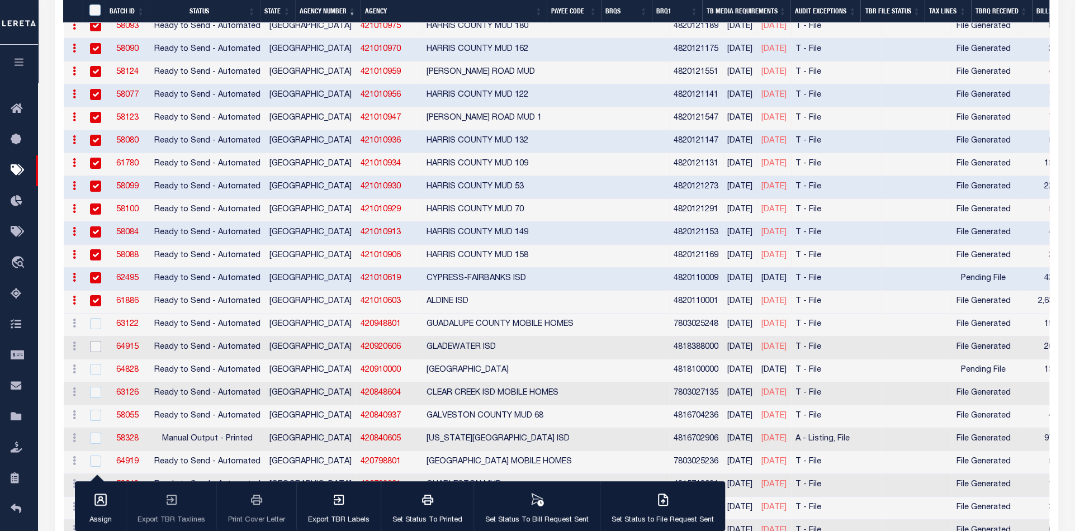
click at [94, 341] on input "checkbox" at bounding box center [95, 346] width 11 height 11
checkbox input "true"
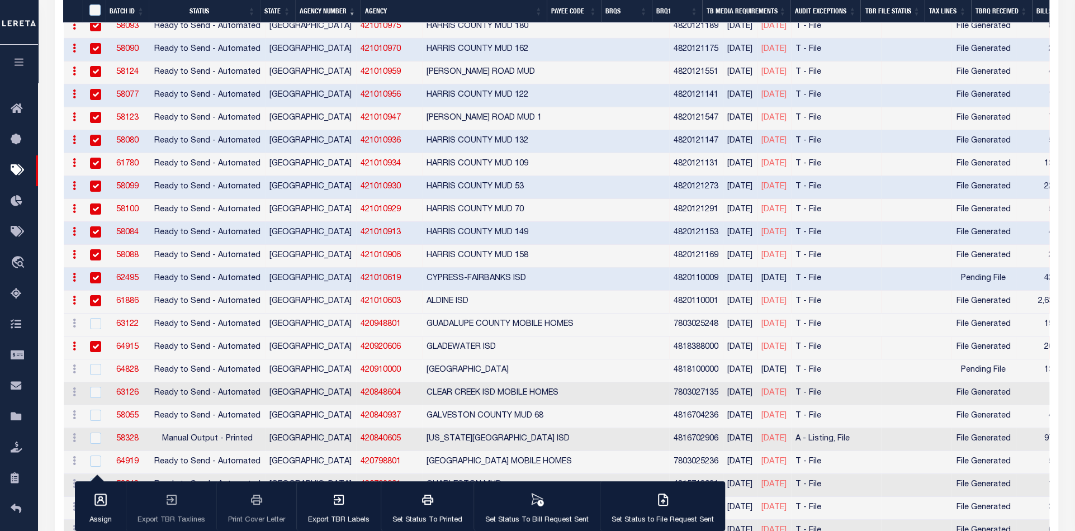
scroll to position [2980, 0]
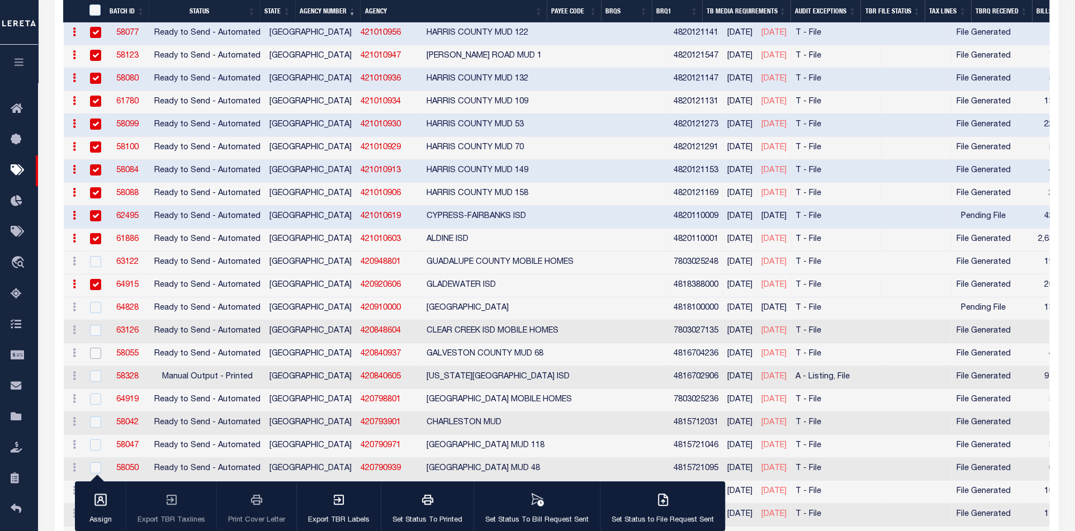
click at [96, 348] on input "checkbox" at bounding box center [95, 353] width 11 height 11
checkbox input "true"
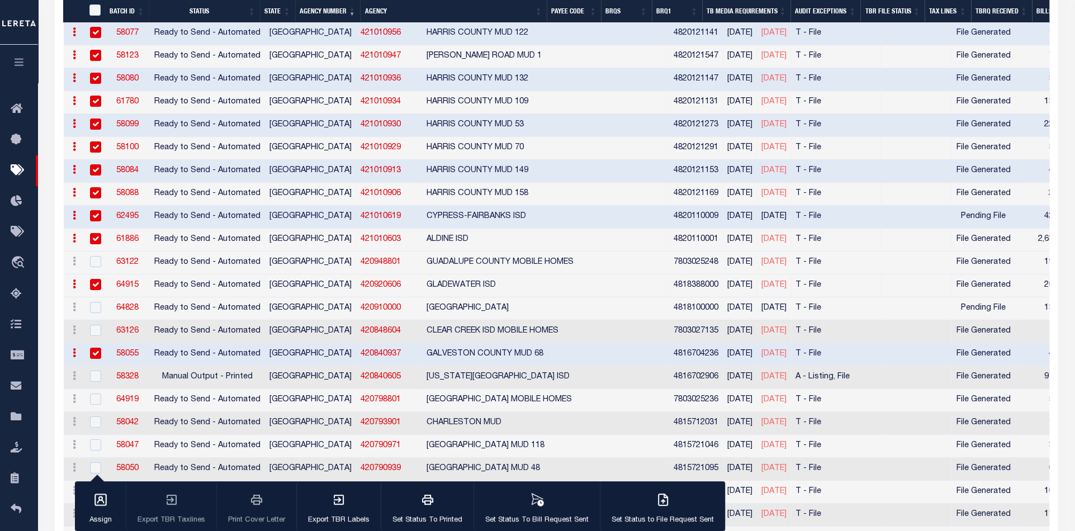
scroll to position [3104, 0]
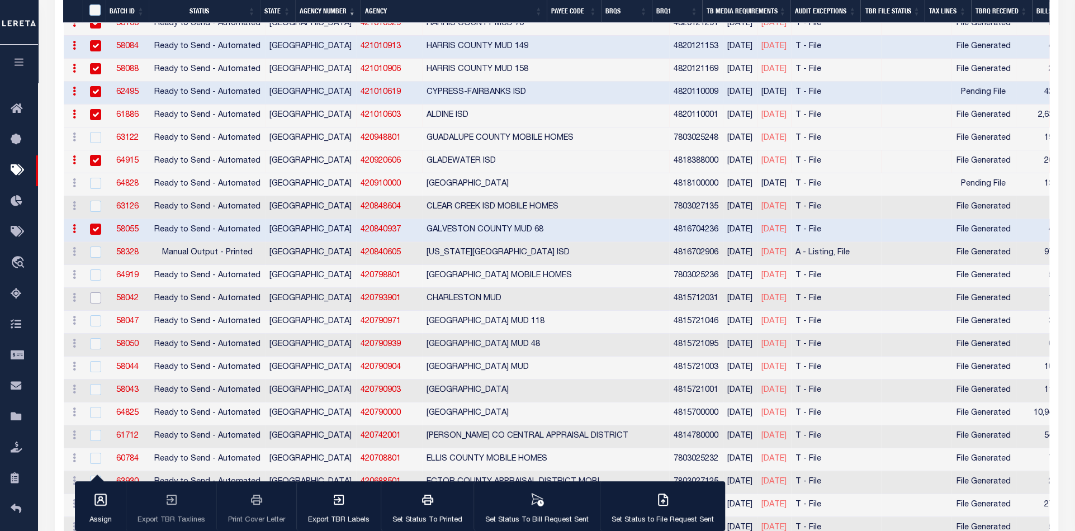
click at [98, 292] on input "checkbox" at bounding box center [95, 297] width 11 height 11
checkbox input "true"
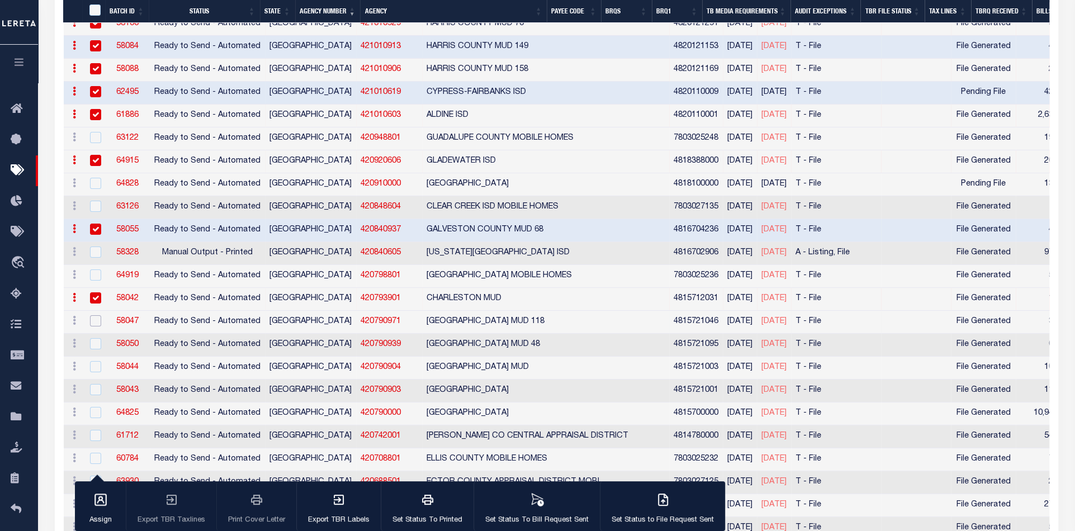
click at [96, 315] on input "checkbox" at bounding box center [95, 320] width 11 height 11
checkbox input "true"
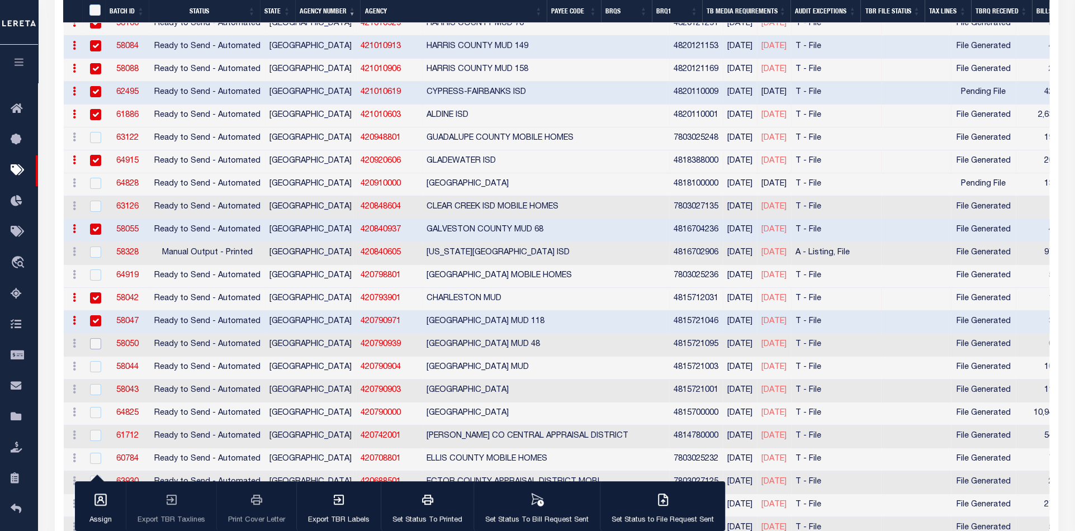
click at [94, 338] on input "checkbox" at bounding box center [95, 343] width 11 height 11
checkbox input "true"
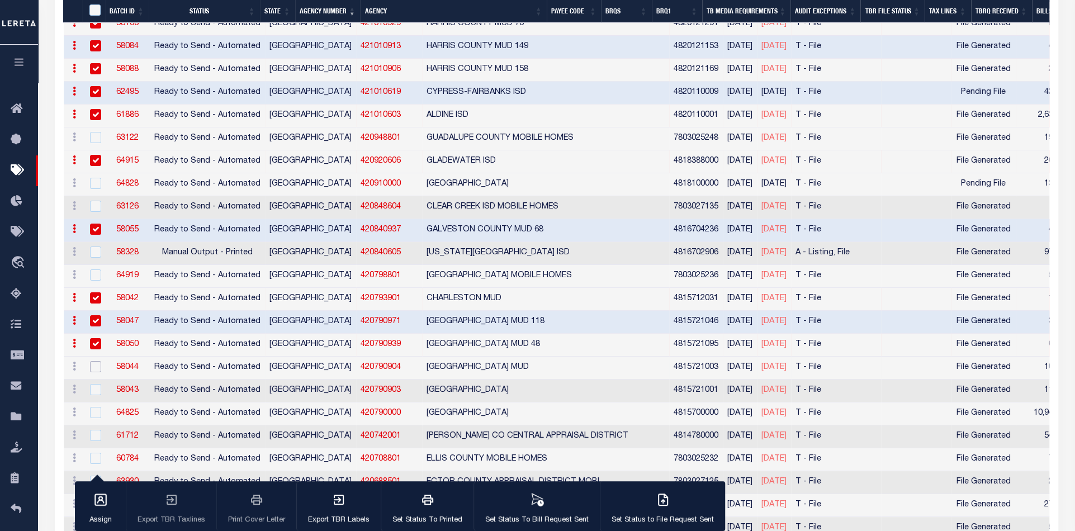
click at [94, 361] on input "checkbox" at bounding box center [95, 366] width 11 height 11
checkbox input "true"
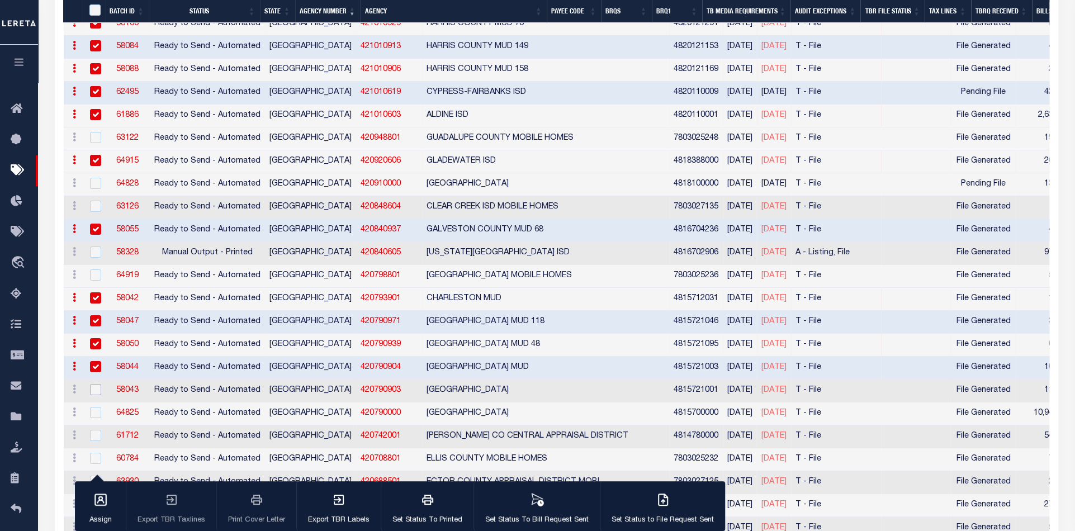
click at [94, 384] on input "checkbox" at bounding box center [95, 389] width 11 height 11
checkbox input "true"
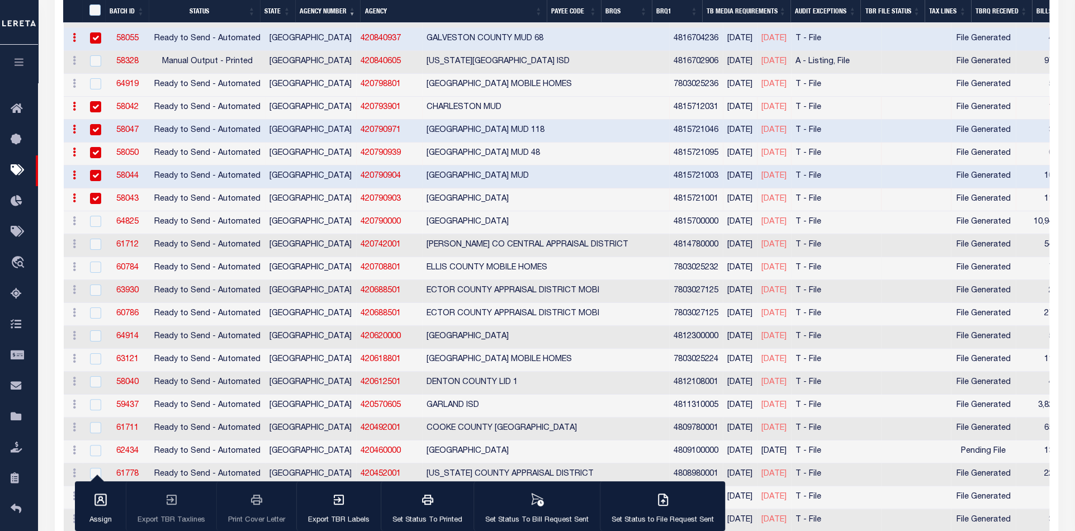
scroll to position [3353, 0]
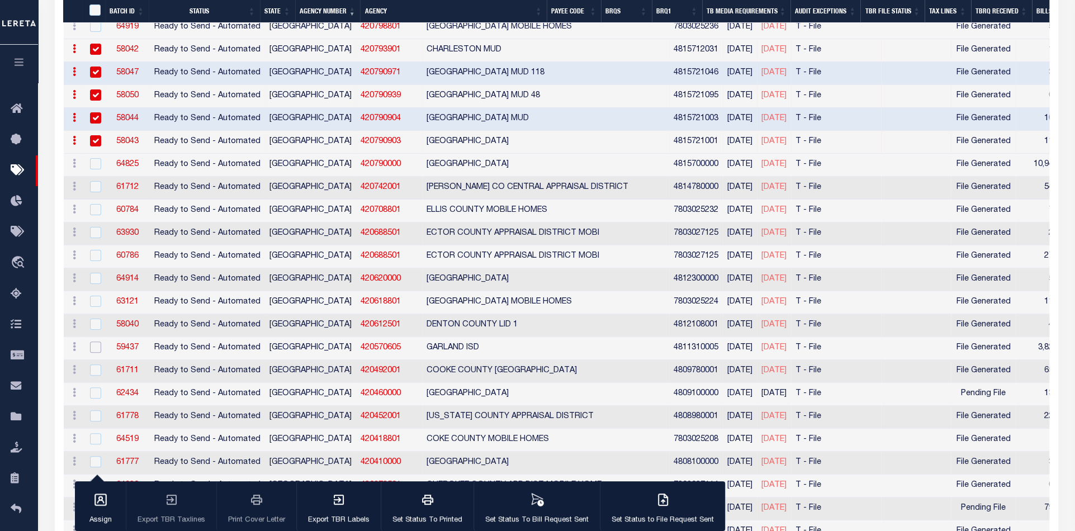
click at [94, 341] on input "checkbox" at bounding box center [95, 346] width 11 height 11
checkbox input "true"
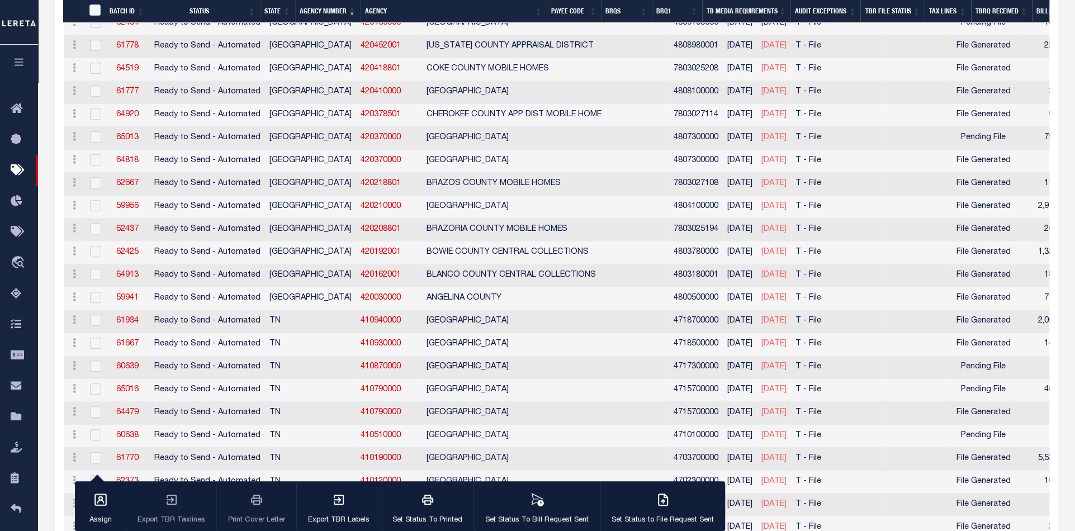
scroll to position [3725, 0]
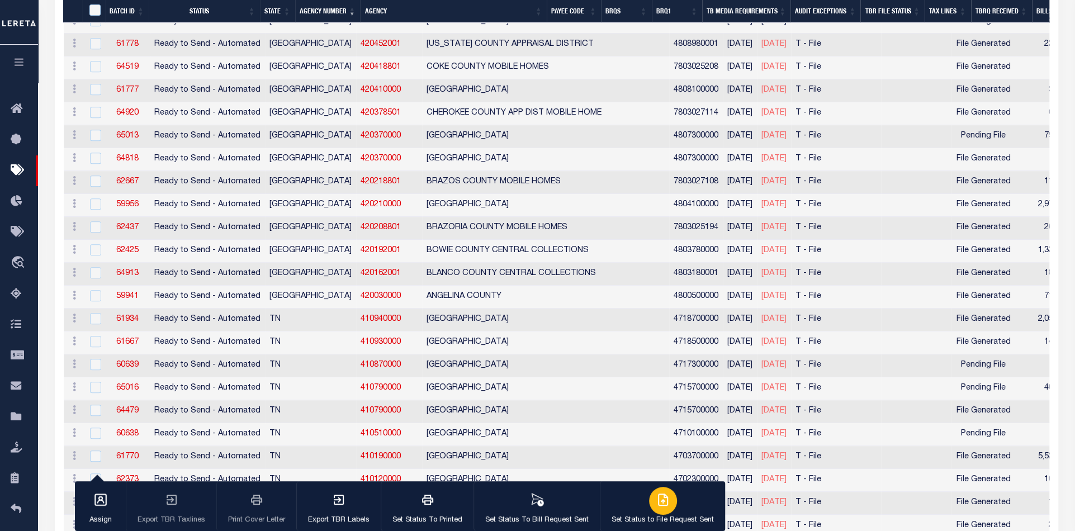
click at [656, 497] on icon "button" at bounding box center [662, 499] width 13 height 13
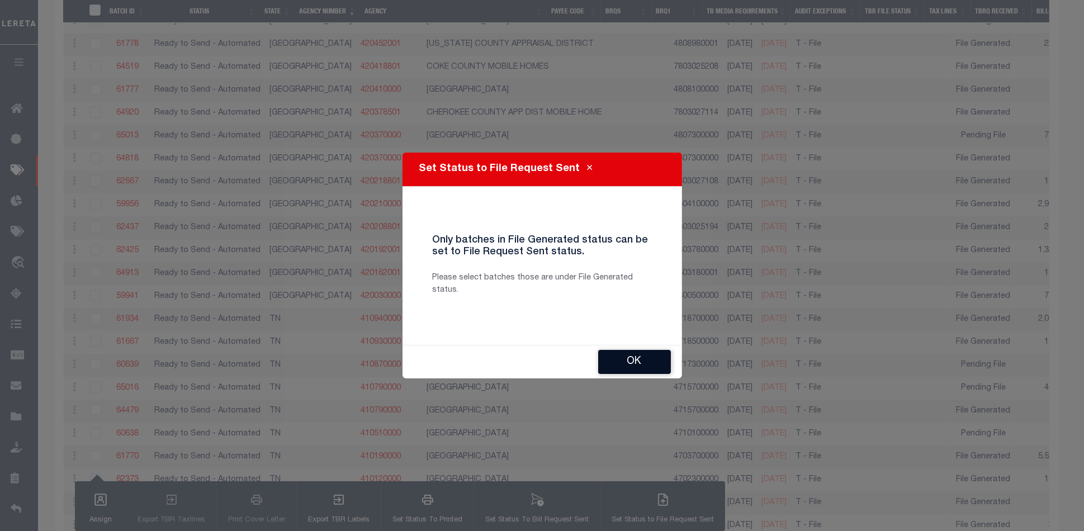
click at [626, 362] on button "OK" at bounding box center [634, 362] width 73 height 24
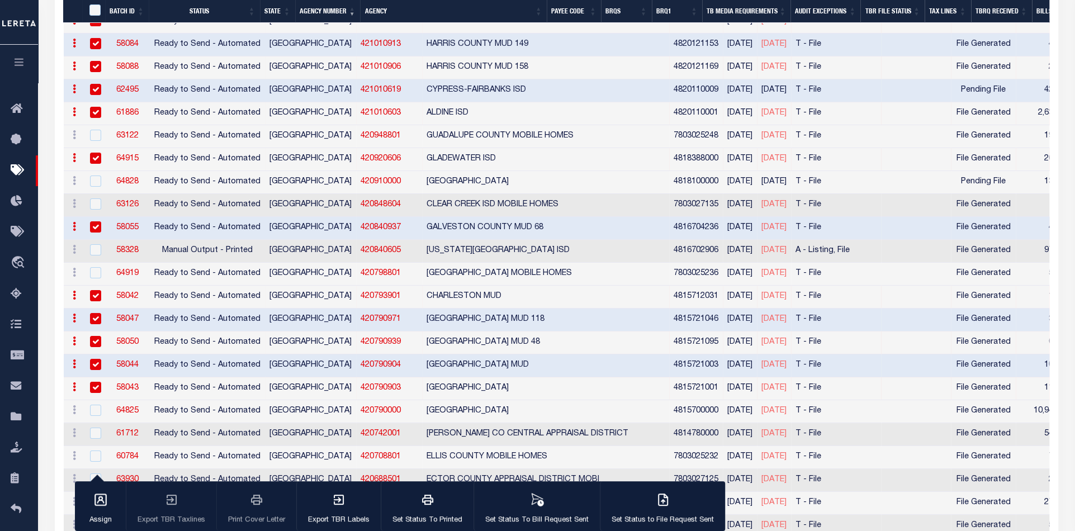
scroll to position [3104, 0]
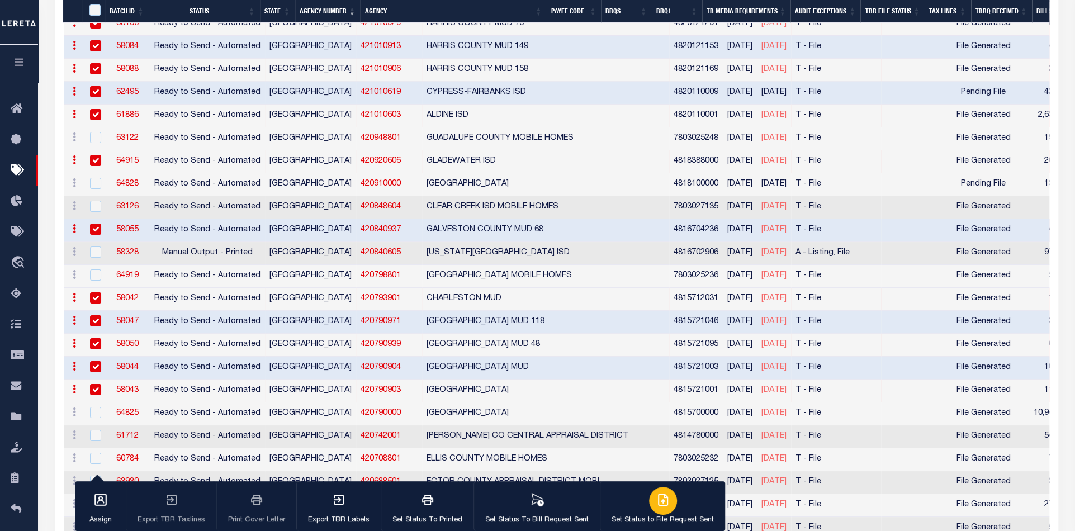
click at [658, 500] on icon "button" at bounding box center [662, 499] width 13 height 13
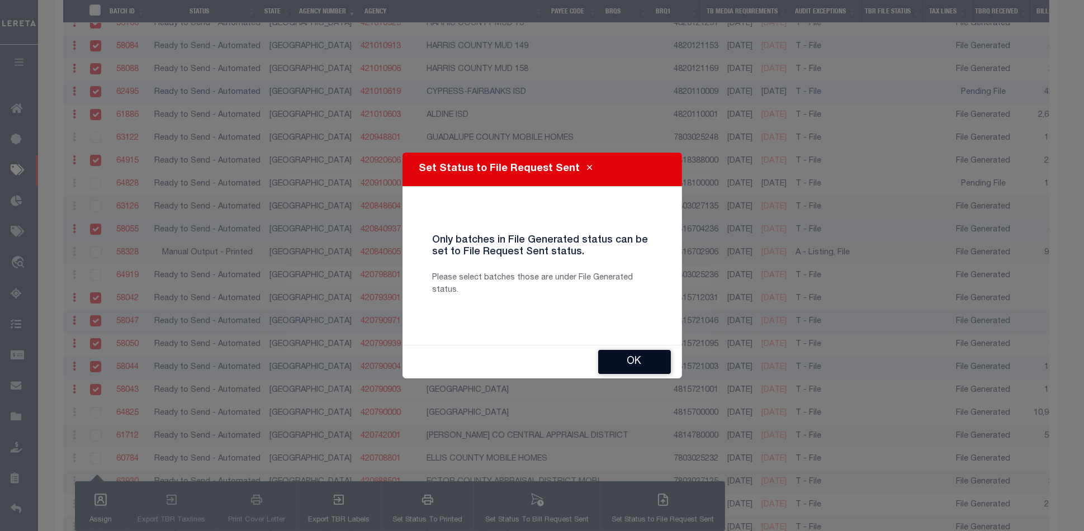
click at [623, 362] on button "OK" at bounding box center [634, 362] width 73 height 24
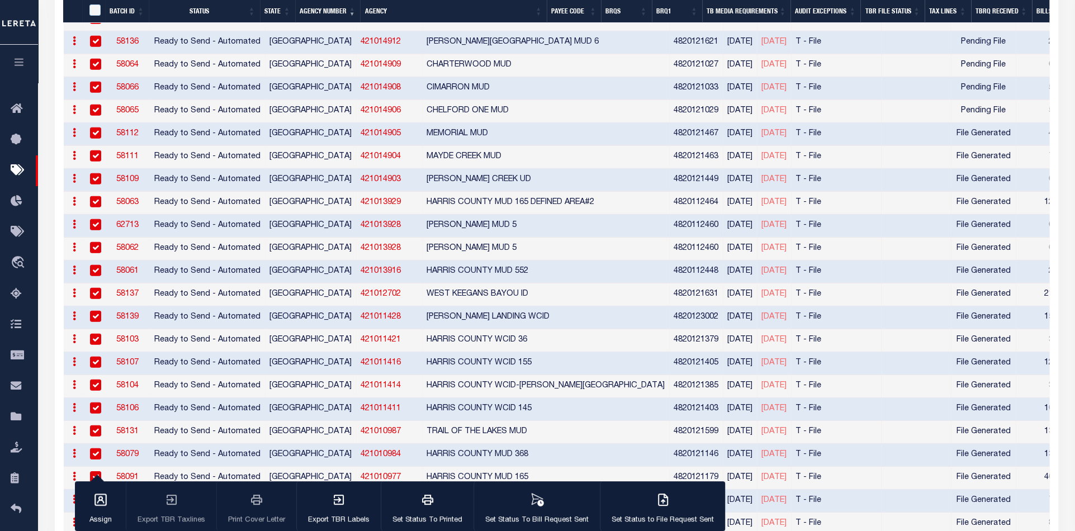
scroll to position [2235, 0]
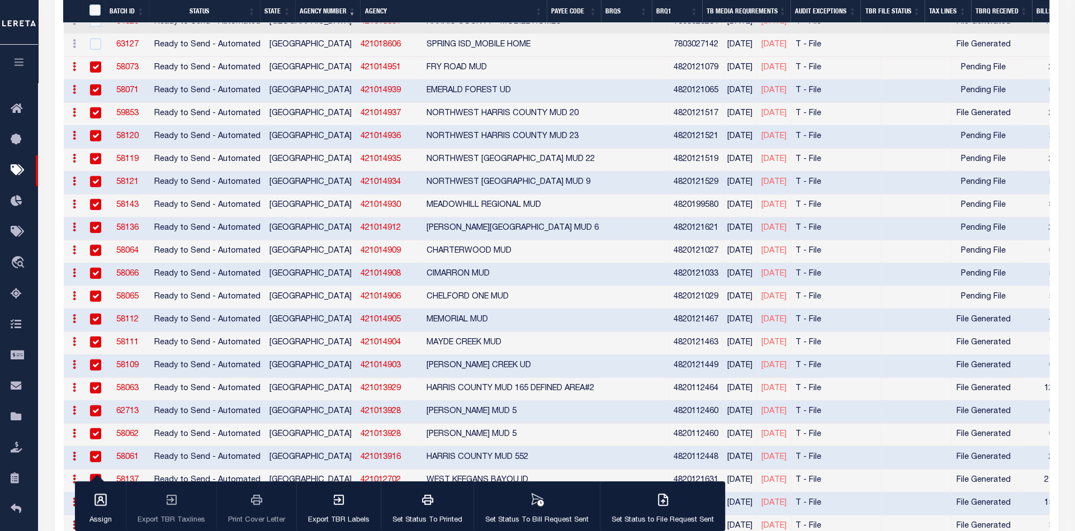
click at [94, 130] on input "checkbox" at bounding box center [95, 135] width 11 height 11
checkbox input "false"
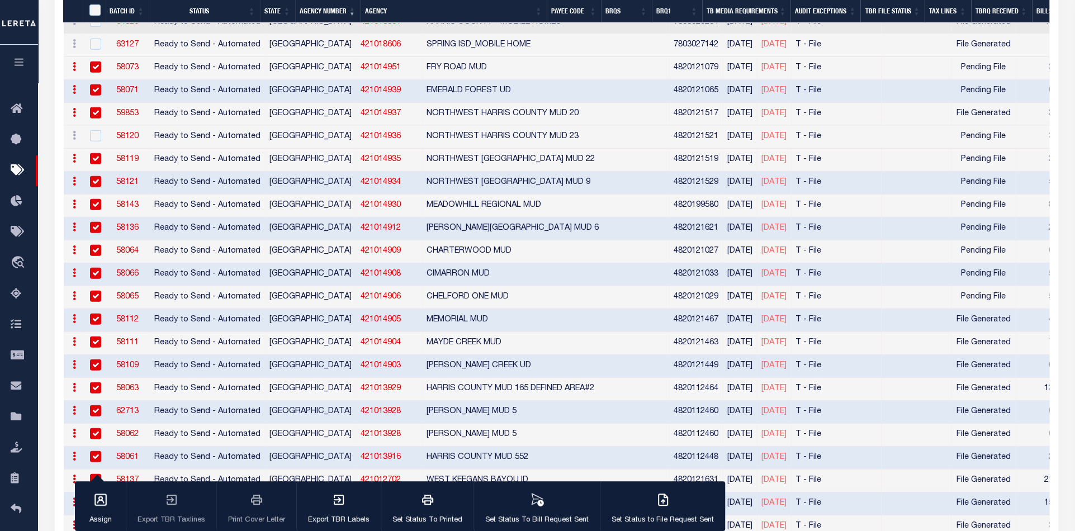
click at [91, 153] on input "checkbox" at bounding box center [95, 158] width 11 height 11
checkbox input "false"
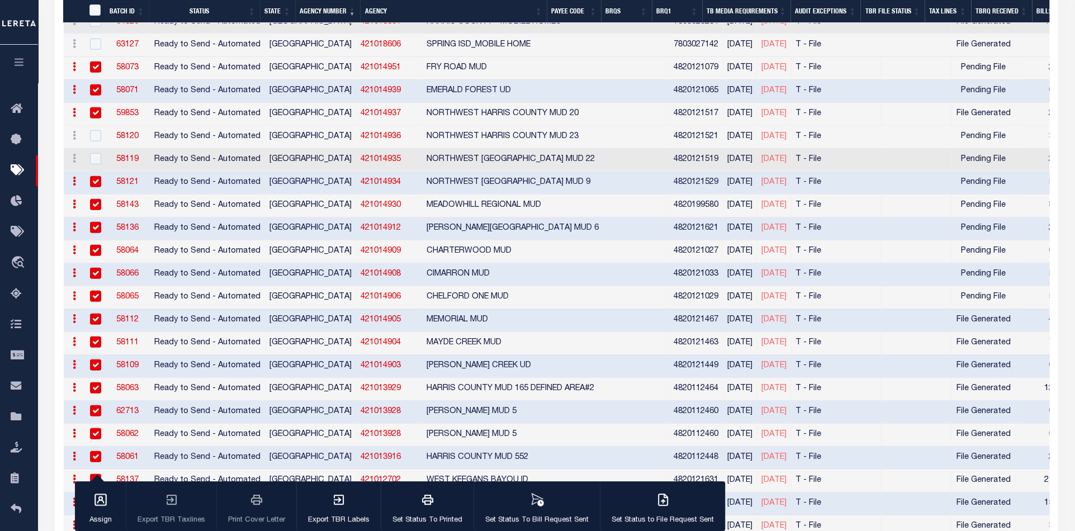
click at [91, 176] on input "checkbox" at bounding box center [95, 181] width 11 height 11
checkbox input "false"
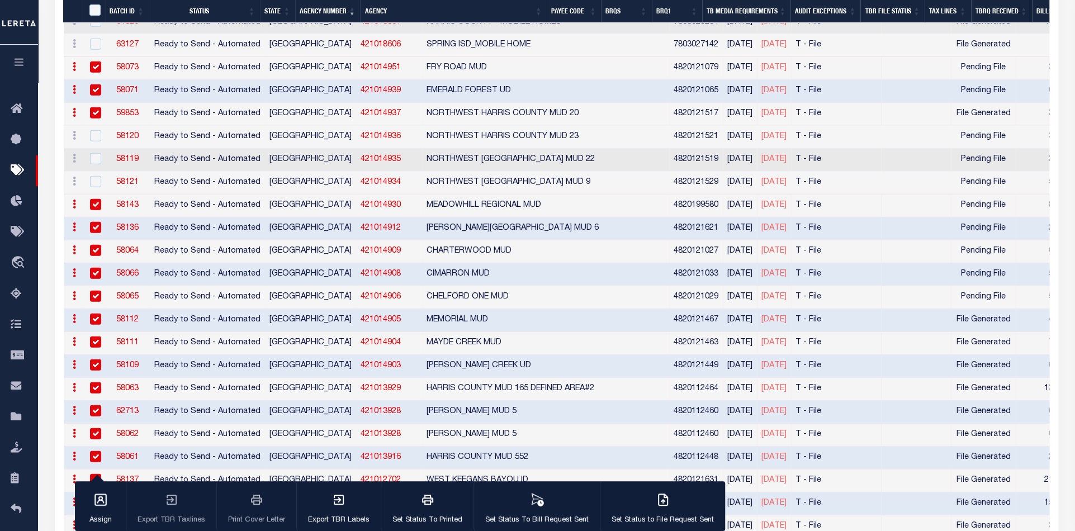
click at [93, 199] on input "checkbox" at bounding box center [95, 204] width 11 height 11
checkbox input "false"
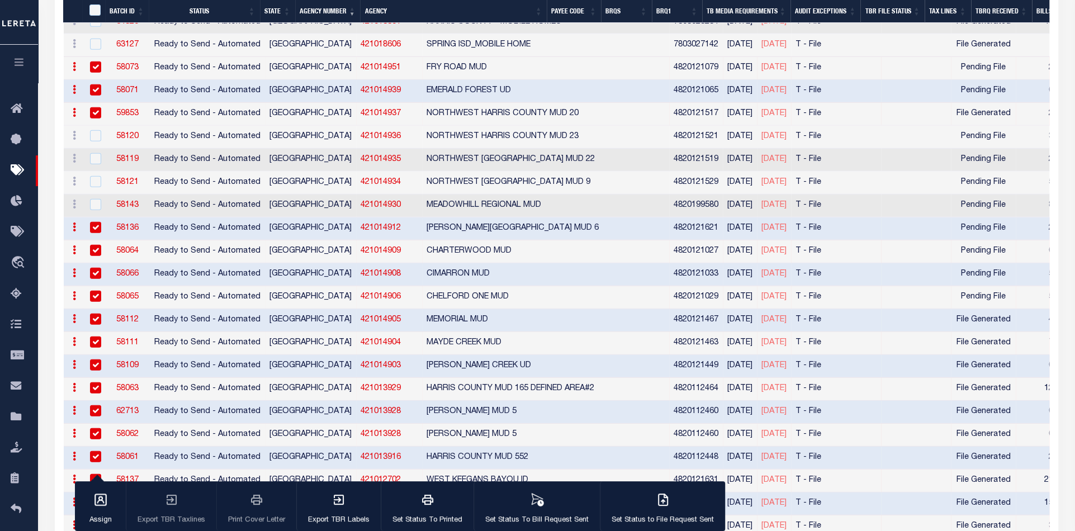
click at [92, 222] on input "checkbox" at bounding box center [95, 227] width 11 height 11
checkbox input "false"
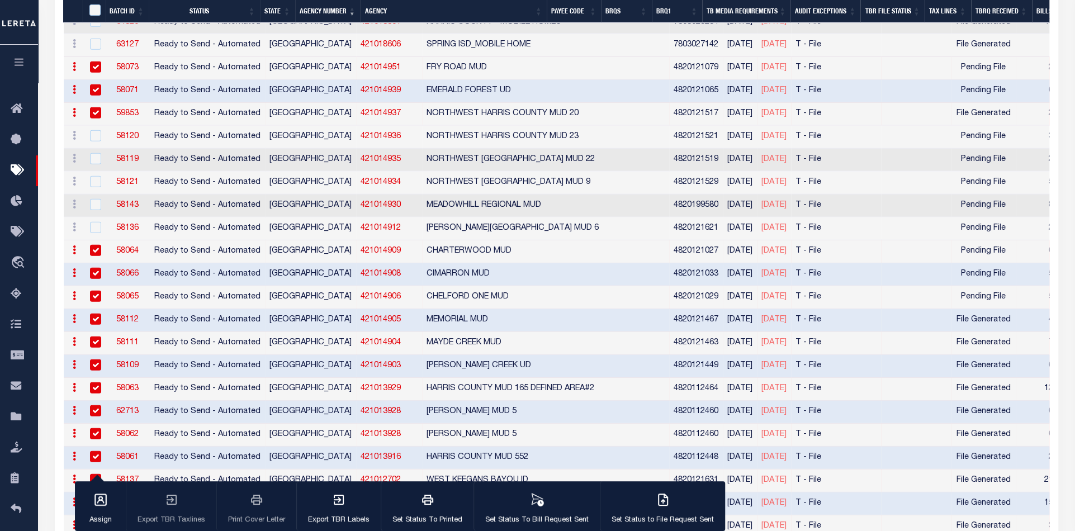
click at [93, 245] on input "checkbox" at bounding box center [95, 250] width 11 height 11
checkbox input "false"
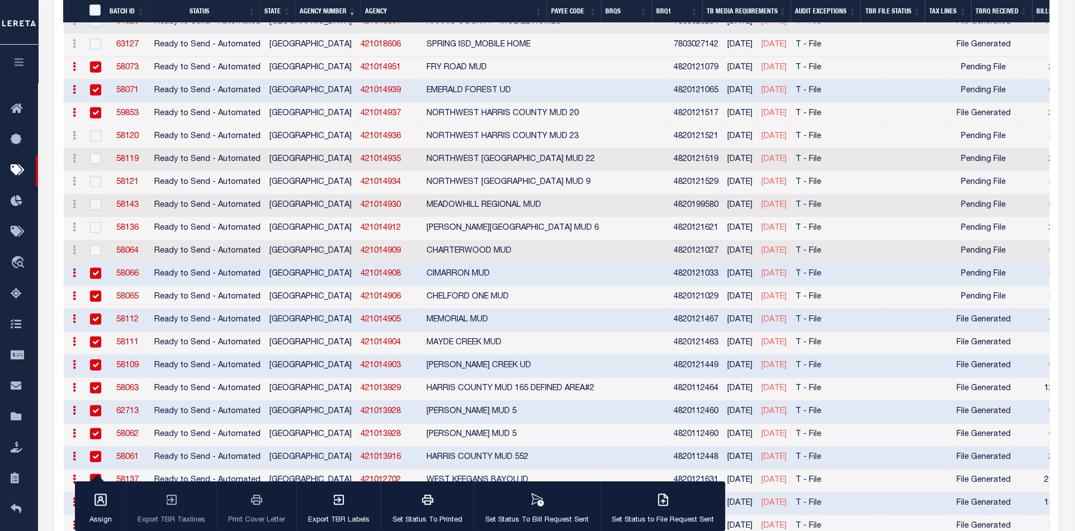
click at [93, 268] on input "checkbox" at bounding box center [95, 273] width 11 height 11
checkbox input "false"
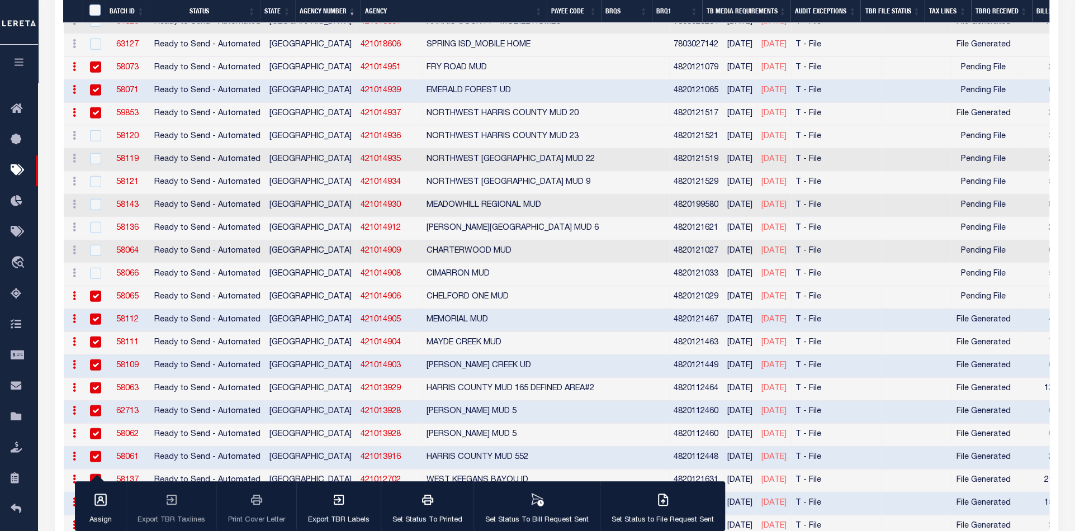
click at [94, 291] on input "checkbox" at bounding box center [95, 296] width 11 height 11
checkbox input "false"
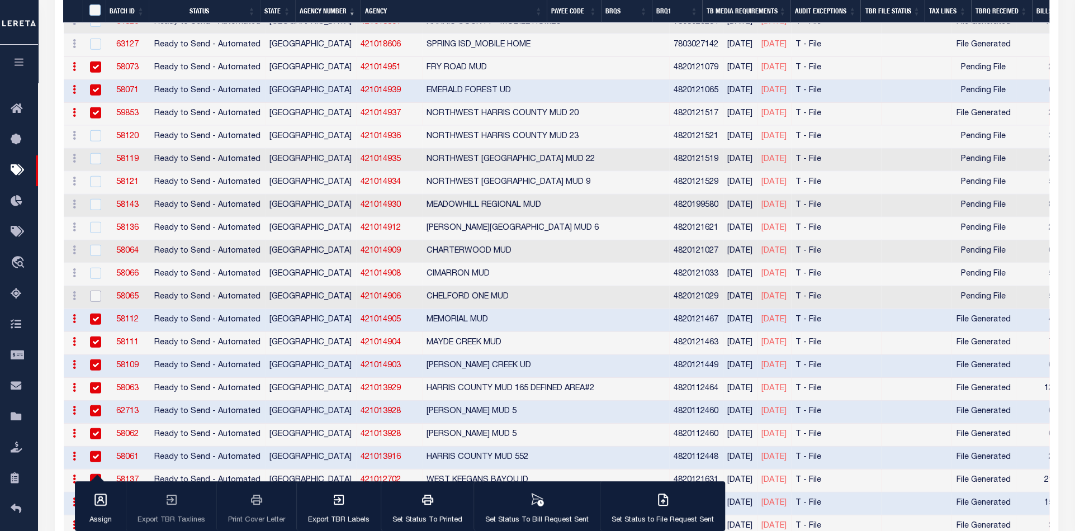
scroll to position [2111, 0]
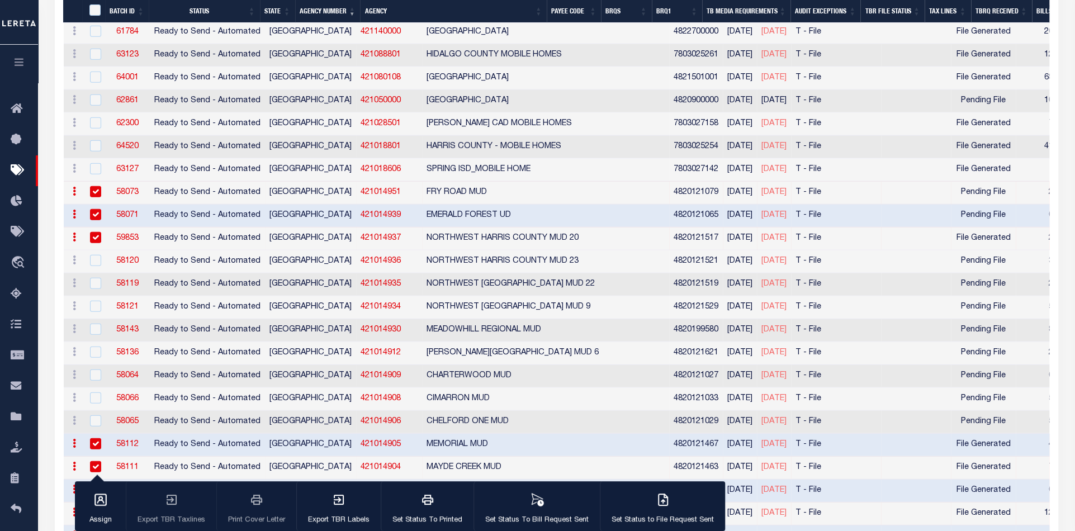
click at [96, 209] on input "checkbox" at bounding box center [95, 214] width 11 height 11
checkbox input "false"
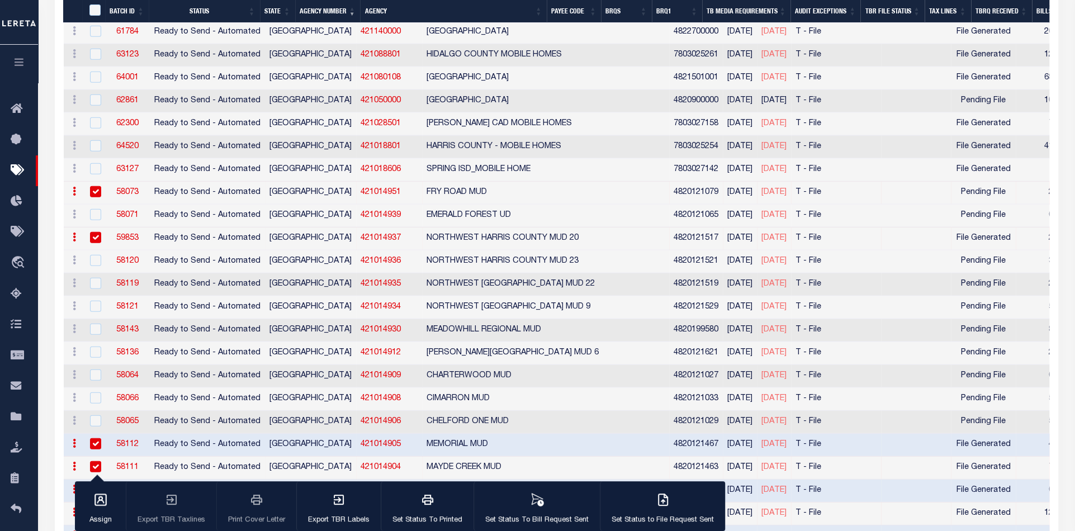
click at [91, 186] on input "checkbox" at bounding box center [95, 191] width 11 height 11
checkbox input "false"
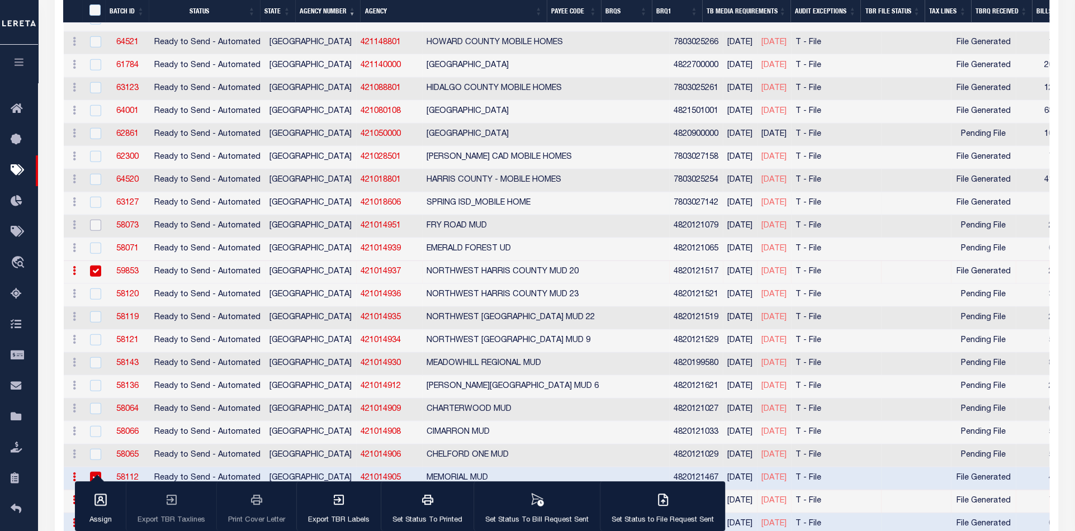
scroll to position [2049, 0]
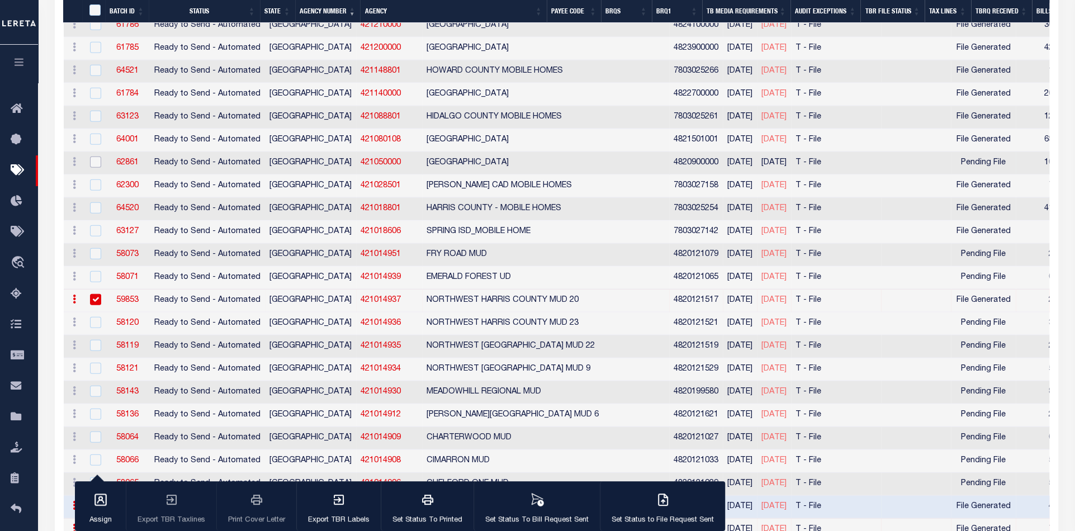
click at [95, 156] on input "checkbox" at bounding box center [95, 161] width 11 height 11
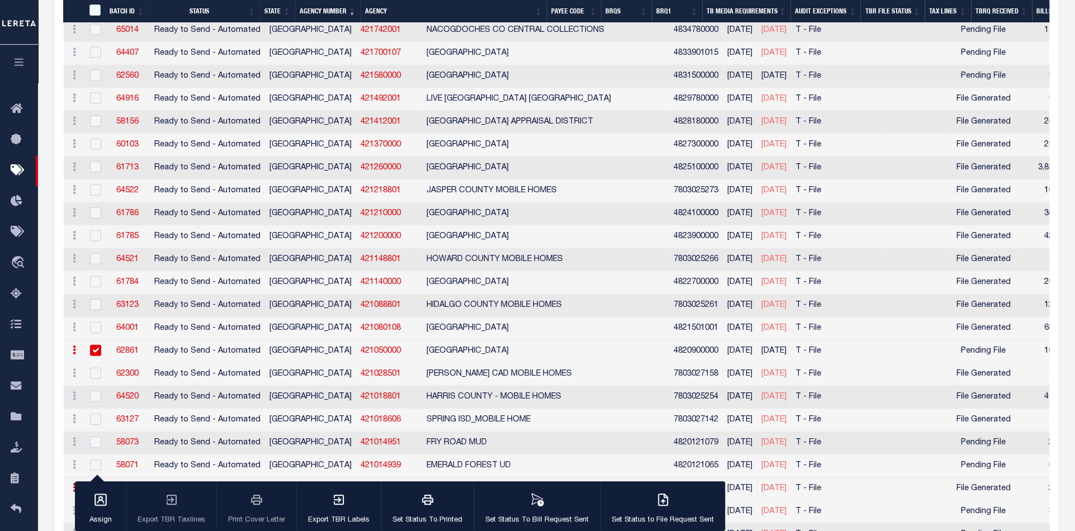
scroll to position [1863, 0]
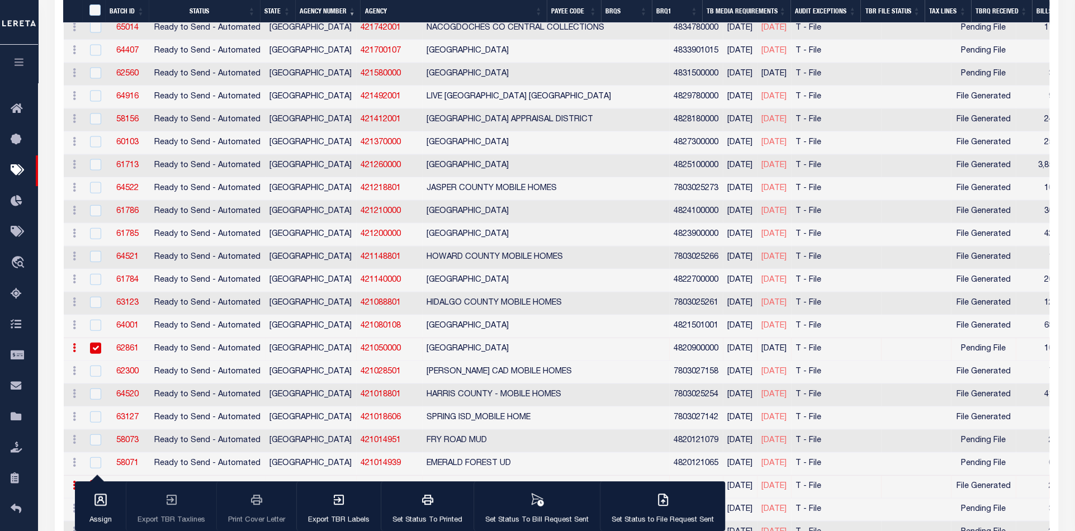
click at [94, 343] on input "checkbox" at bounding box center [95, 348] width 11 height 11
checkbox input "false"
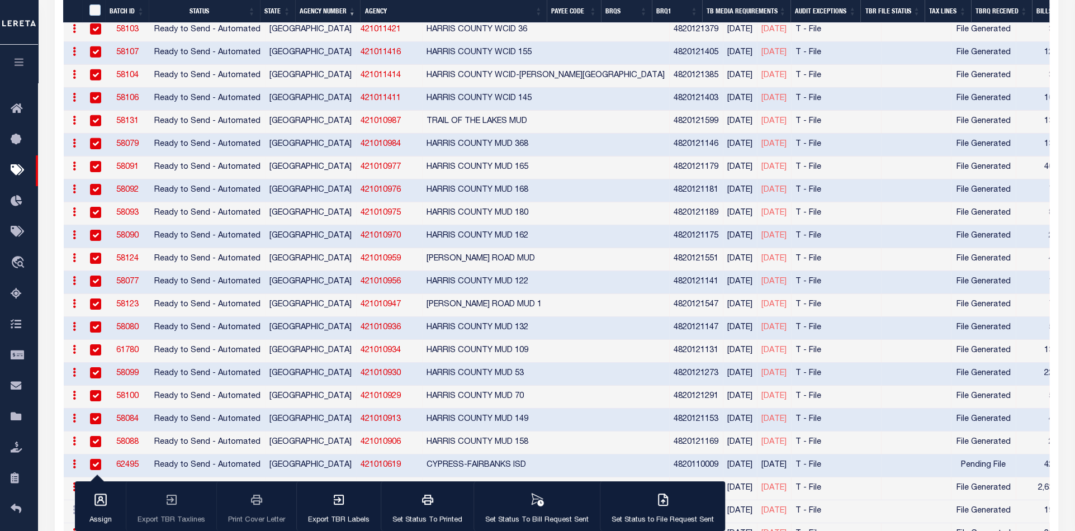
scroll to position [2794, 0]
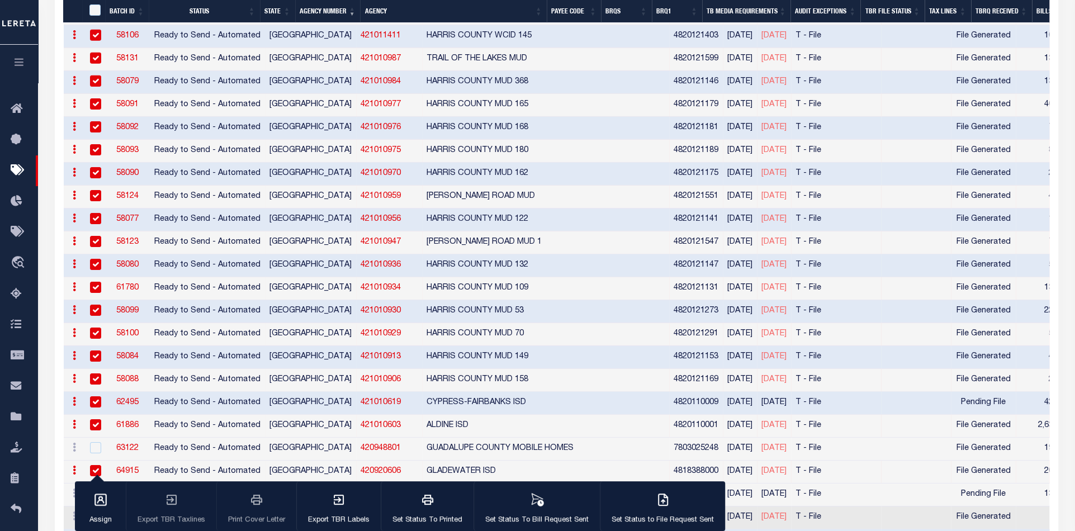
click at [92, 396] on input "checkbox" at bounding box center [95, 401] width 11 height 11
checkbox input "false"
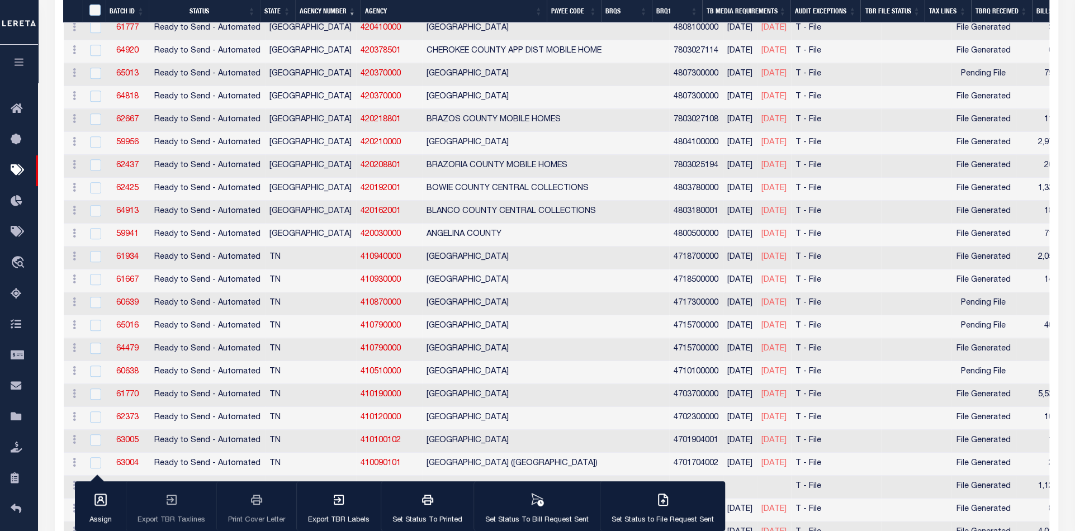
scroll to position [3725, 0]
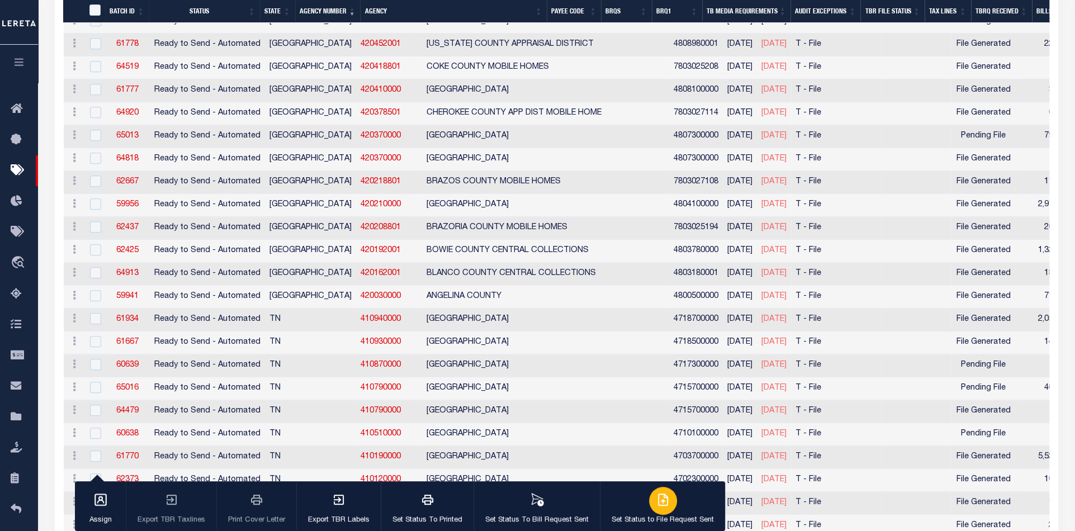
click at [658, 501] on icon "button" at bounding box center [662, 499] width 13 height 13
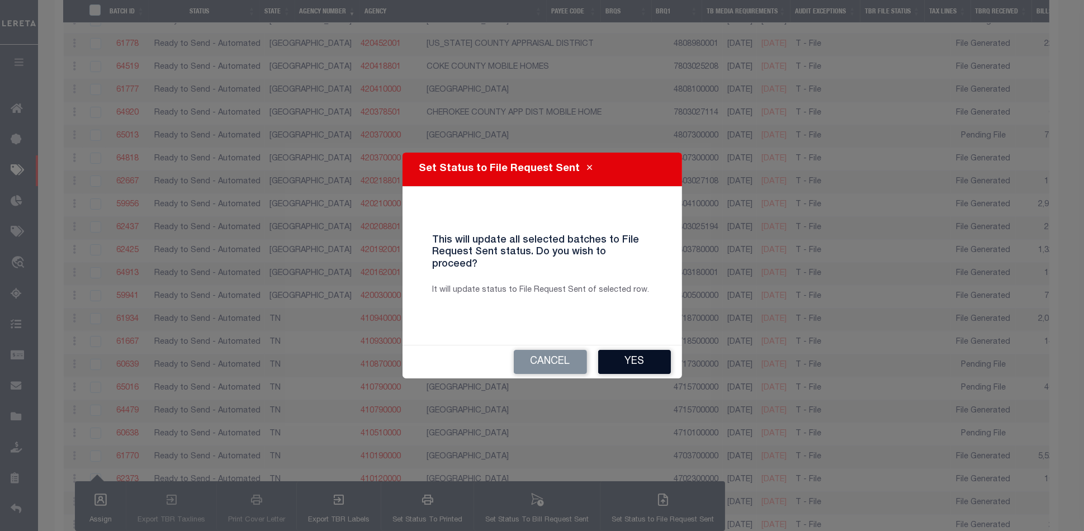
click at [640, 354] on button "Yes" at bounding box center [634, 362] width 73 height 24
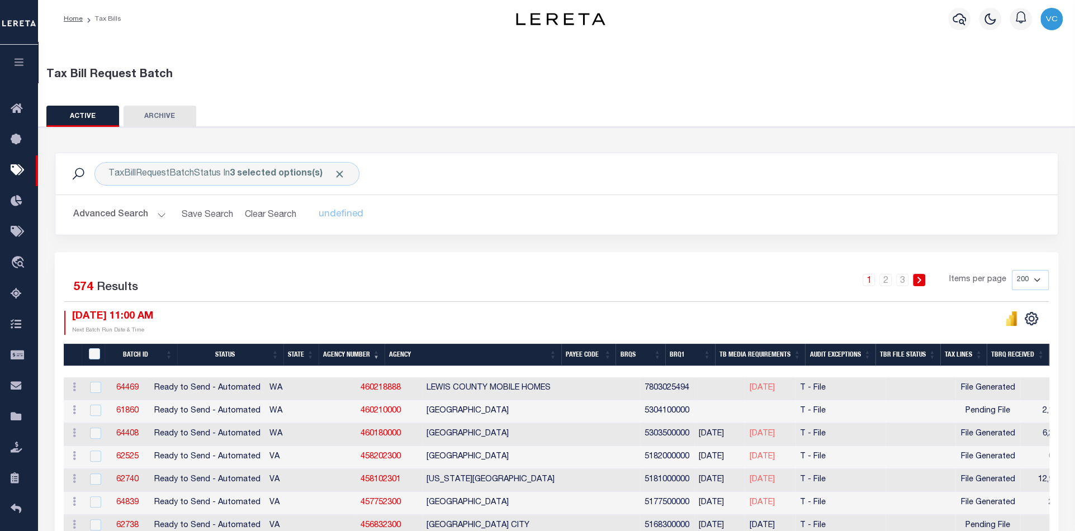
scroll to position [2, 0]
